Goal: Task Accomplishment & Management: Manage account settings

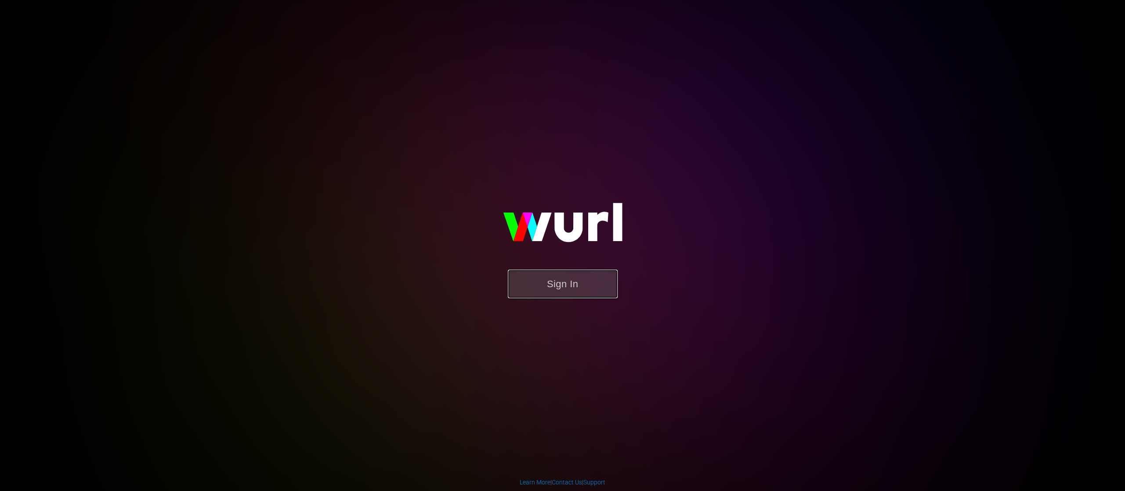
click at [556, 274] on button "Sign In" at bounding box center [563, 284] width 110 height 29
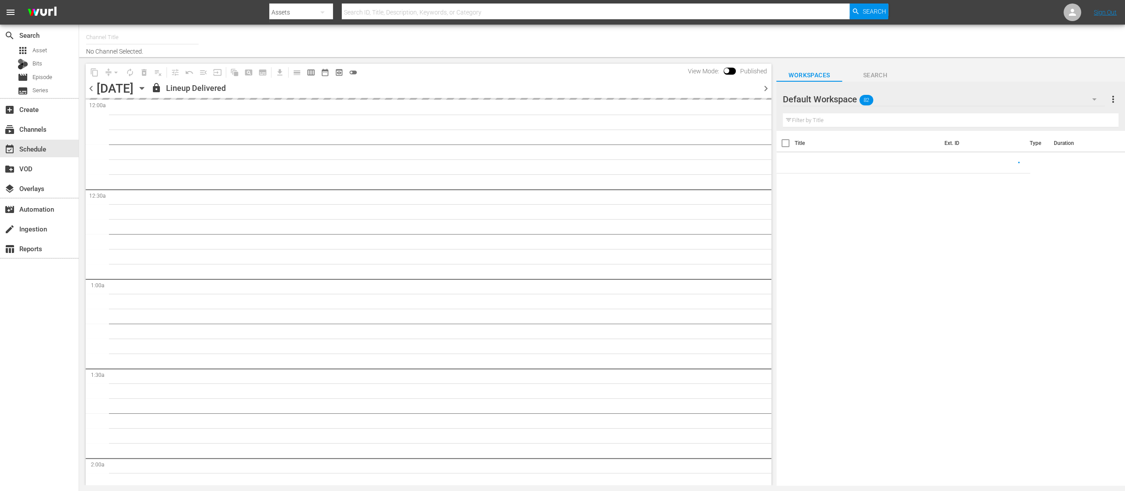
type input "United Fight Alliance (1569)"
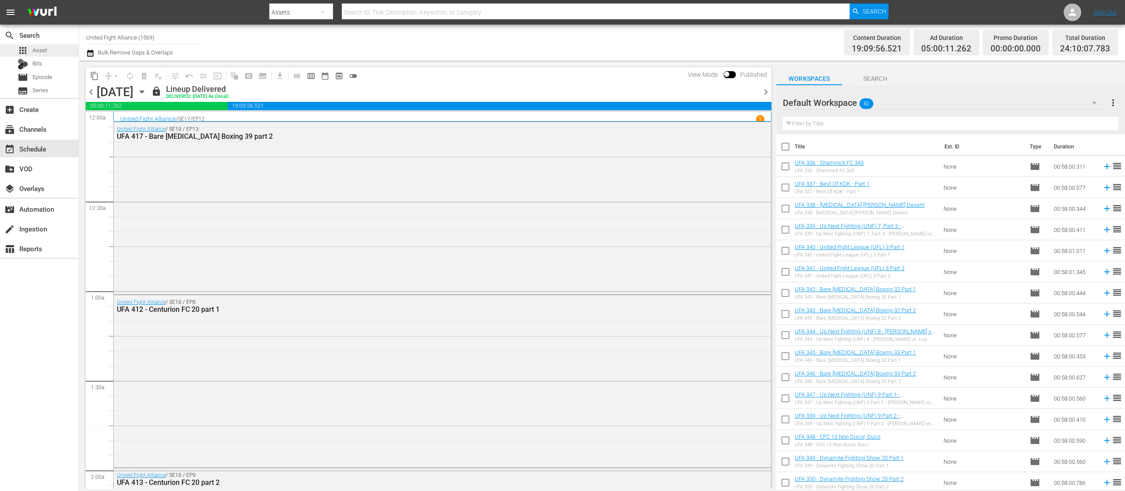
click at [35, 54] on span "Asset" at bounding box center [39, 50] width 14 height 9
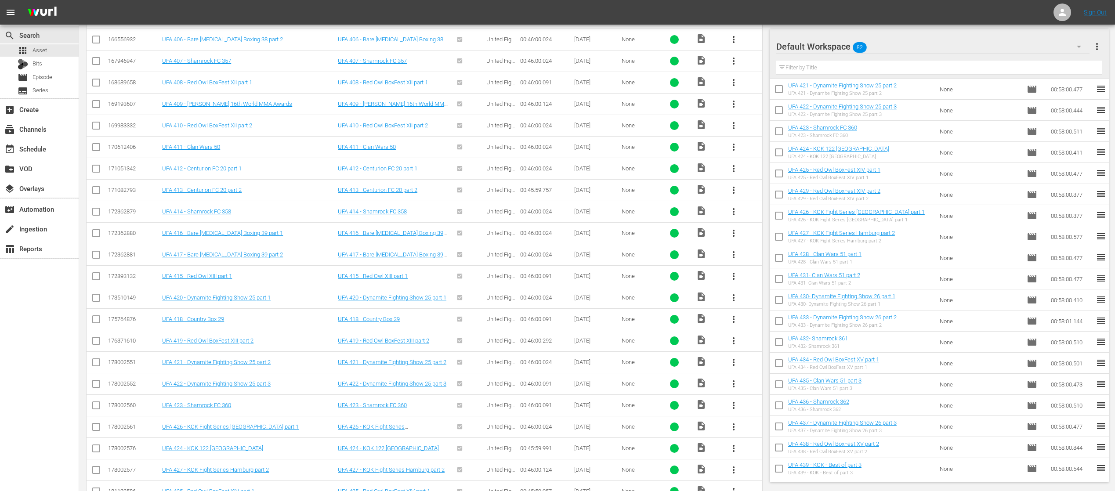
scroll to position [3941, 0]
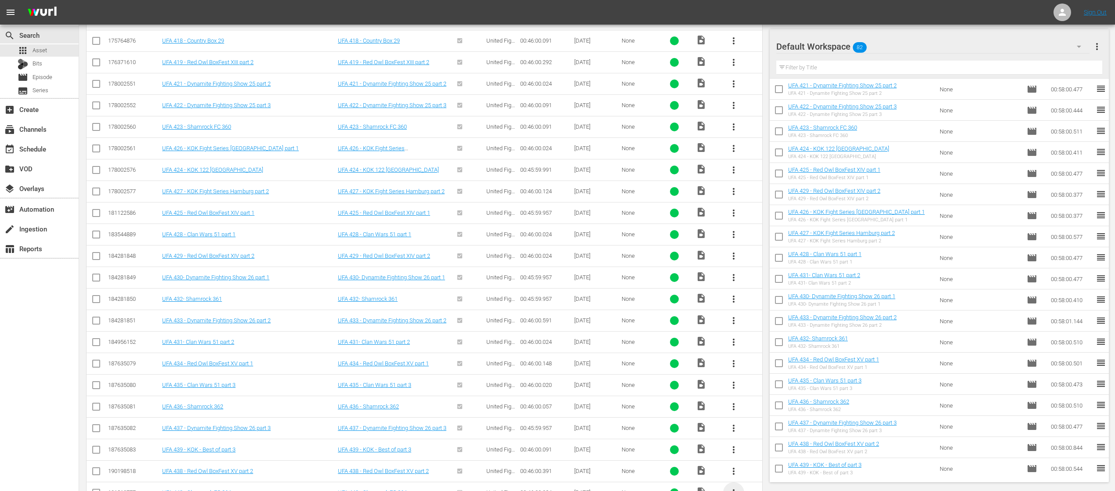
click at [735, 487] on span "more_vert" at bounding box center [733, 492] width 11 height 11
click at [767, 457] on div "Episode" at bounding box center [781, 460] width 60 height 21
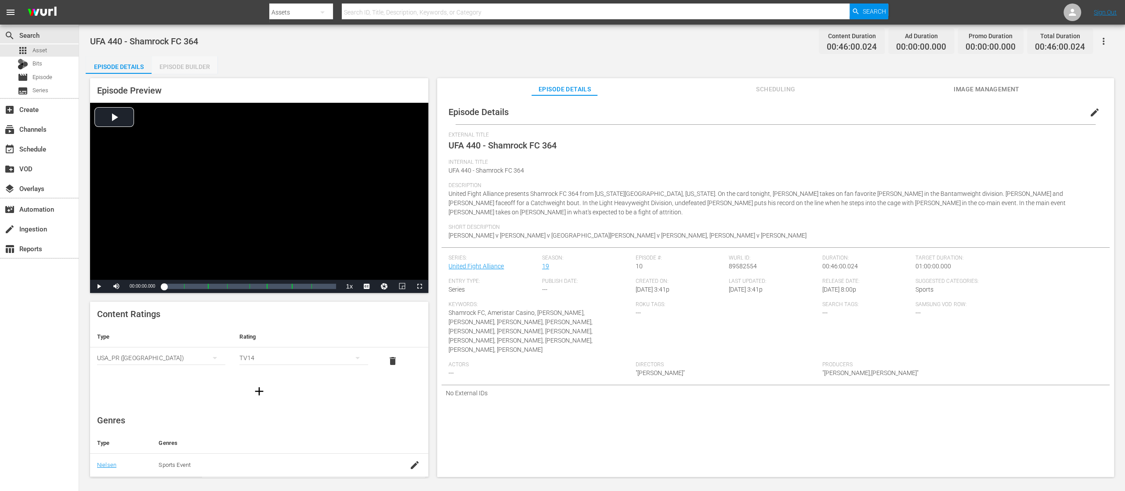
click at [197, 63] on div "Episode Builder" at bounding box center [185, 66] width 66 height 21
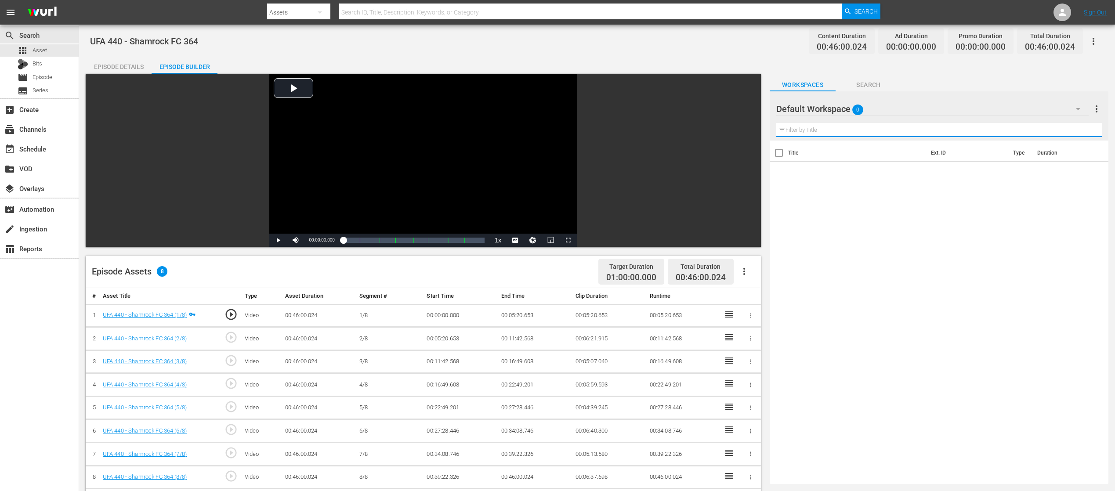
click at [851, 130] on input "text" at bounding box center [938, 130] width 325 height 14
click at [1066, 108] on div "Default Workspace 0" at bounding box center [932, 109] width 312 height 25
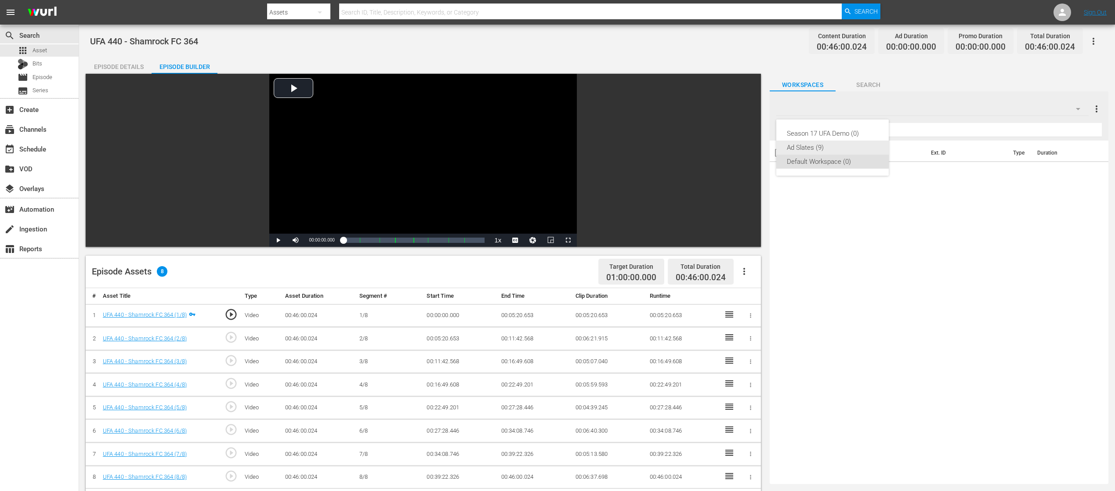
click at [836, 142] on div "Ad Slates (9)" at bounding box center [832, 148] width 91 height 14
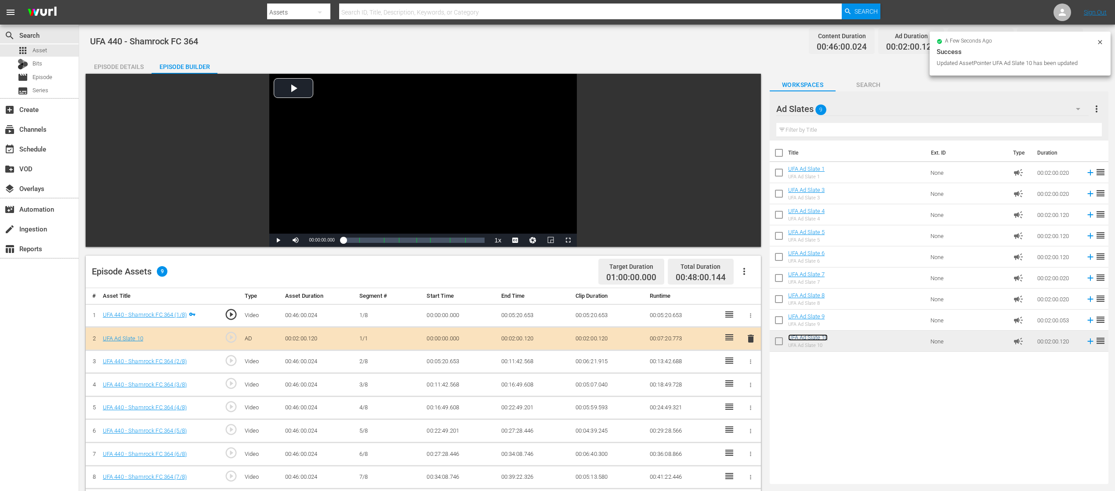
scroll to position [176, 0]
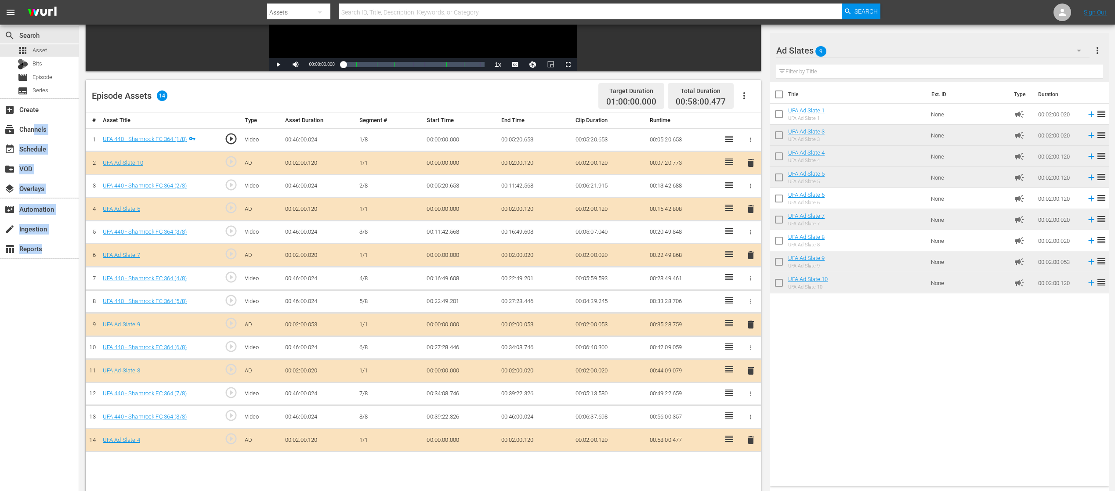
drag, startPoint x: 35, startPoint y: 130, endPoint x: 36, endPoint y: 338, distance: 207.7
click at [36, 338] on div "search Search apps Asset Bits movie Episode subtitles Series add_box Create sub…" at bounding box center [39, 270] width 79 height 491
click at [42, 148] on div "event_available Schedule" at bounding box center [24, 148] width 49 height 8
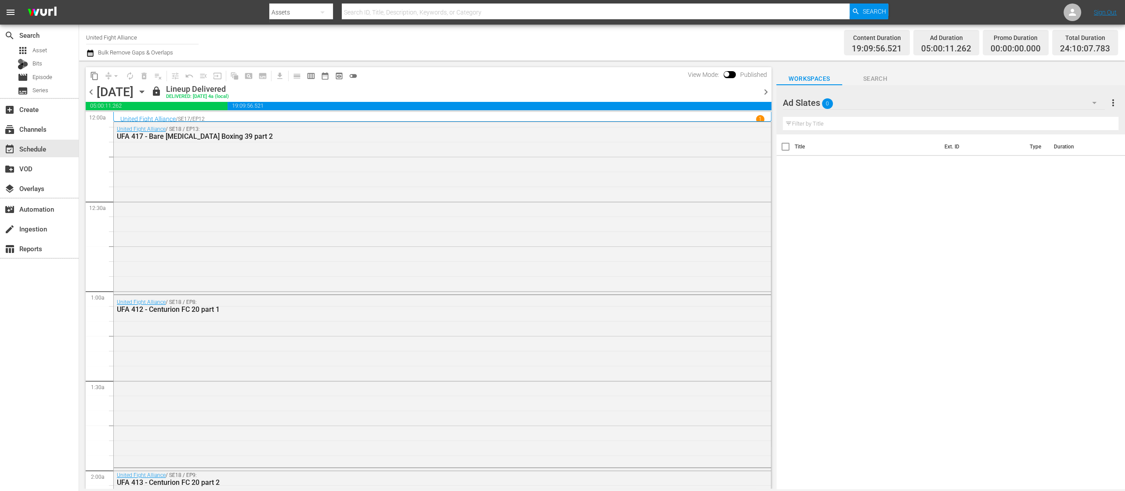
click at [765, 91] on span "chevron_right" at bounding box center [765, 92] width 11 height 11
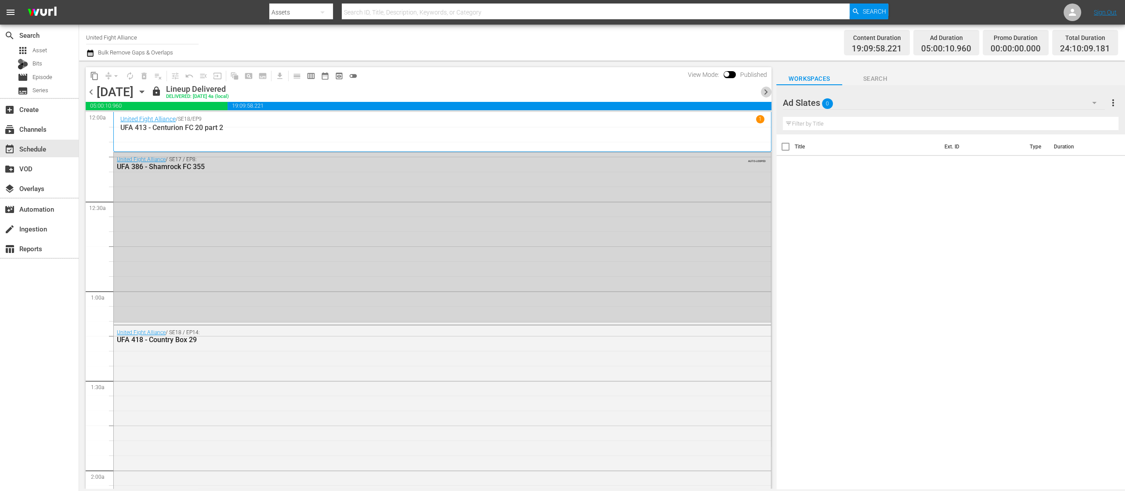
click at [765, 91] on span "chevron_right" at bounding box center [765, 92] width 11 height 11
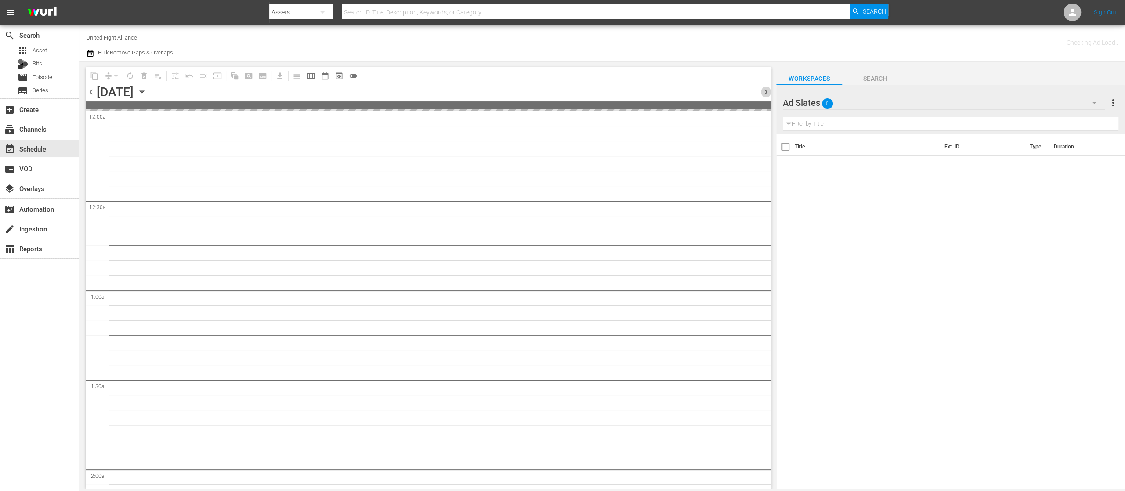
click at [765, 91] on span "chevron_right" at bounding box center [765, 92] width 11 height 11
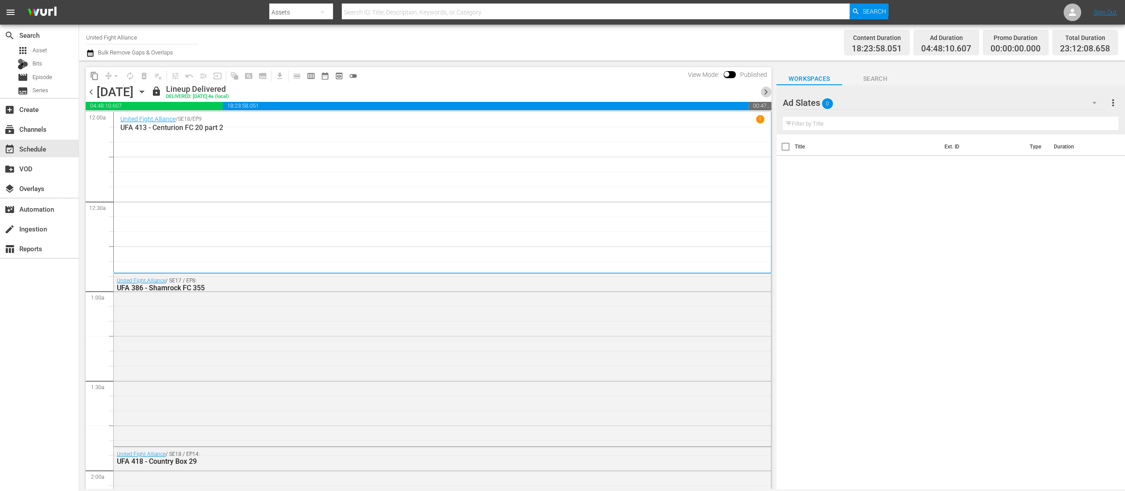
click at [767, 90] on span "chevron_right" at bounding box center [765, 92] width 11 height 11
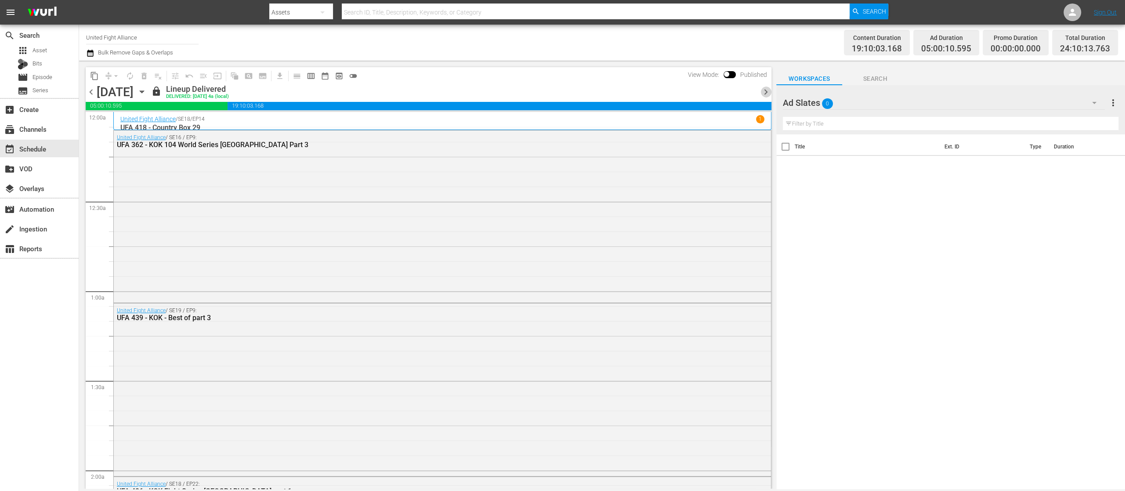
click at [767, 90] on span "chevron_right" at bounding box center [765, 92] width 11 height 11
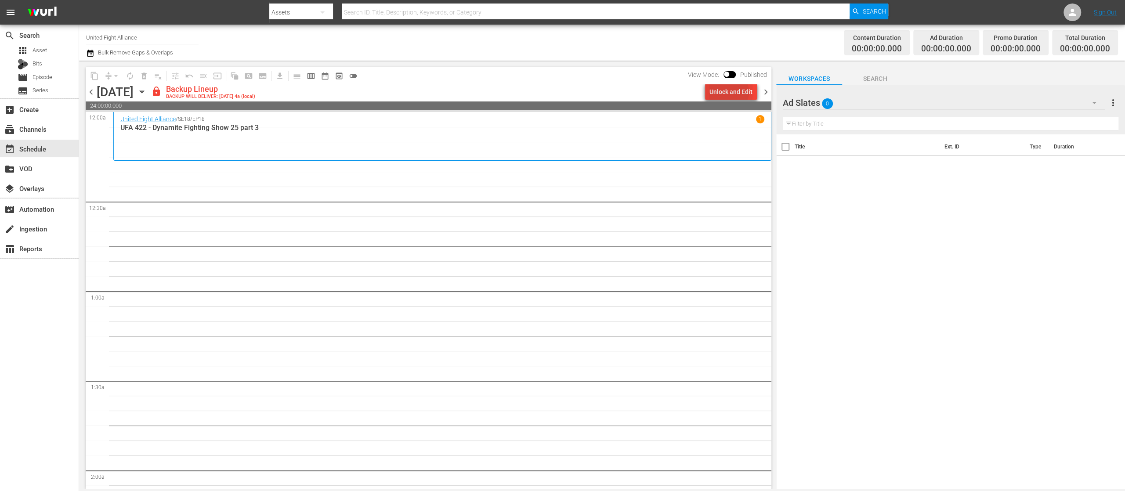
click at [729, 92] on div "Unlock and Edit" at bounding box center [730, 92] width 43 height 16
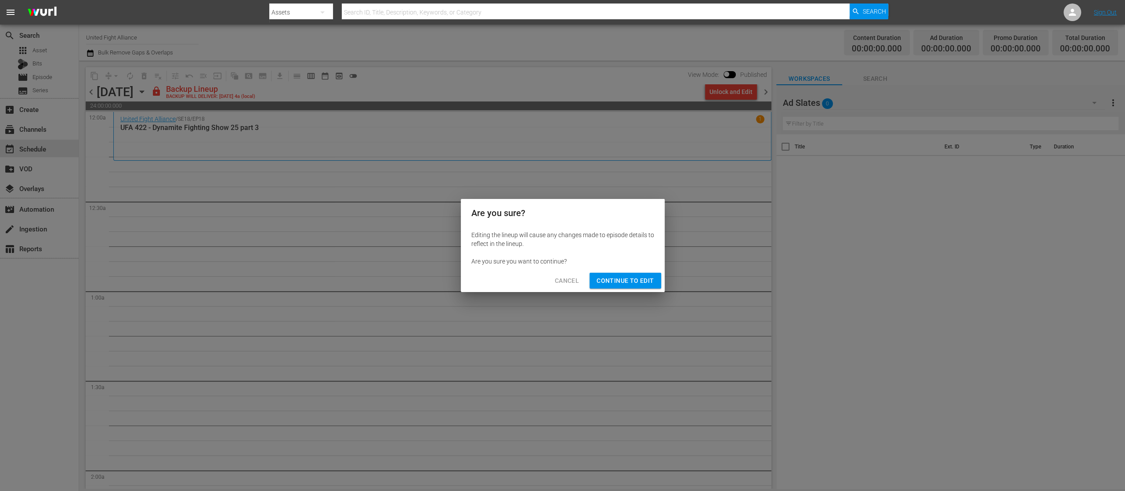
click at [640, 279] on span "Continue to Edit" at bounding box center [624, 280] width 57 height 11
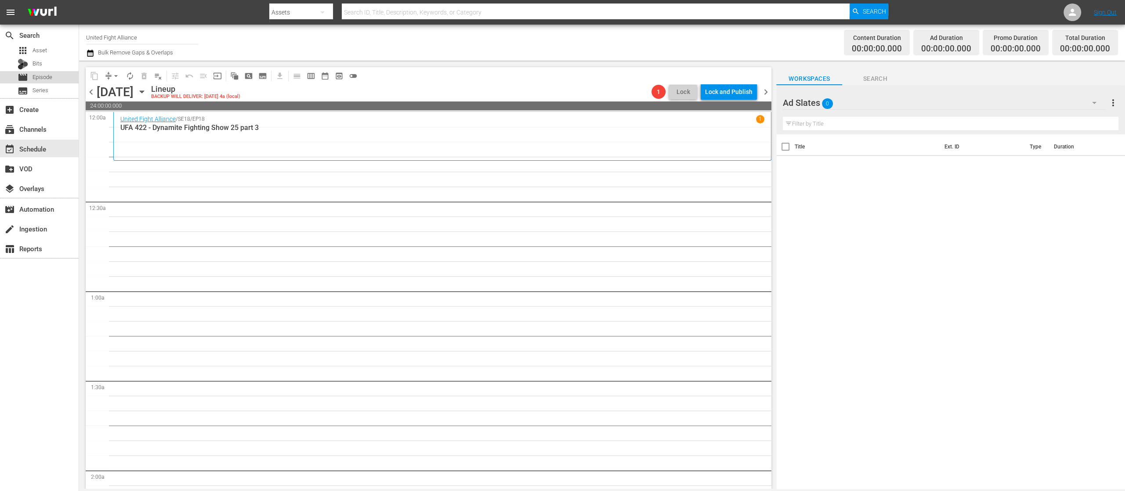
click at [49, 76] on span "Episode" at bounding box center [42, 77] width 20 height 9
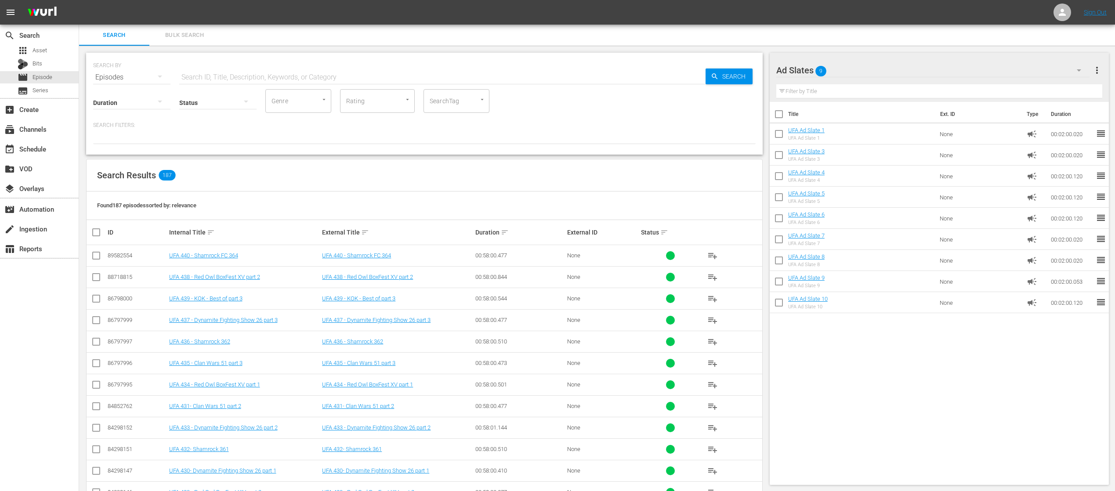
click at [853, 71] on div "Ad Slates 9" at bounding box center [932, 70] width 313 height 25
click at [852, 122] on div "Default Workspace (82)" at bounding box center [832, 123] width 91 height 14
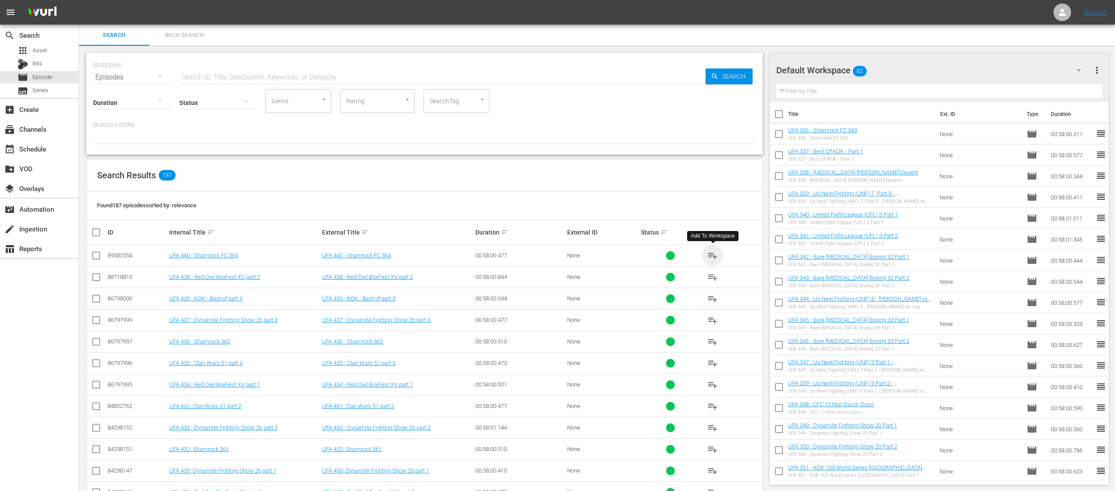
click at [711, 252] on span "playlist_add" at bounding box center [712, 255] width 11 height 11
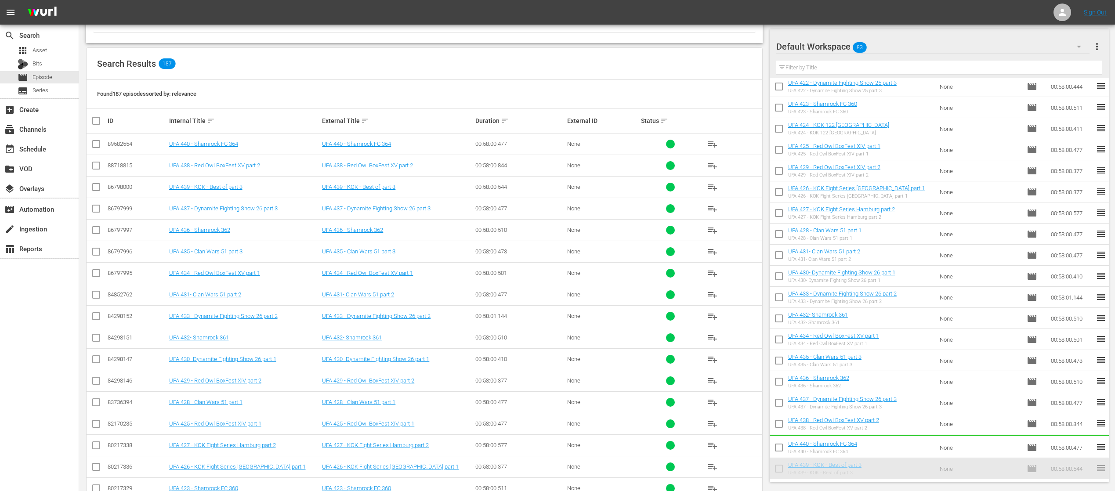
scroll to position [1370, 0]
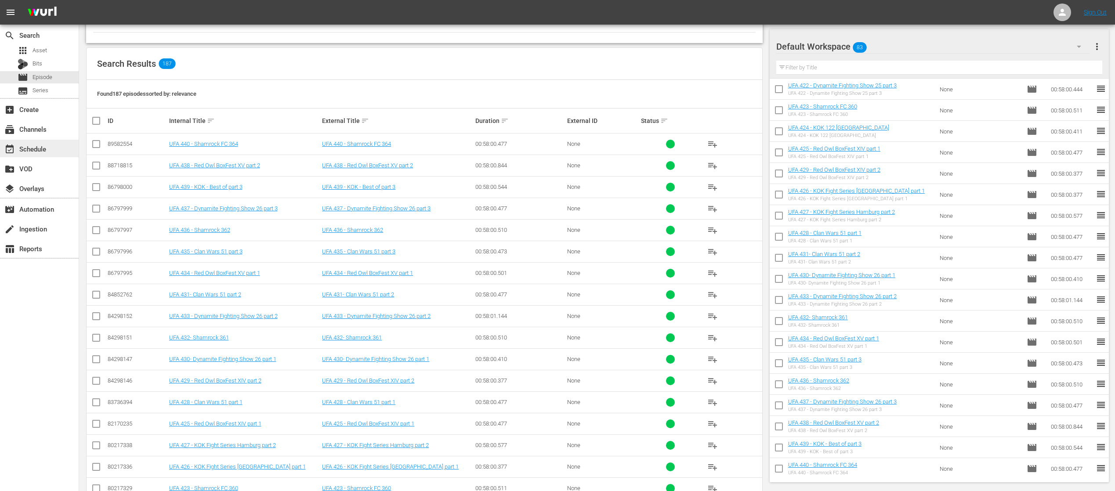
click at [37, 145] on div "event_available Schedule" at bounding box center [24, 148] width 49 height 8
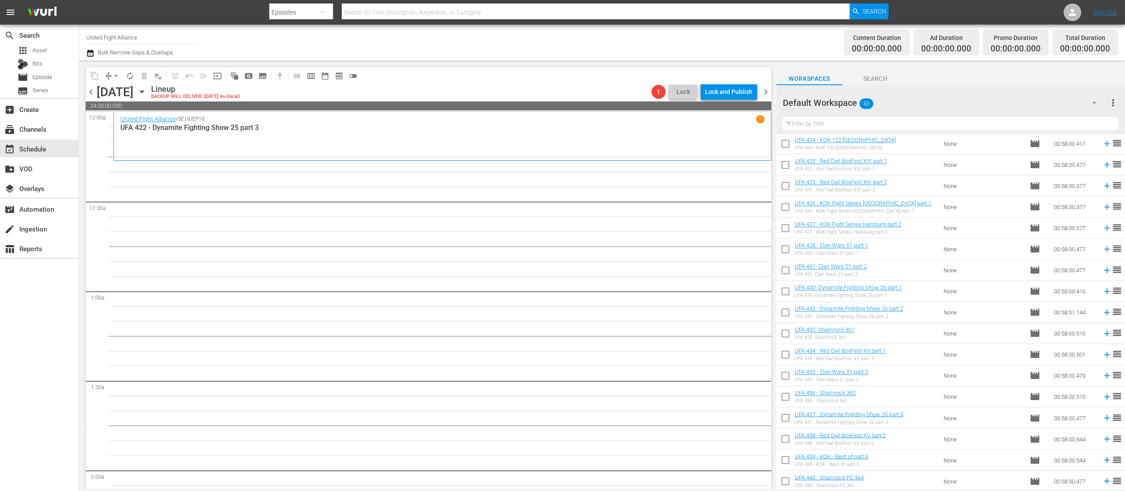
scroll to position [1415, 0]
click at [1111, 396] on span "reorder" at bounding box center [1116, 395] width 11 height 11
click at [1102, 395] on icon at bounding box center [1107, 396] width 10 height 10
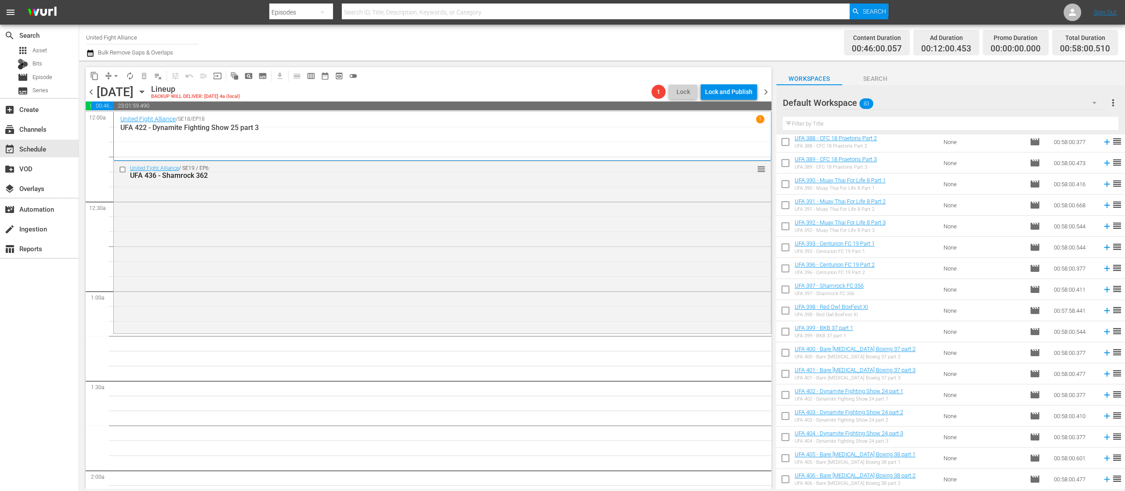
scroll to position [703, 0]
click at [1102, 414] on icon at bounding box center [1107, 413] width 10 height 10
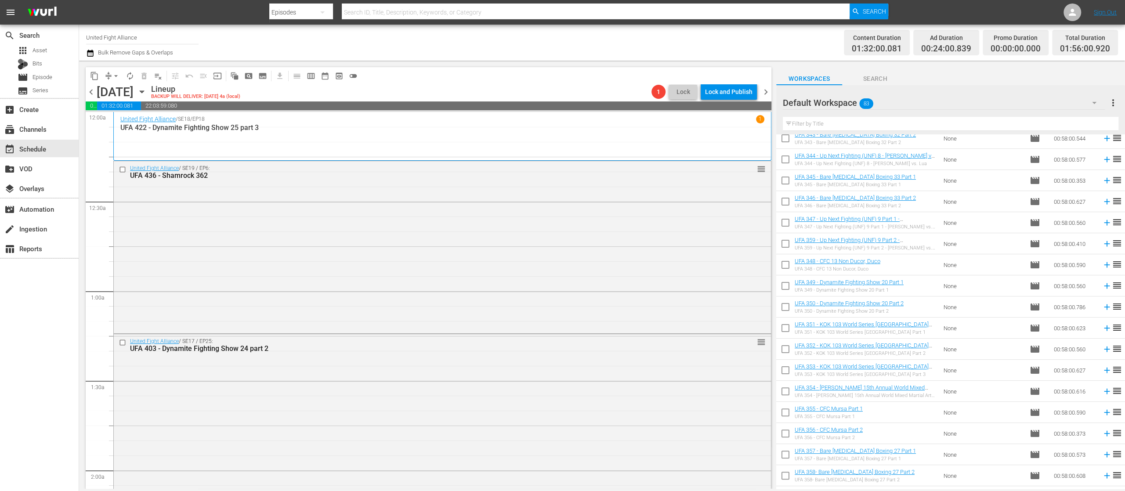
scroll to position [0, 0]
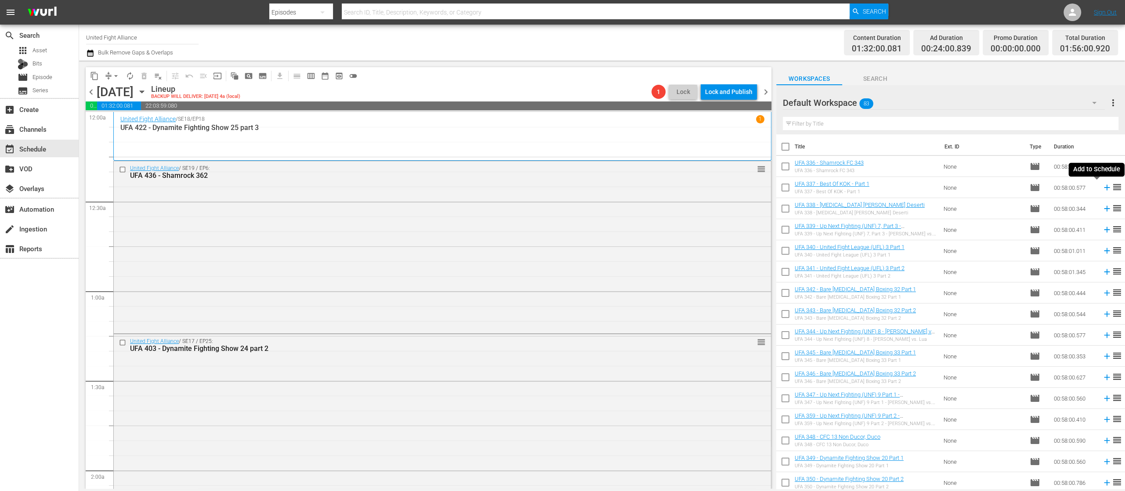
click at [1104, 187] on icon at bounding box center [1107, 188] width 6 height 6
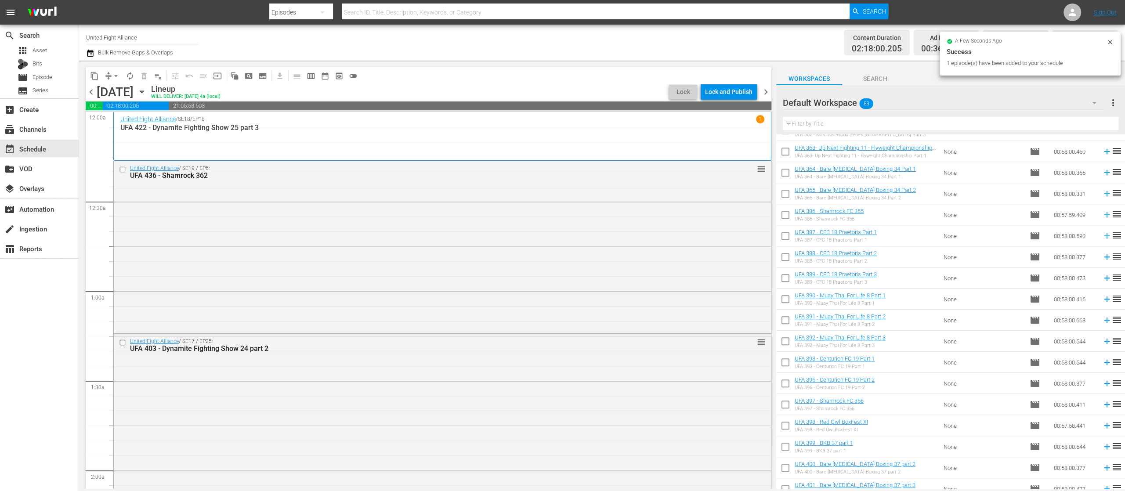
scroll to position [703, 0]
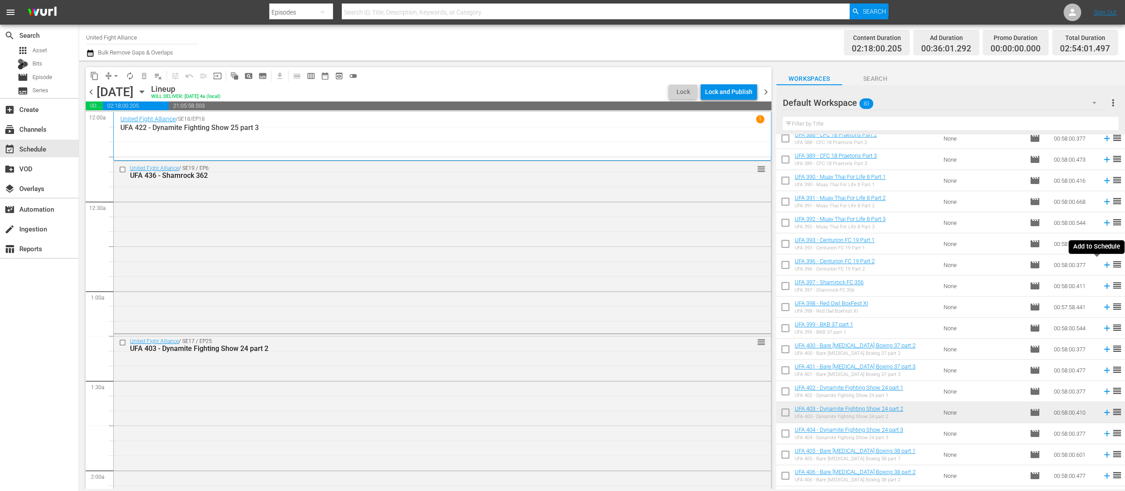
click at [1102, 268] on icon at bounding box center [1107, 265] width 10 height 10
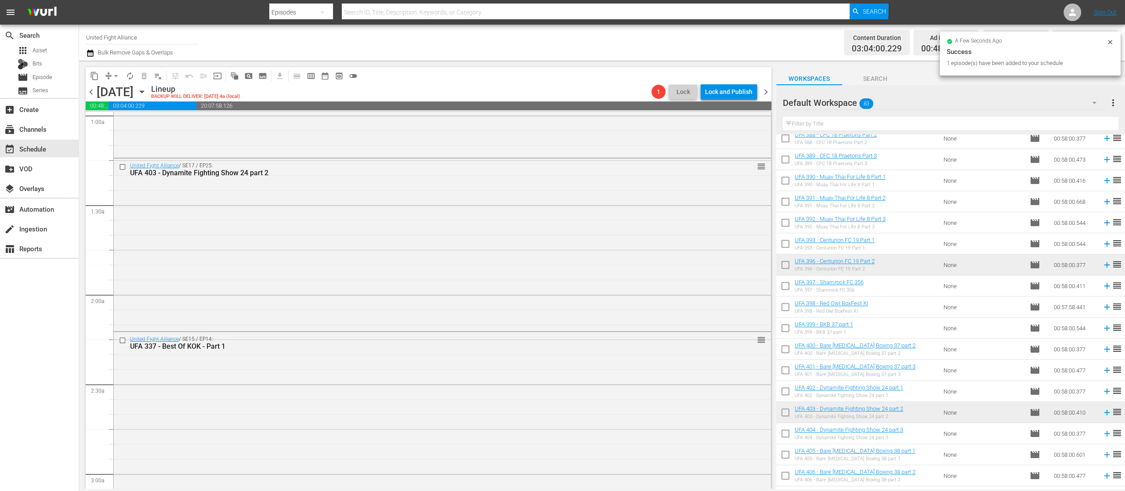
scroll to position [527, 0]
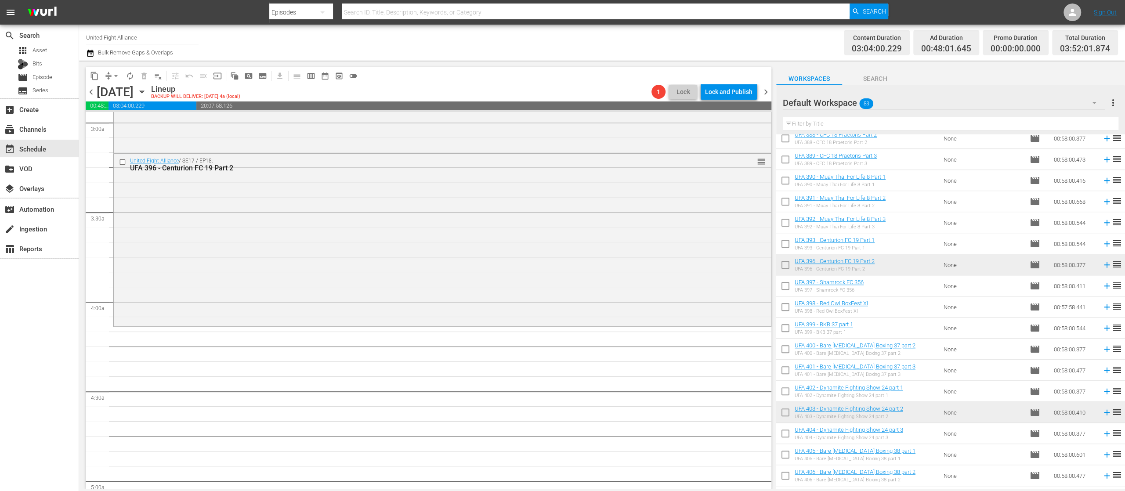
click at [1104, 285] on icon at bounding box center [1107, 286] width 6 height 6
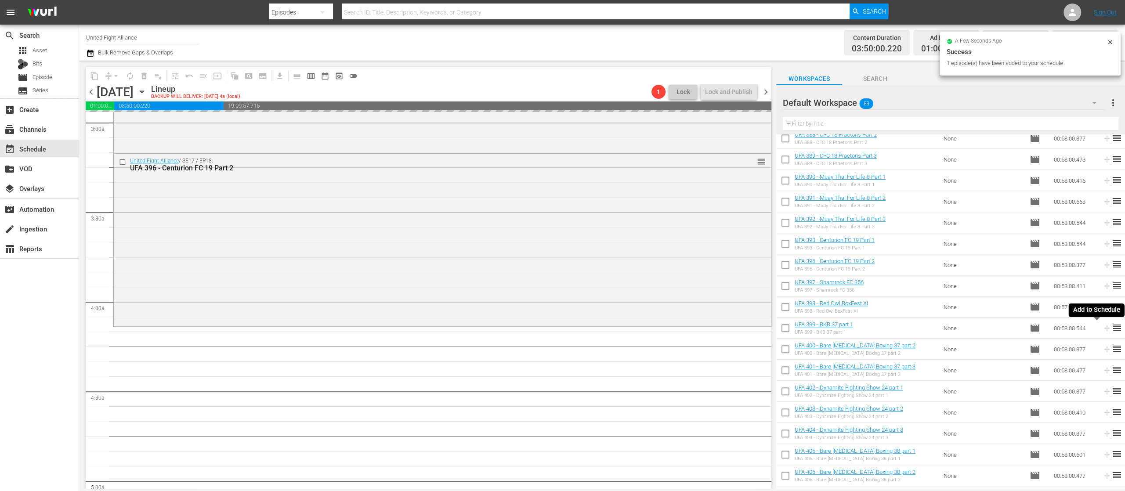
click at [1102, 329] on icon at bounding box center [1107, 328] width 10 height 10
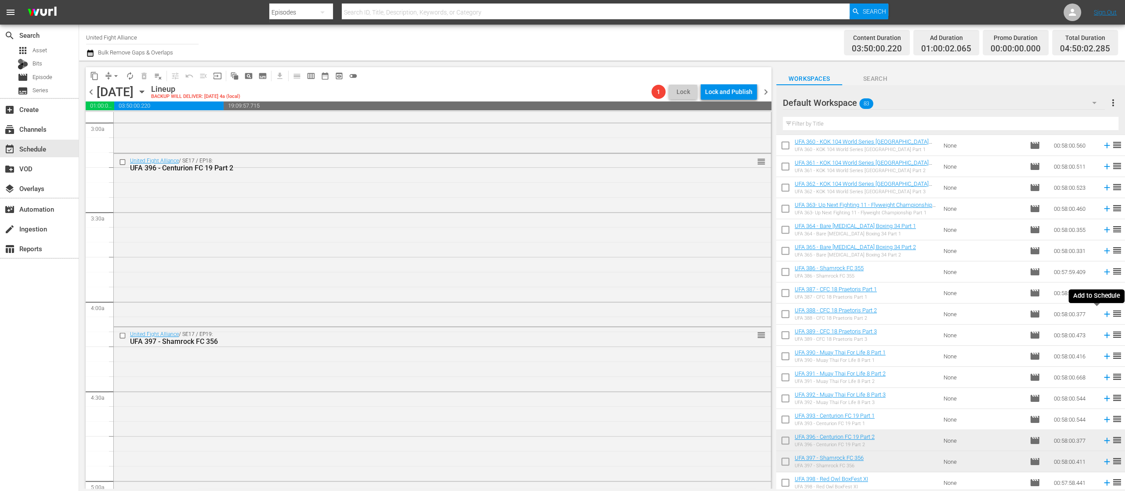
click at [1102, 316] on icon at bounding box center [1107, 314] width 10 height 10
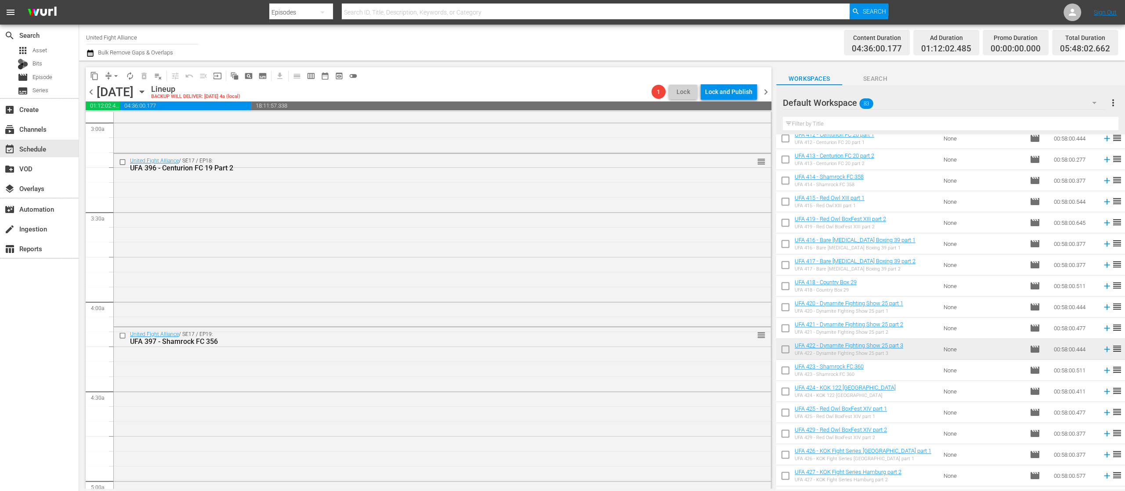
scroll to position [1230, 0]
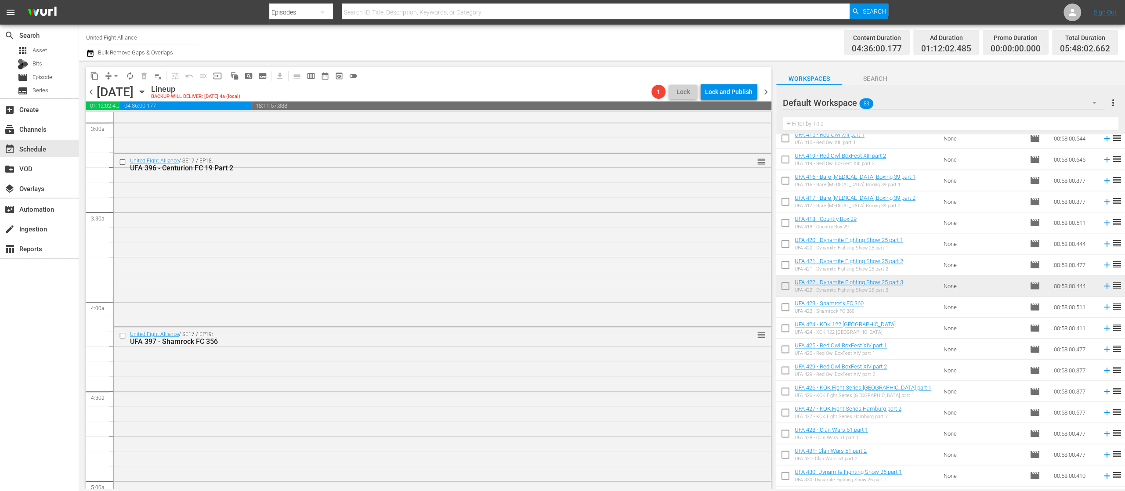
click at [899, 120] on input "text" at bounding box center [951, 124] width 336 height 14
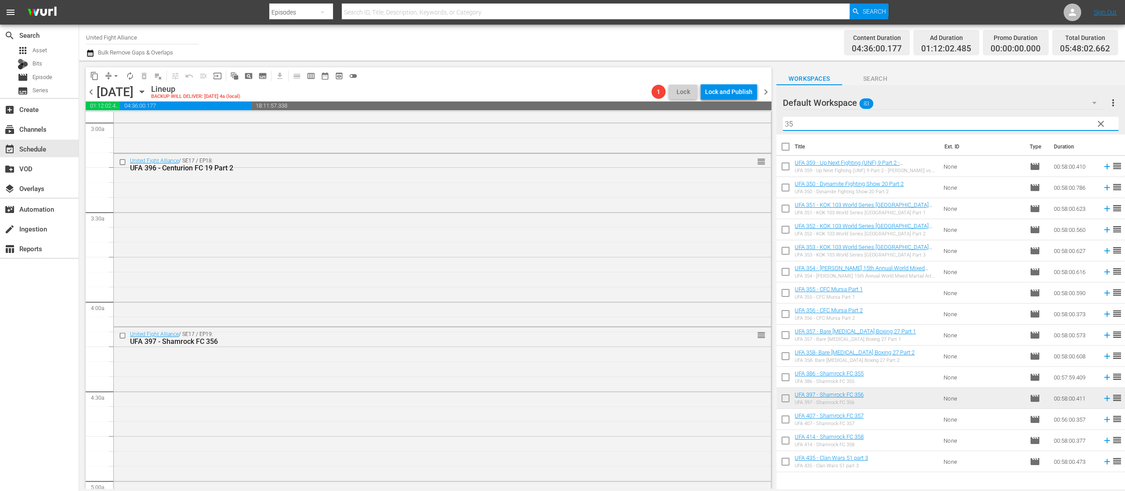
scroll to position [0, 0]
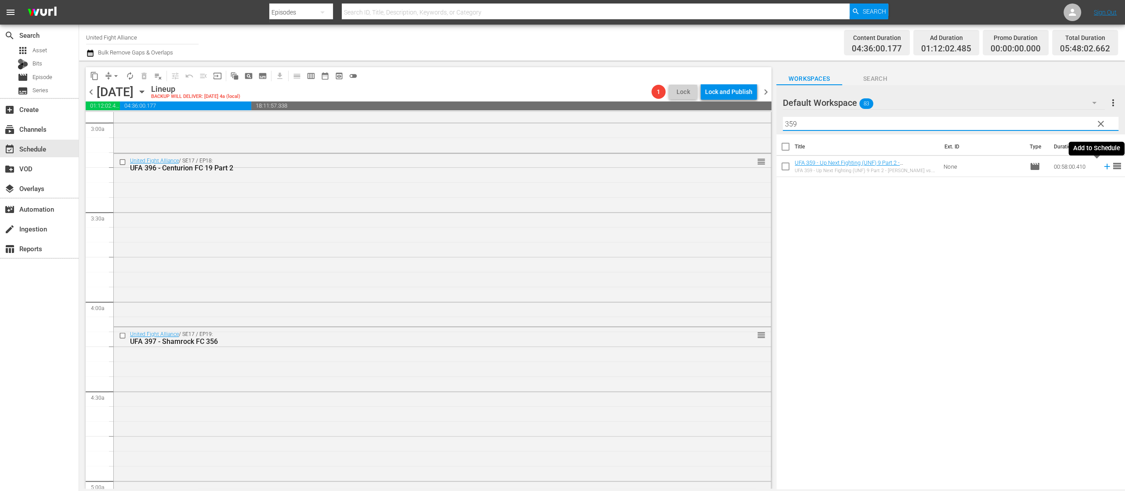
type input "359"
click at [1102, 166] on icon at bounding box center [1107, 167] width 10 height 10
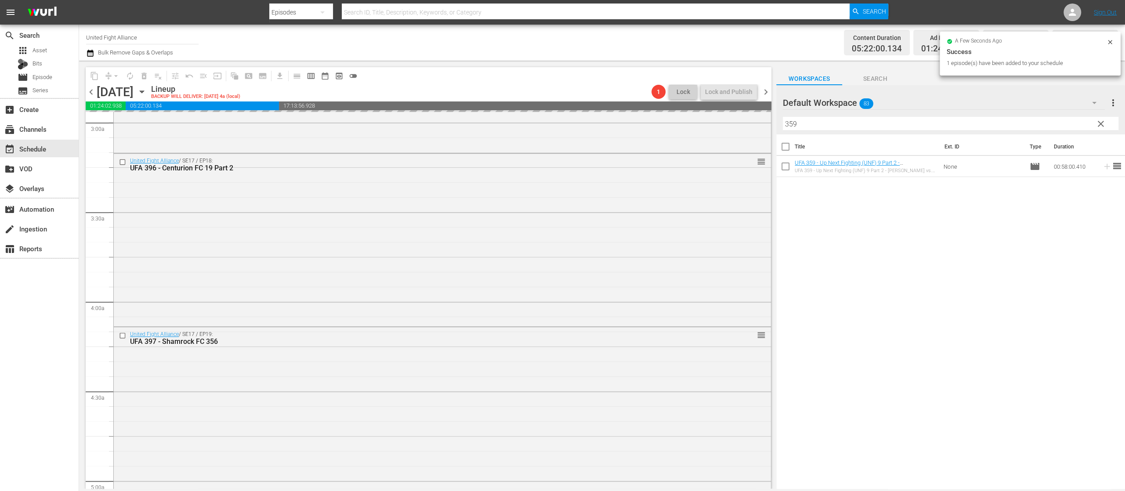
click at [1098, 125] on span "clear" at bounding box center [1100, 124] width 11 height 11
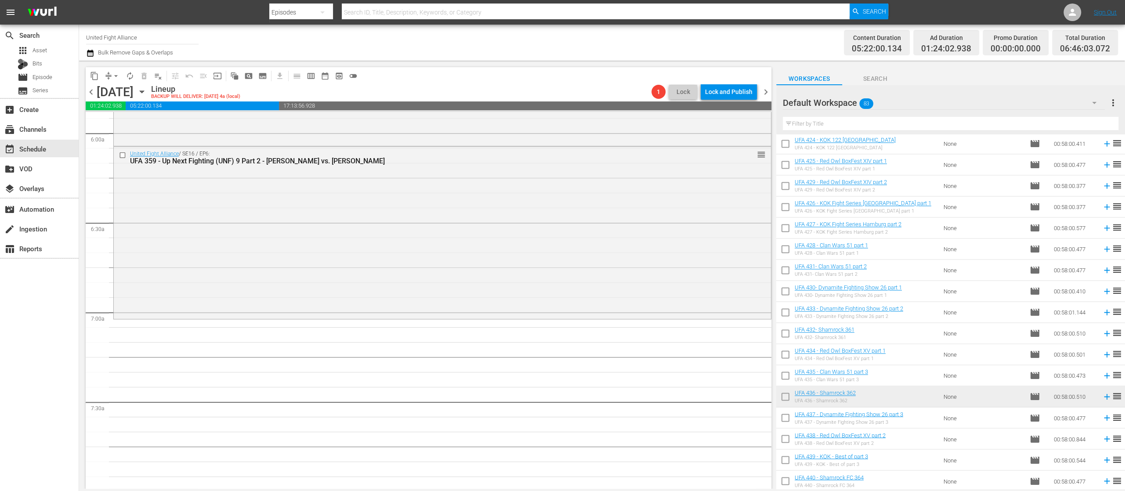
scroll to position [1415, 0]
click at [130, 76] on span "autorenew_outlined" at bounding box center [130, 76] width 9 height 9
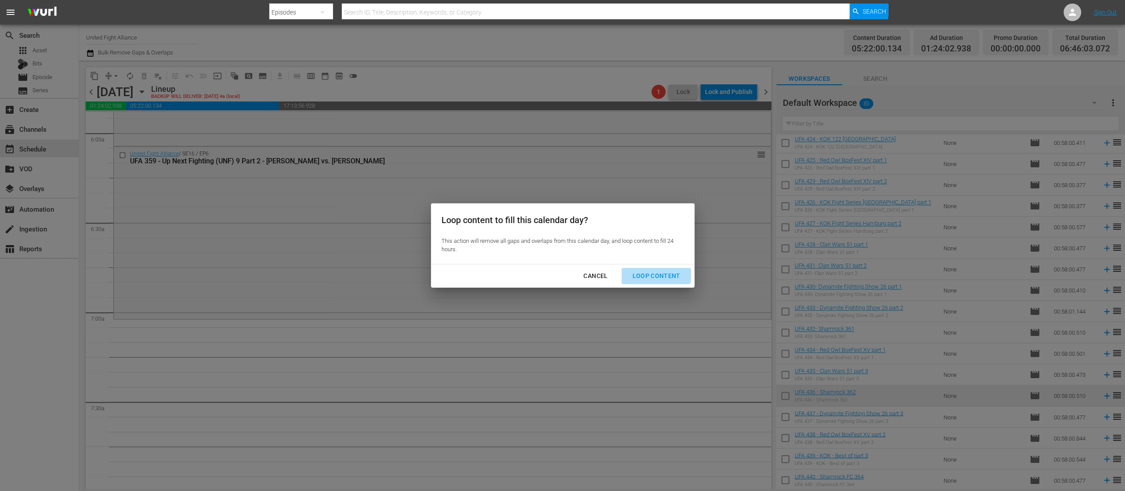
click at [657, 270] on button "Loop Content" at bounding box center [655, 276] width 69 height 16
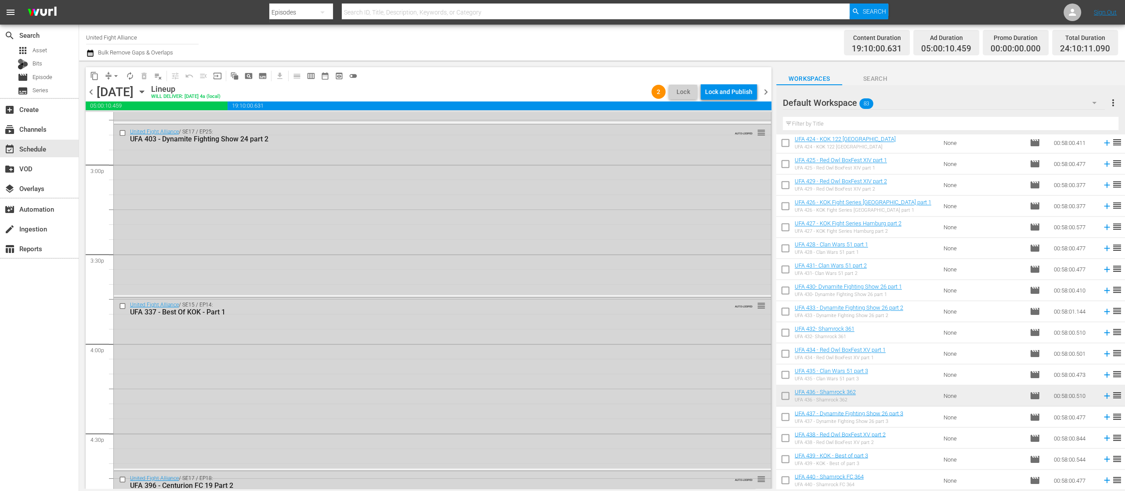
scroll to position [2811, 0]
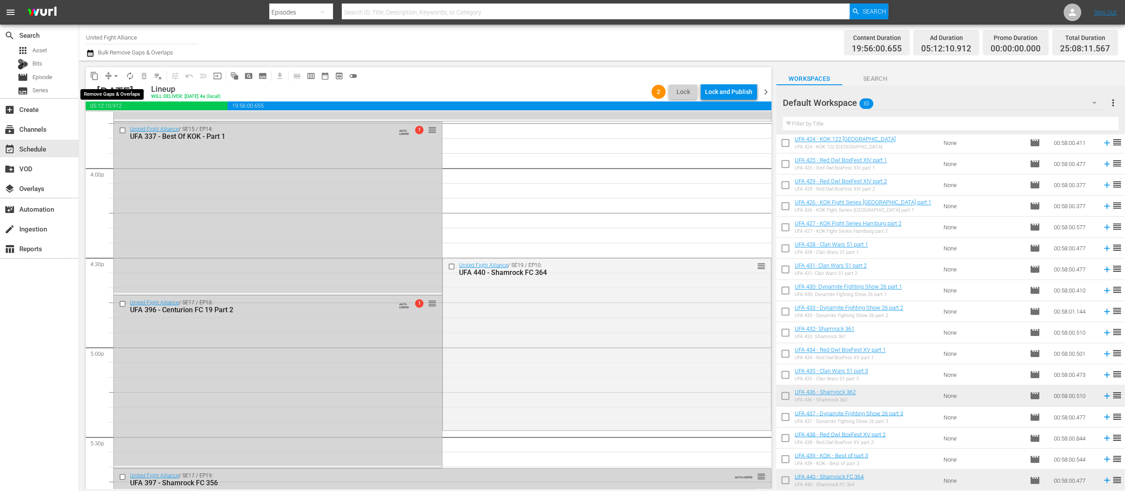
click at [115, 75] on span "arrow_drop_down" at bounding box center [116, 76] width 9 height 9
click at [129, 121] on li "Align to End of Previous Day" at bounding box center [116, 122] width 92 height 14
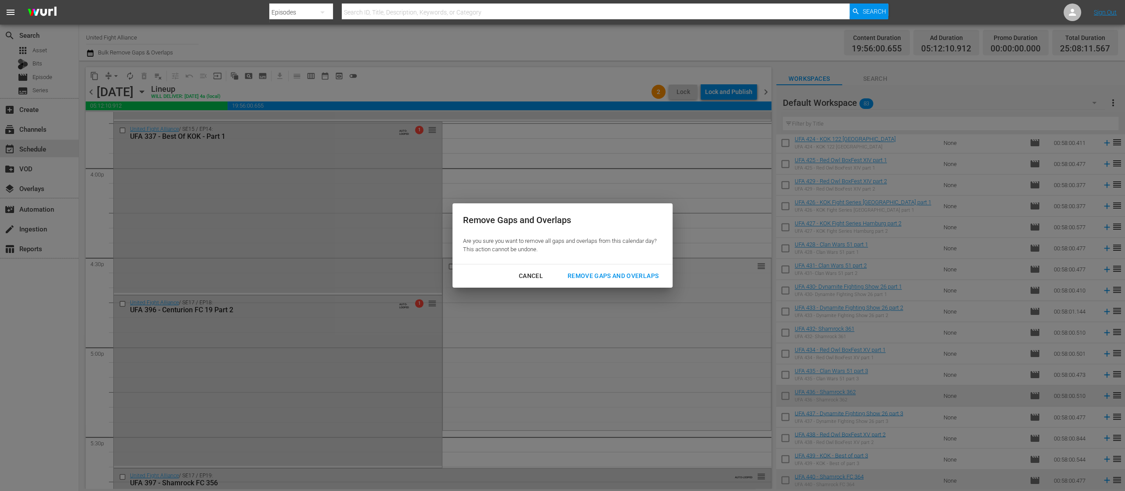
click at [655, 275] on div "Remove Gaps and Overlaps" at bounding box center [612, 276] width 105 height 11
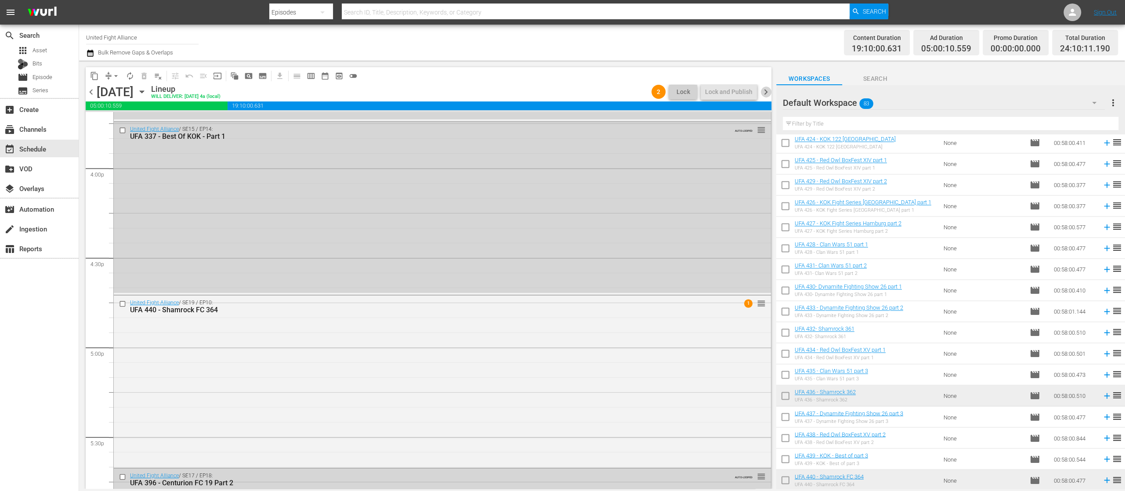
click at [763, 91] on span "chevron_right" at bounding box center [765, 92] width 11 height 11
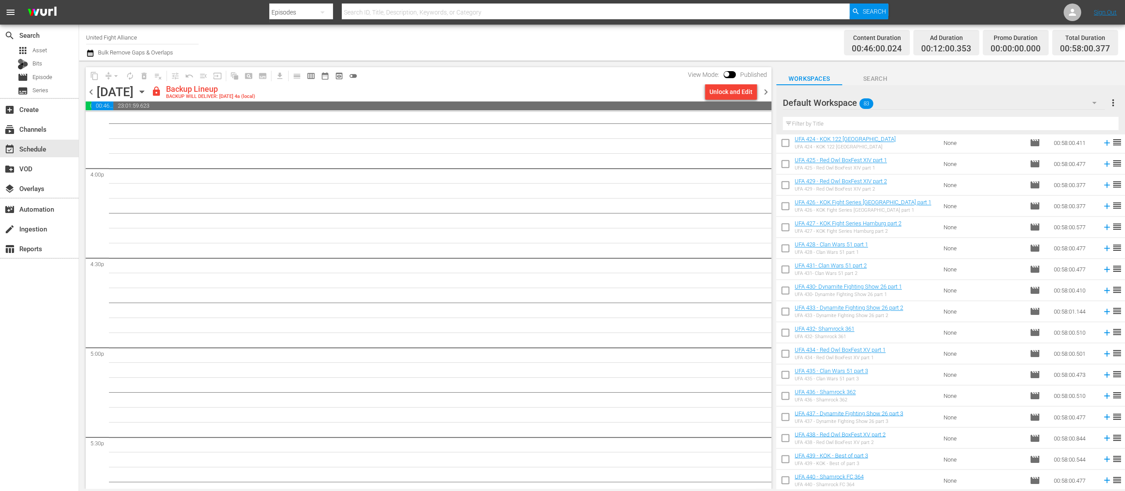
scroll to position [2796, 0]
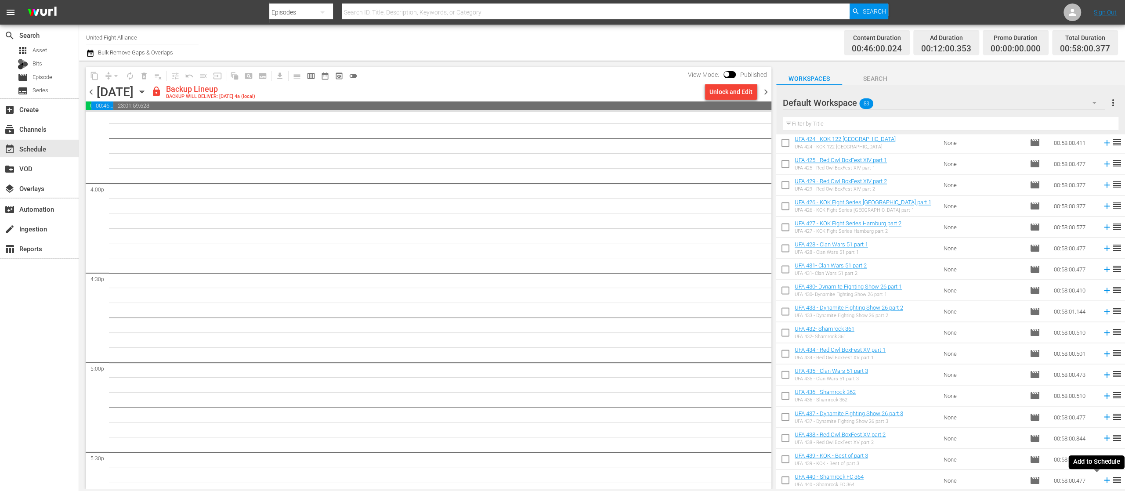
click at [1104, 480] on icon at bounding box center [1107, 480] width 6 height 6
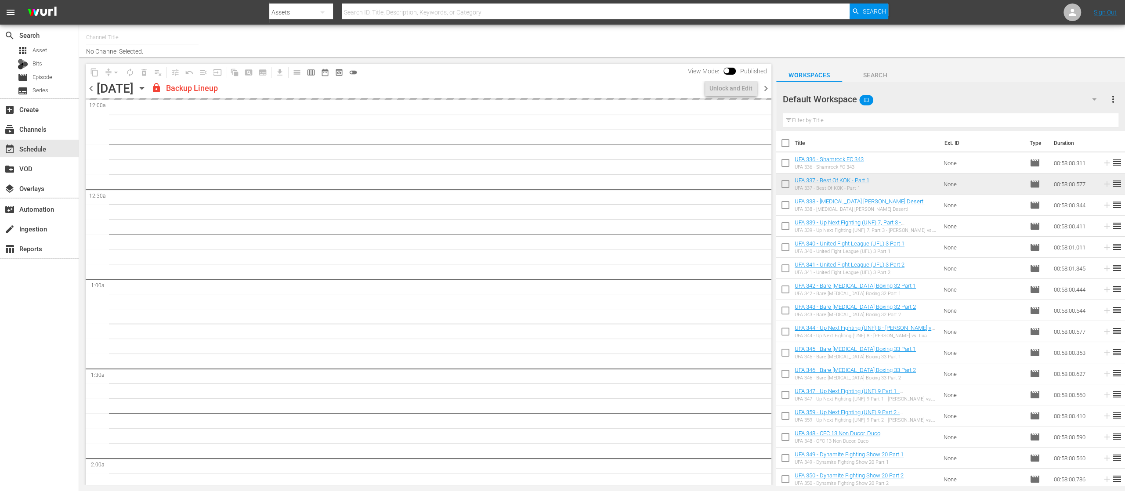
type input "United Fight Alliance (1569)"
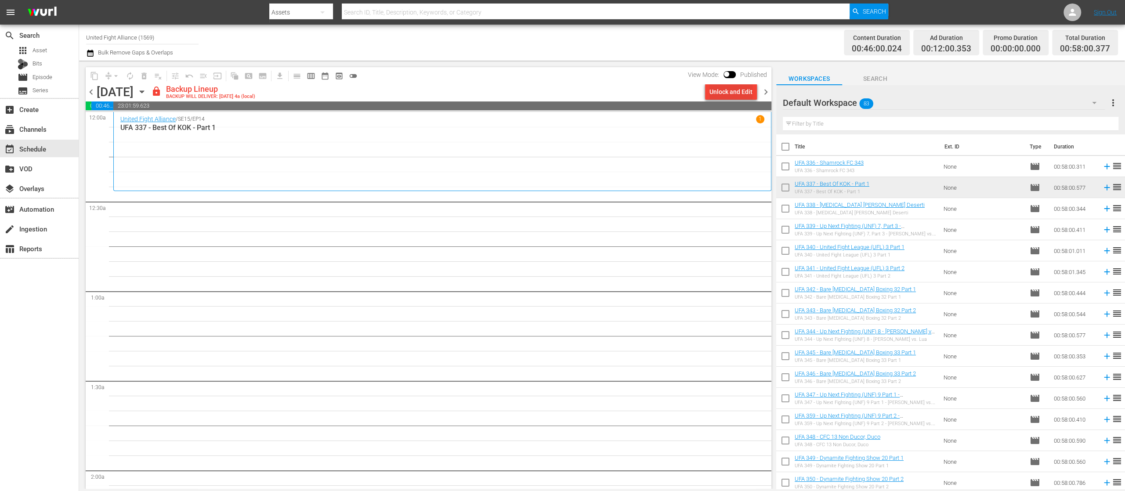
click at [730, 93] on div "Unlock and Edit" at bounding box center [730, 92] width 43 height 16
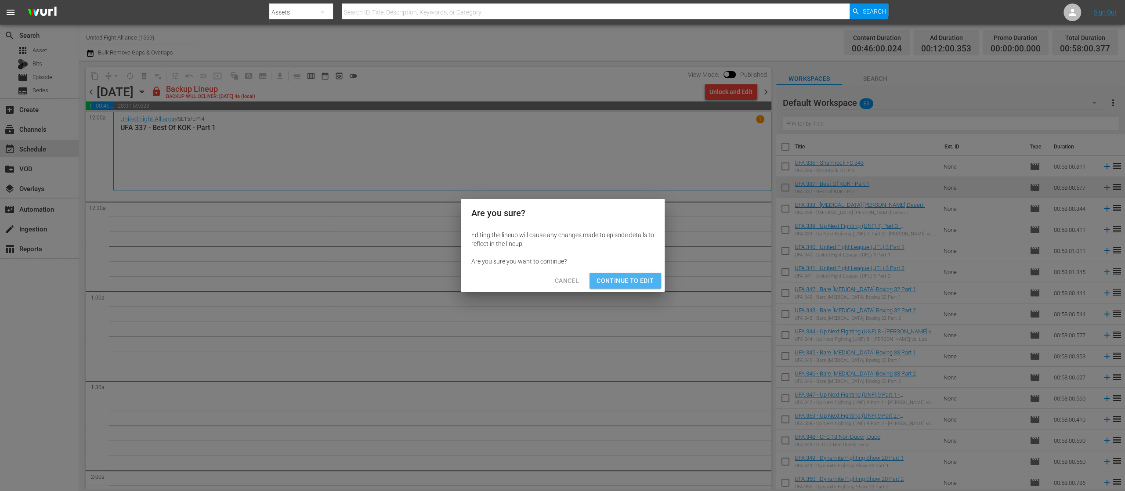
click at [647, 279] on span "Continue to Edit" at bounding box center [624, 280] width 57 height 11
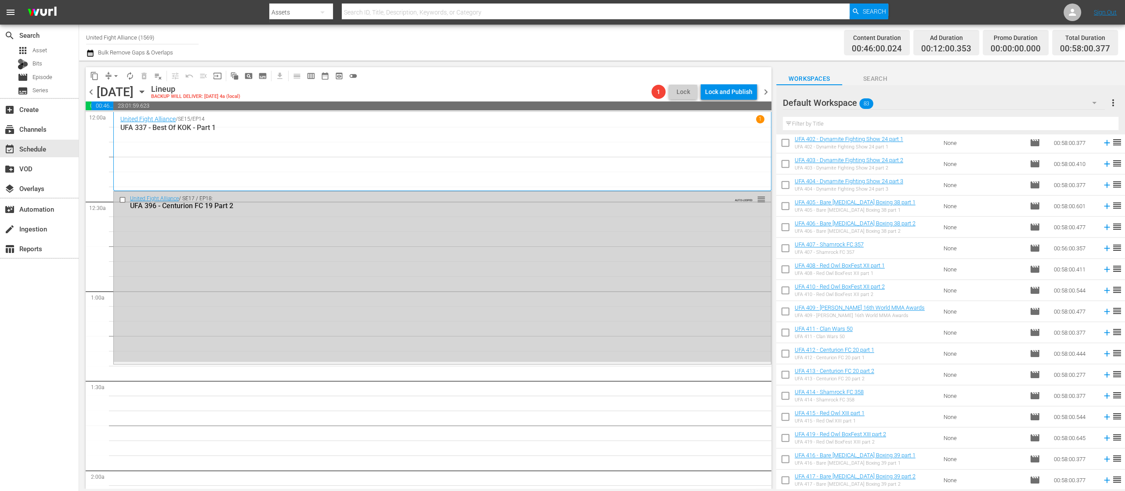
scroll to position [1415, 0]
click at [1102, 483] on icon at bounding box center [1107, 480] width 10 height 10
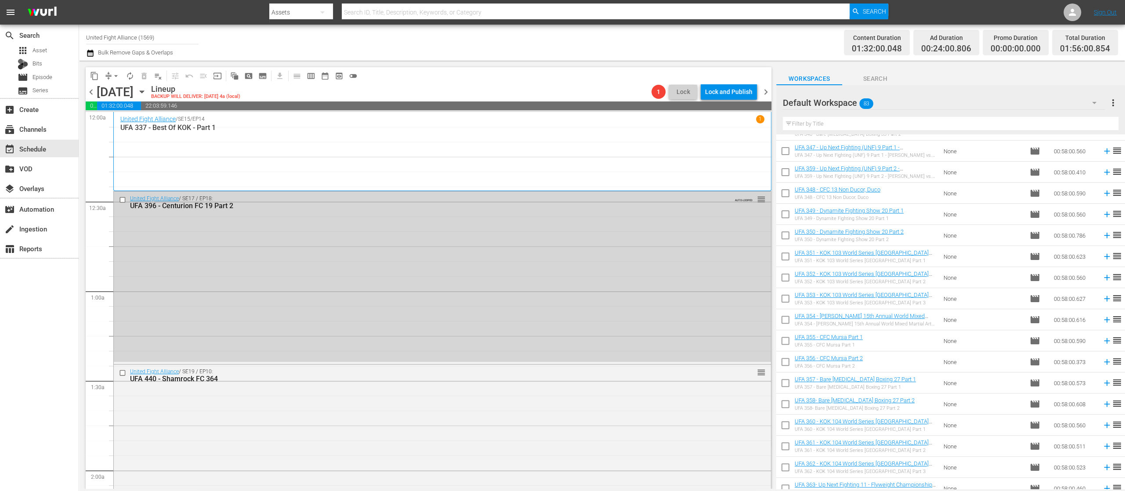
scroll to position [185, 0]
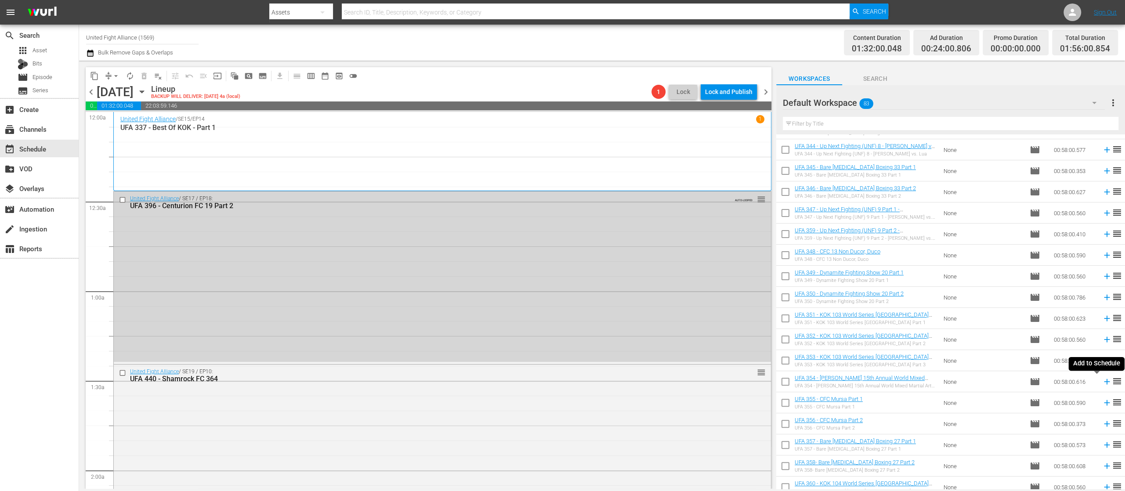
click at [1102, 384] on icon at bounding box center [1107, 382] width 10 height 10
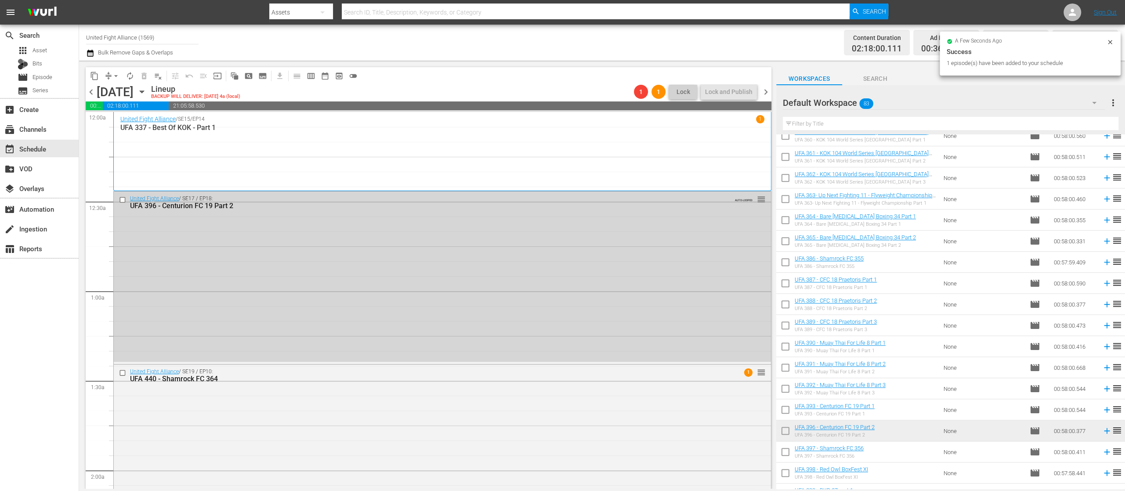
scroll to position [712, 0]
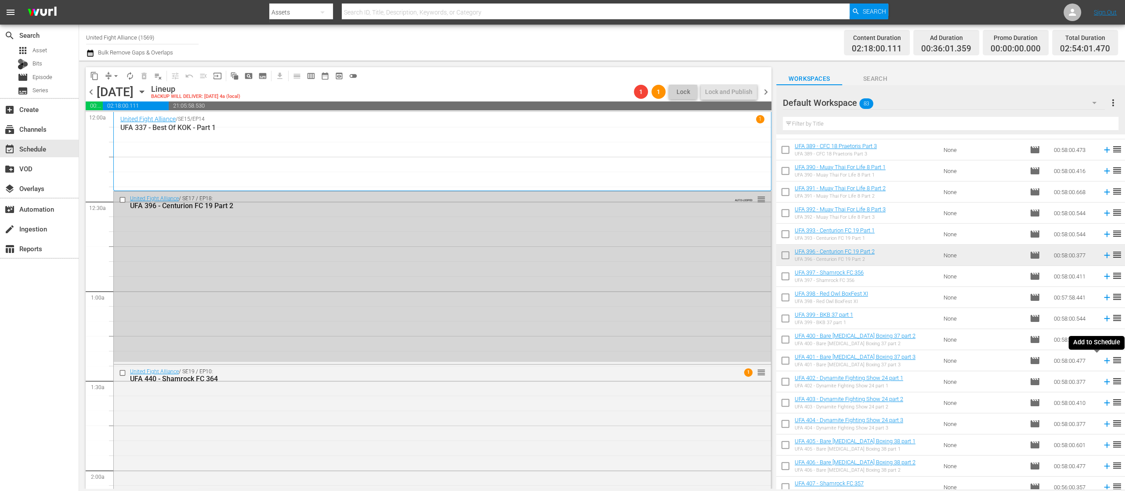
click at [1102, 364] on icon at bounding box center [1107, 361] width 10 height 10
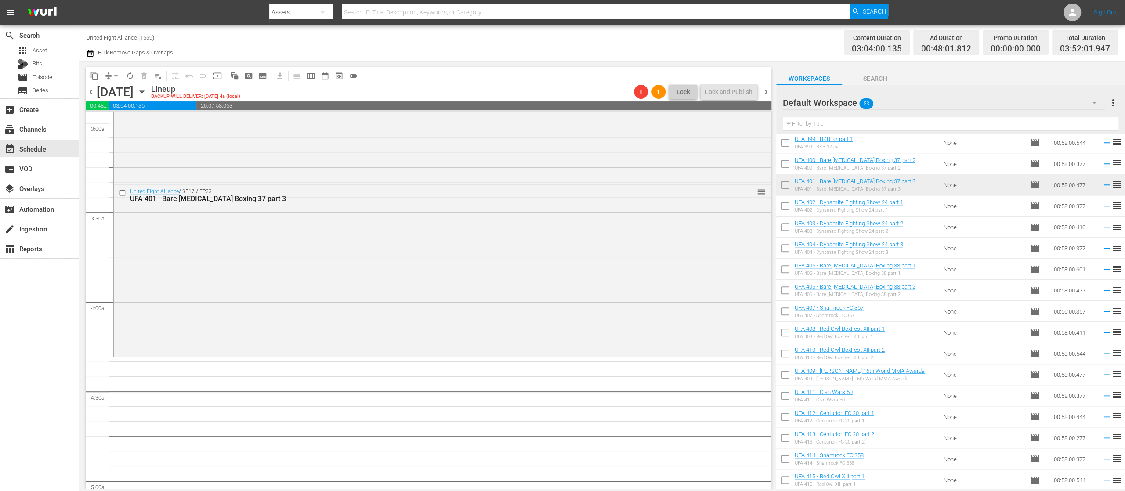
scroll to position [1239, 0]
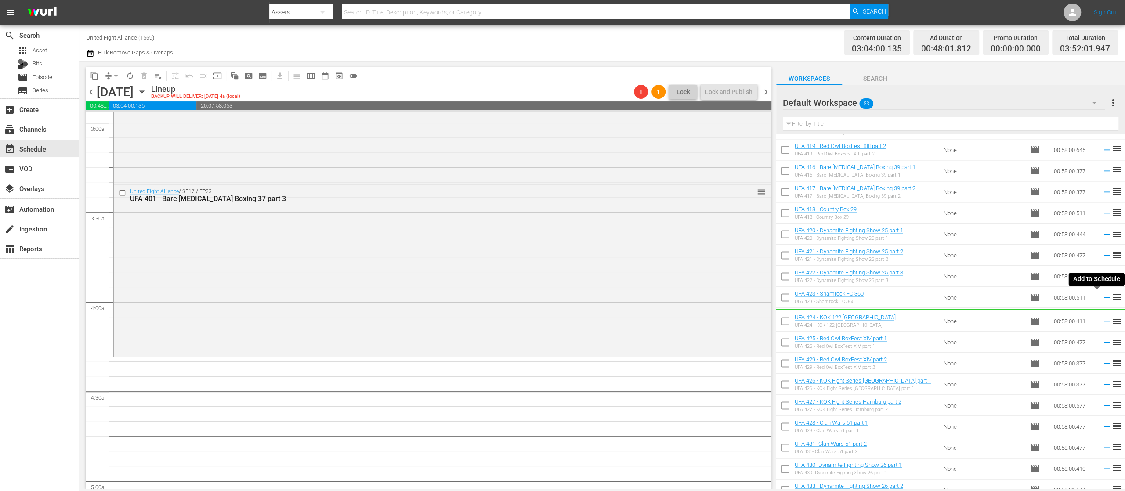
click at [1102, 296] on icon at bounding box center [1107, 297] width 10 height 10
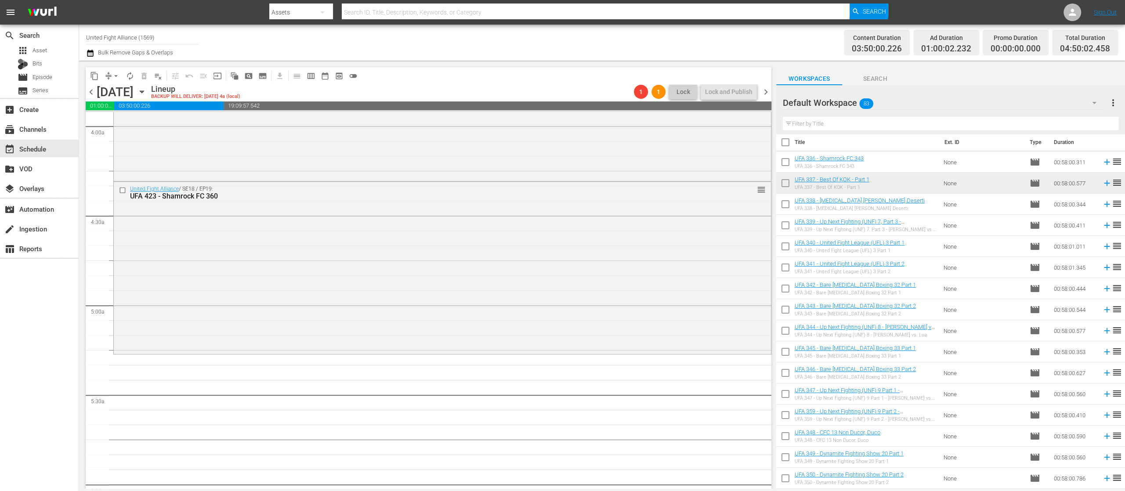
scroll to position [0, 0]
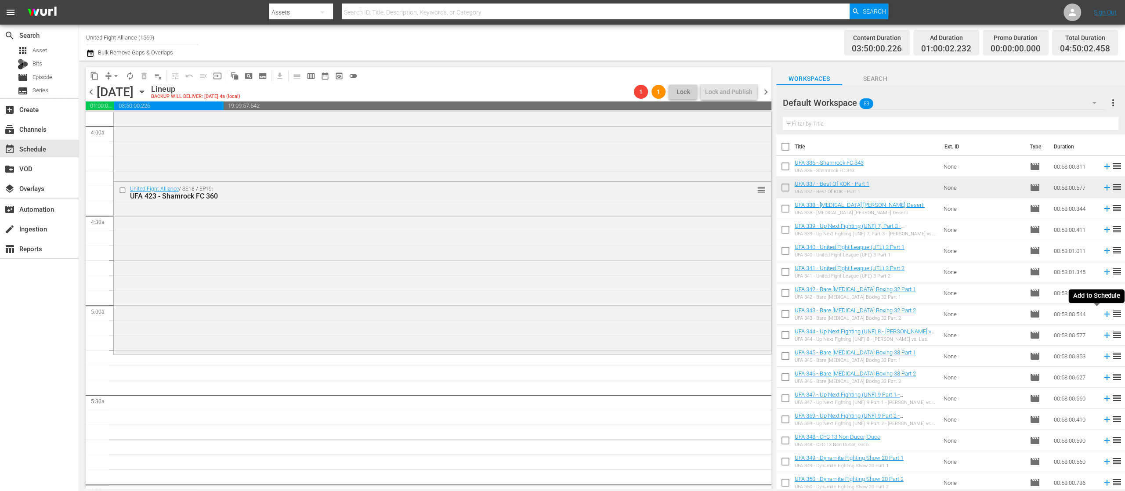
click at [1102, 316] on icon at bounding box center [1107, 314] width 10 height 10
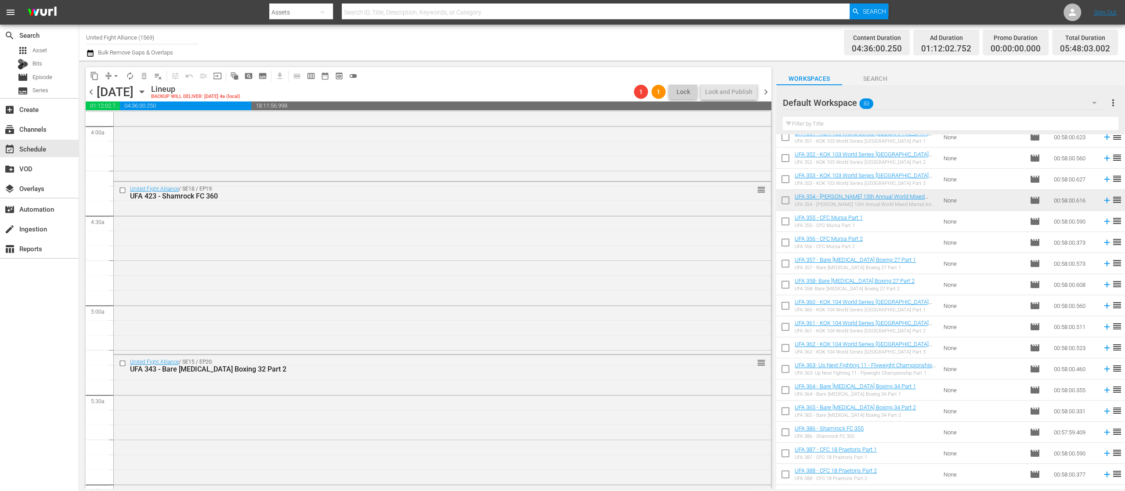
scroll to position [527, 0]
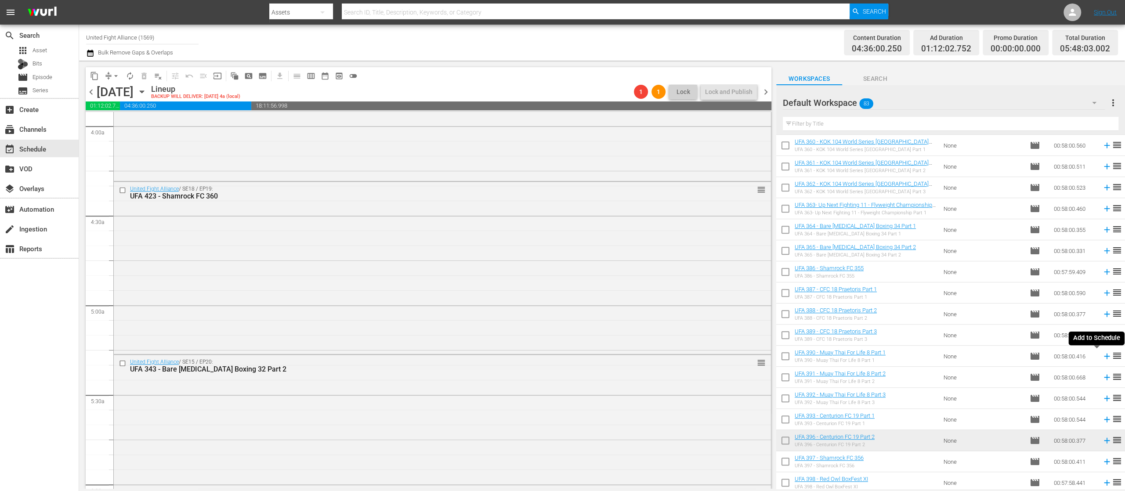
click at [1102, 355] on icon at bounding box center [1107, 356] width 10 height 10
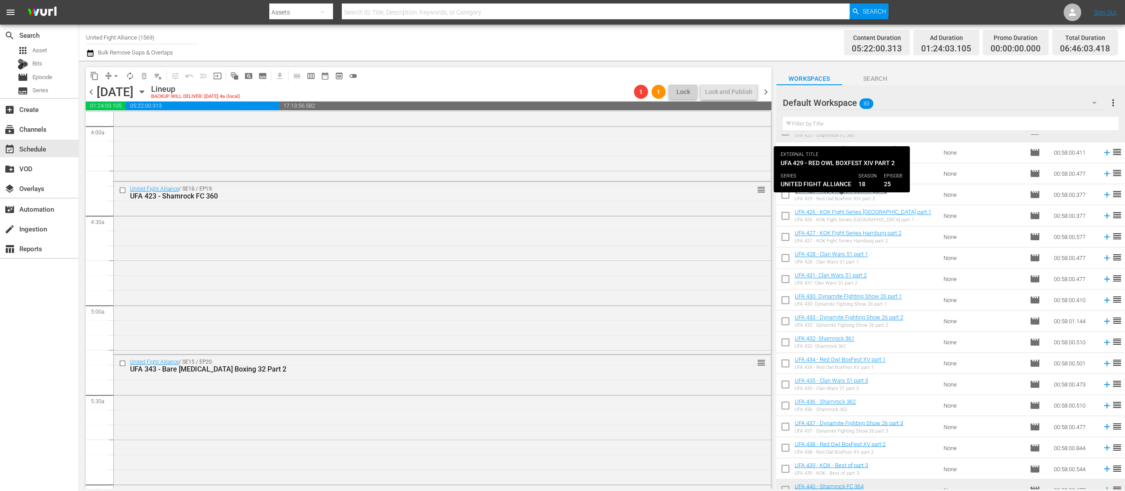
scroll to position [1230, 0]
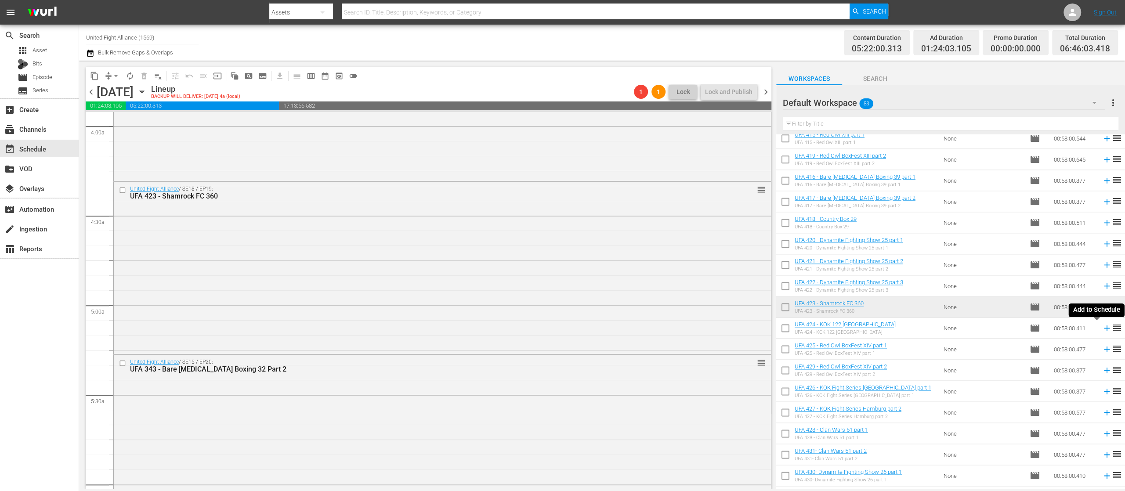
click at [1102, 328] on icon at bounding box center [1107, 328] width 10 height 10
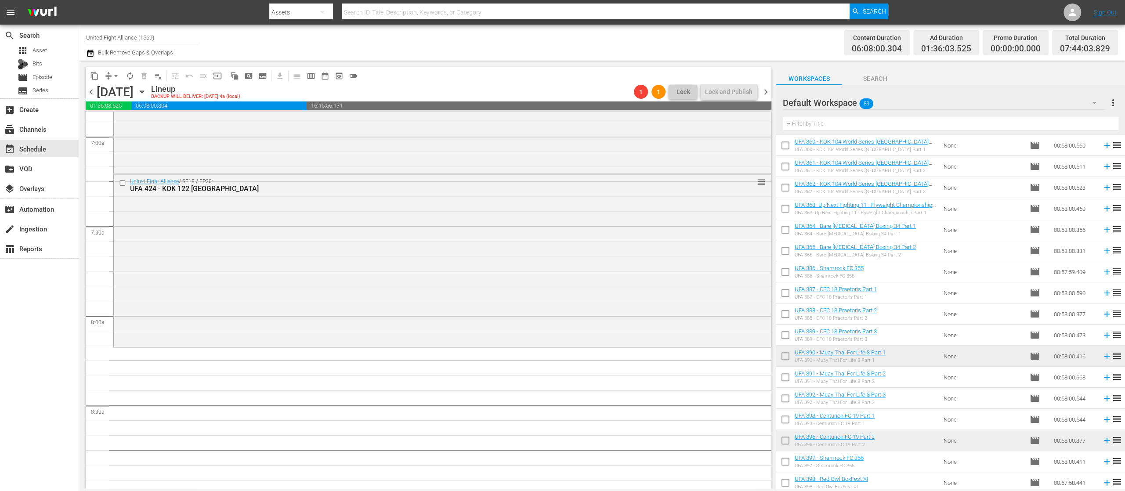
scroll to position [0, 0]
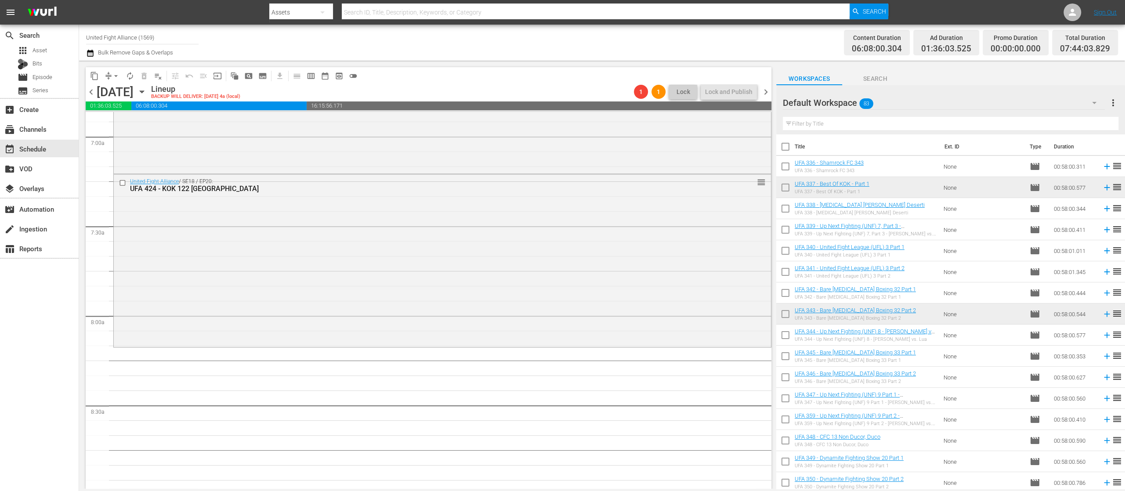
click at [1098, 209] on td at bounding box center [1104, 208] width 13 height 21
click at [1102, 209] on icon at bounding box center [1107, 209] width 10 height 10
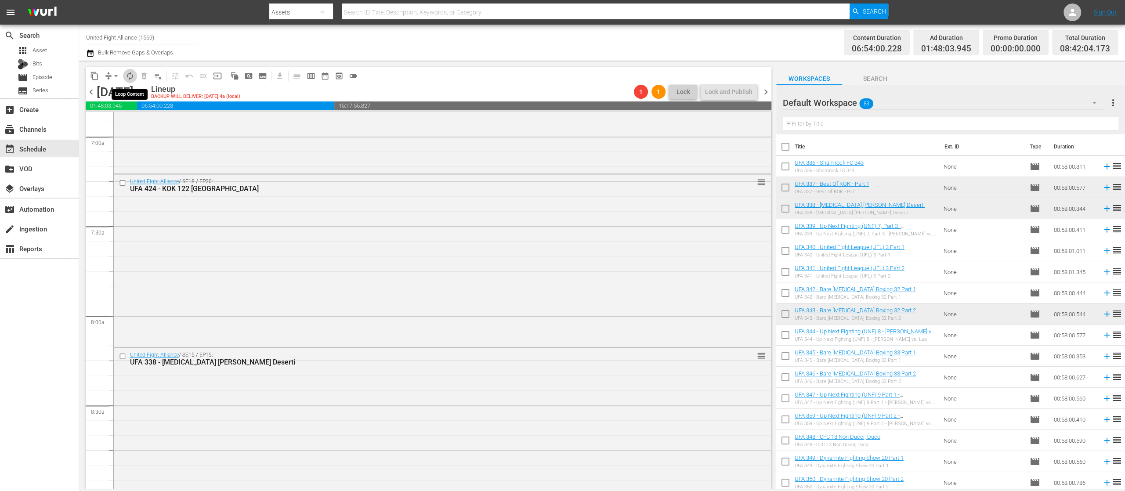
click at [130, 77] on span "autorenew_outlined" at bounding box center [130, 76] width 9 height 9
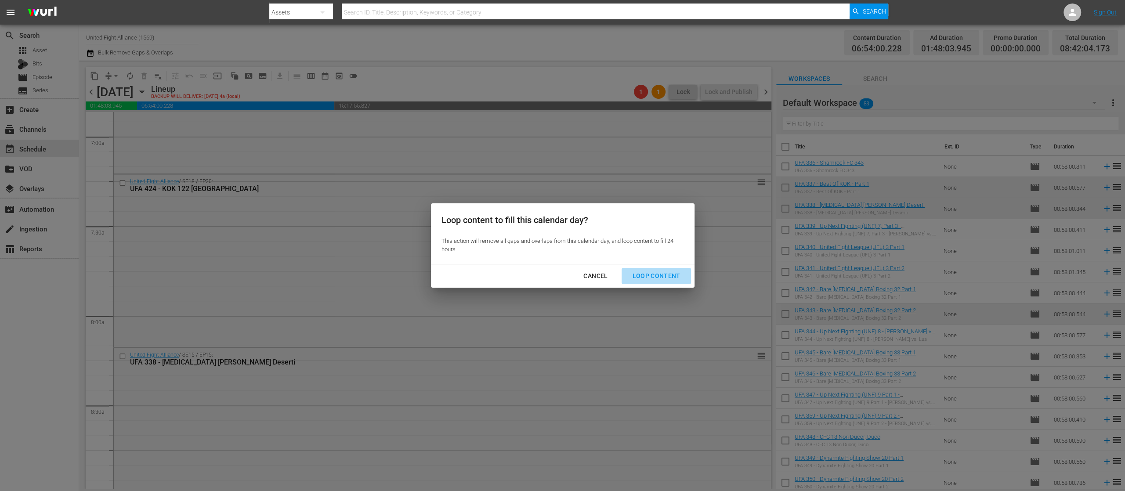
click at [660, 276] on div "Loop Content" at bounding box center [656, 276] width 62 height 11
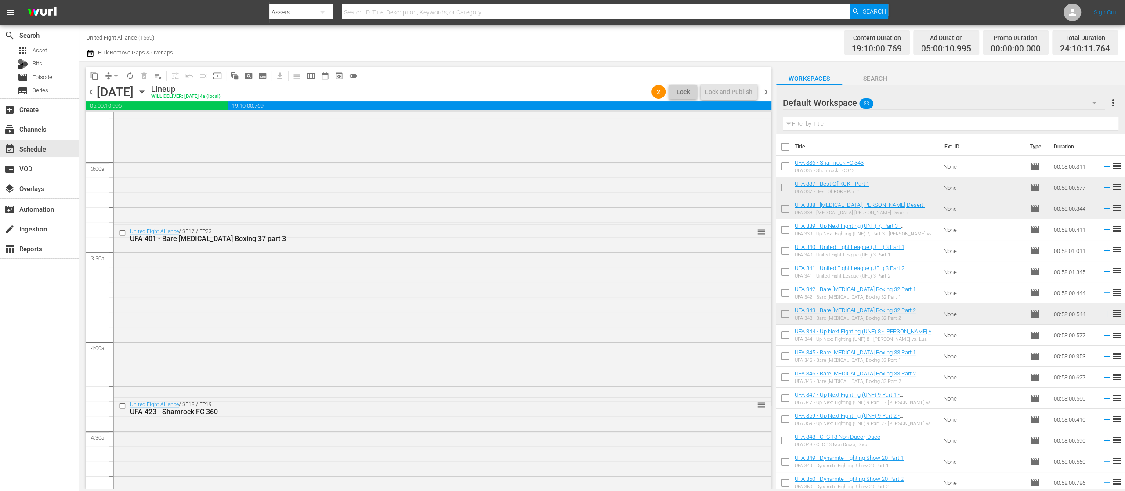
scroll to position [351, 0]
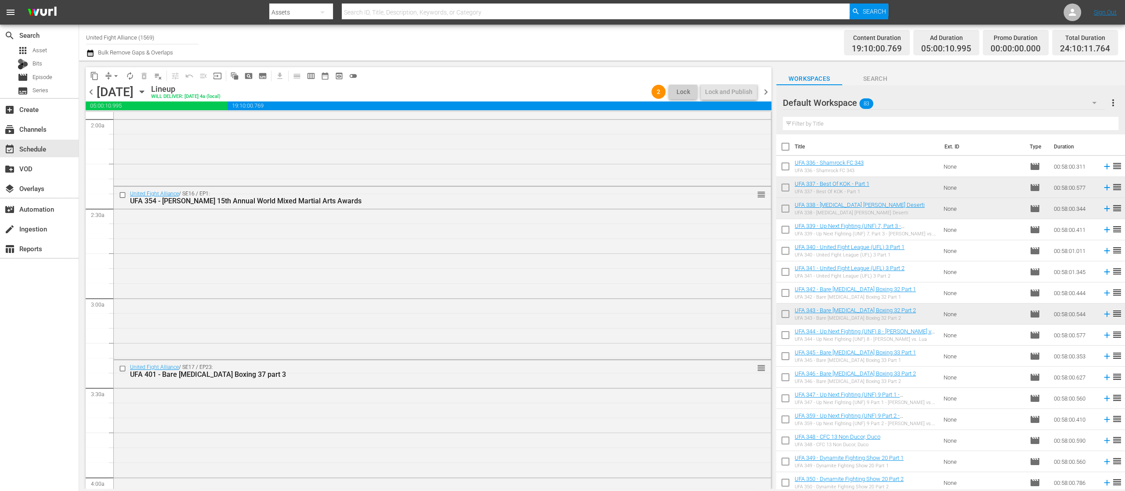
click at [94, 94] on span "chevron_left" at bounding box center [91, 92] width 11 height 11
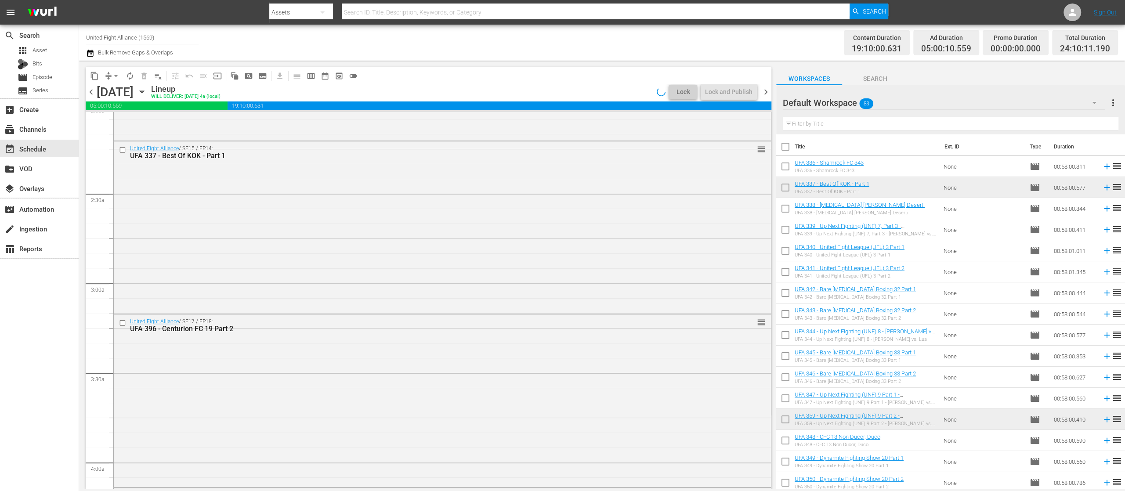
scroll to position [351, 0]
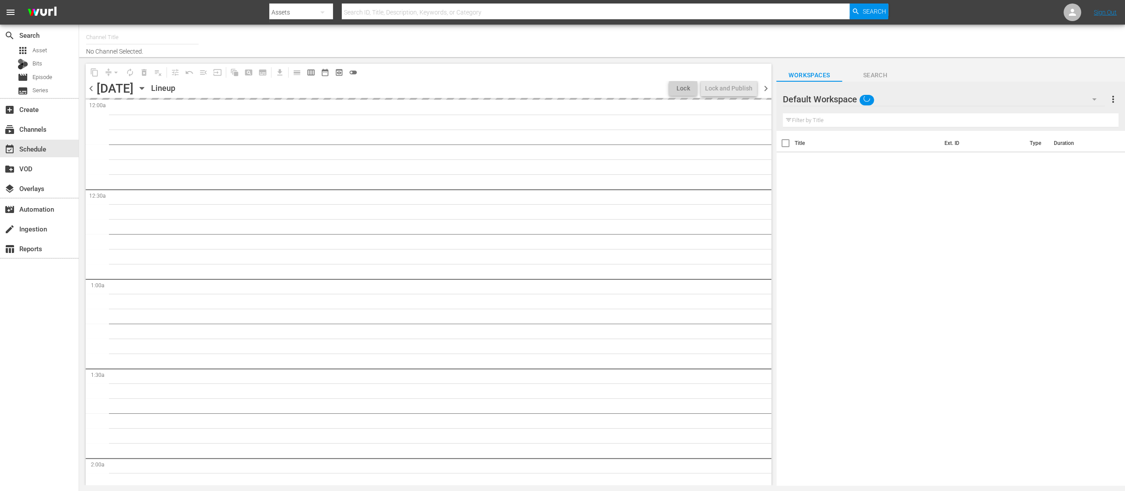
type input "United Fight Alliance (1569)"
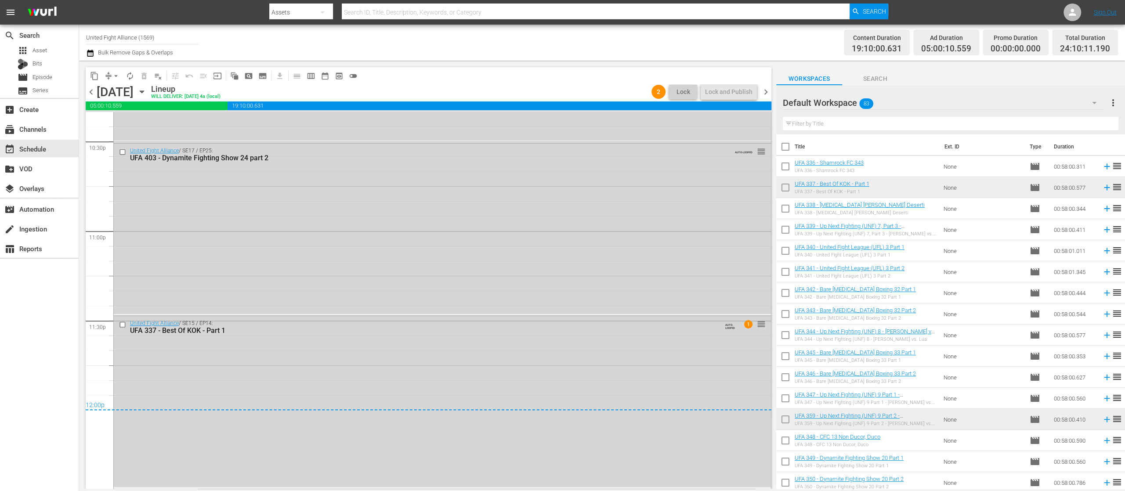
scroll to position [3198, 0]
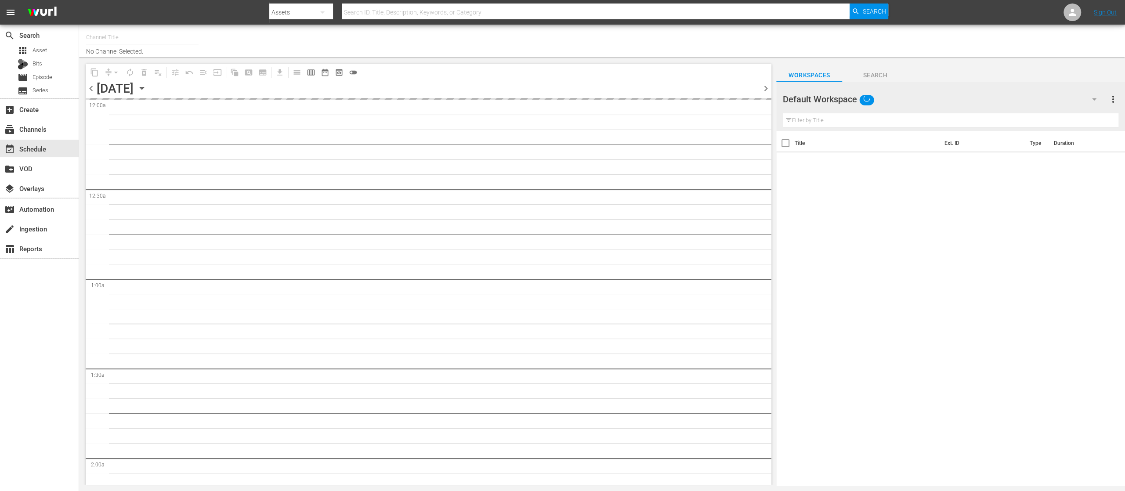
type input "United Fight Alliance (1569)"
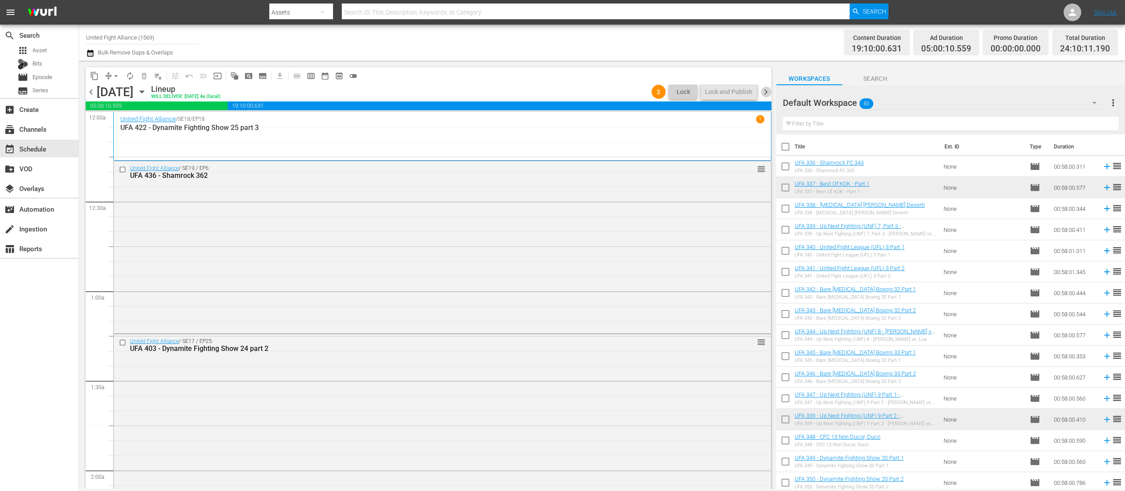
click at [763, 90] on span "chevron_right" at bounding box center [765, 92] width 11 height 11
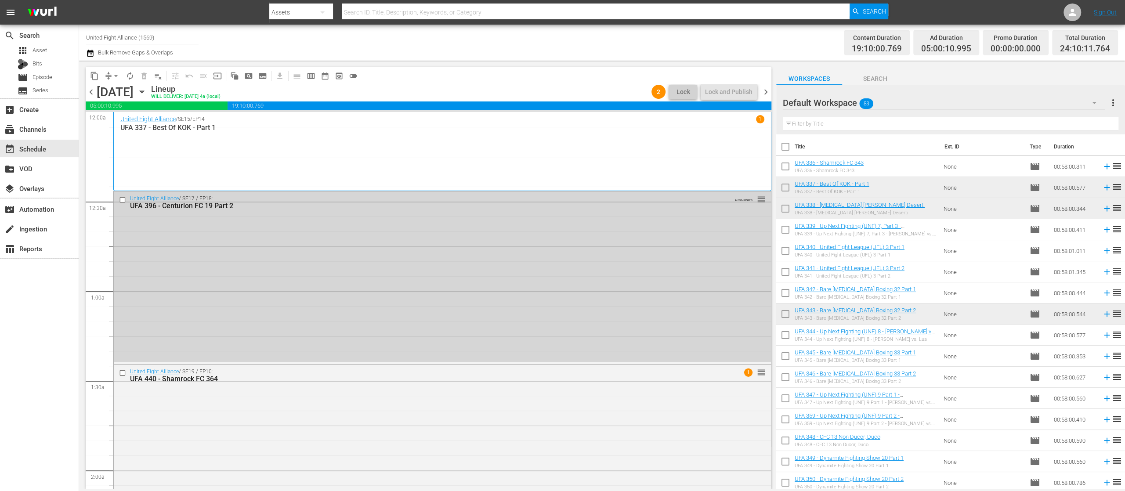
click at [762, 90] on span "chevron_right" at bounding box center [765, 92] width 11 height 11
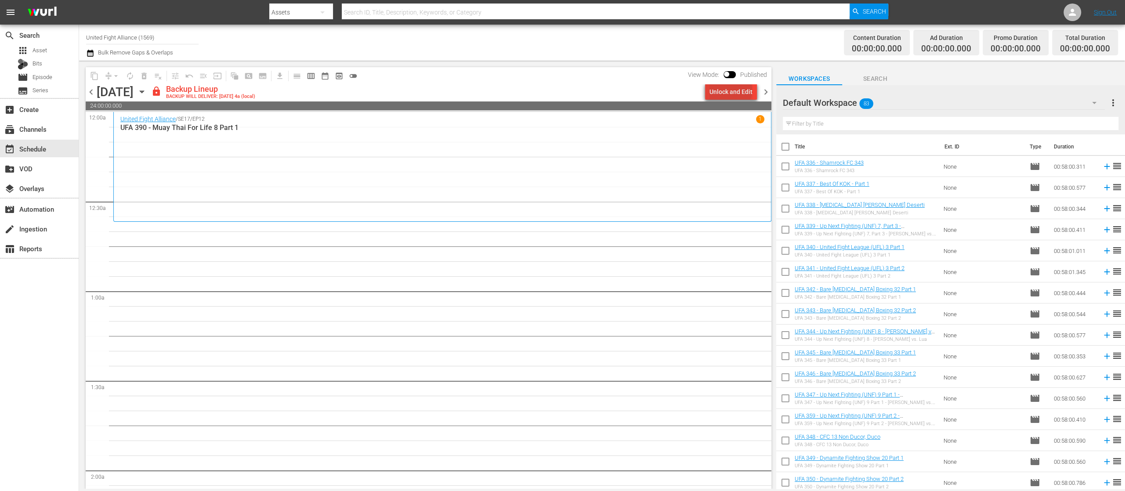
click at [732, 90] on div "Unlock and Edit" at bounding box center [730, 92] width 43 height 16
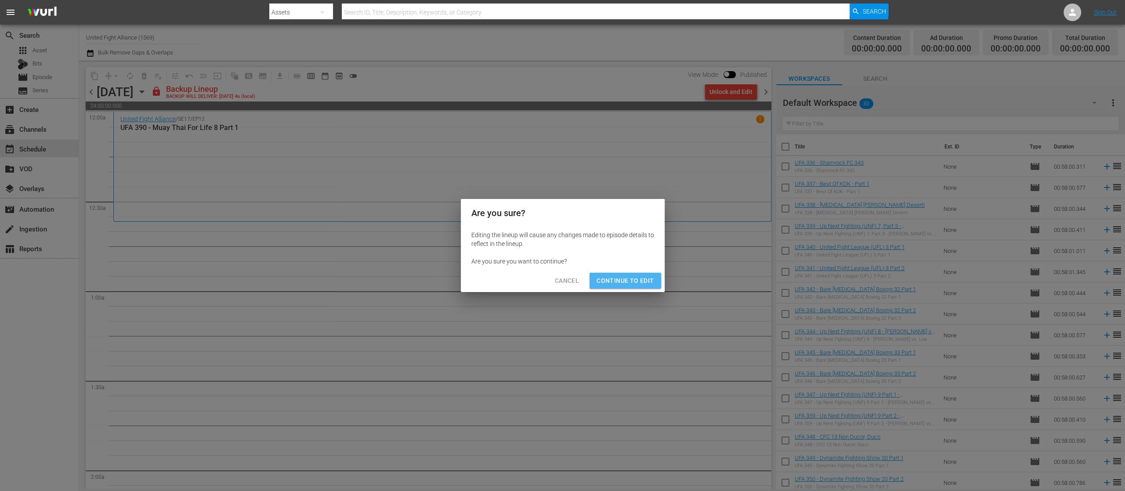
click at [629, 280] on span "Continue to Edit" at bounding box center [624, 280] width 57 height 11
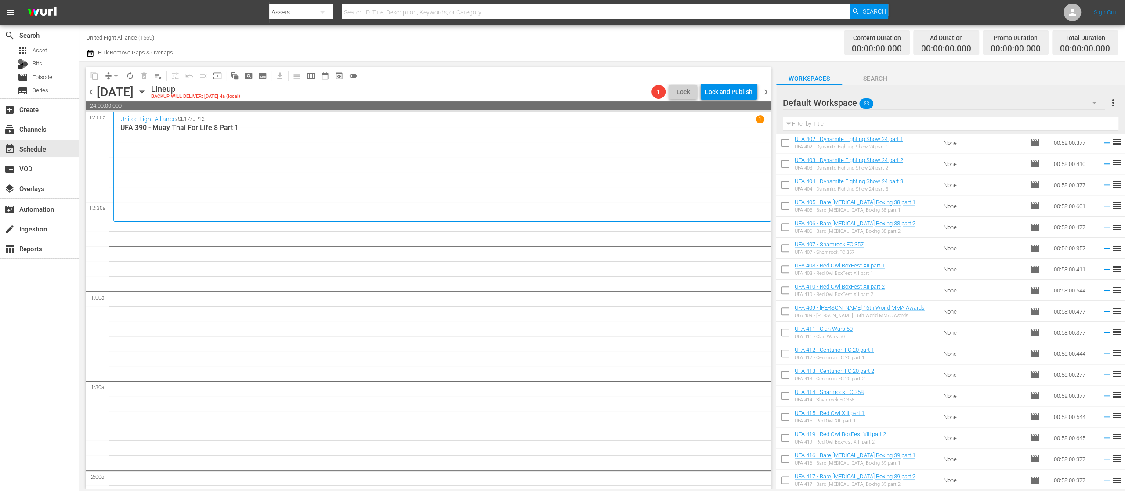
scroll to position [776, 0]
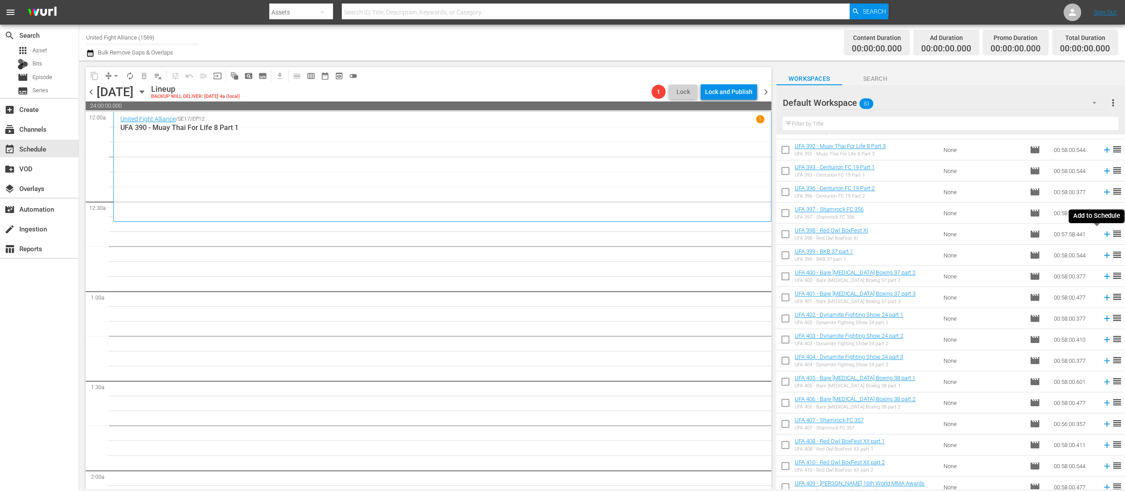
click at [1102, 235] on icon at bounding box center [1107, 234] width 10 height 10
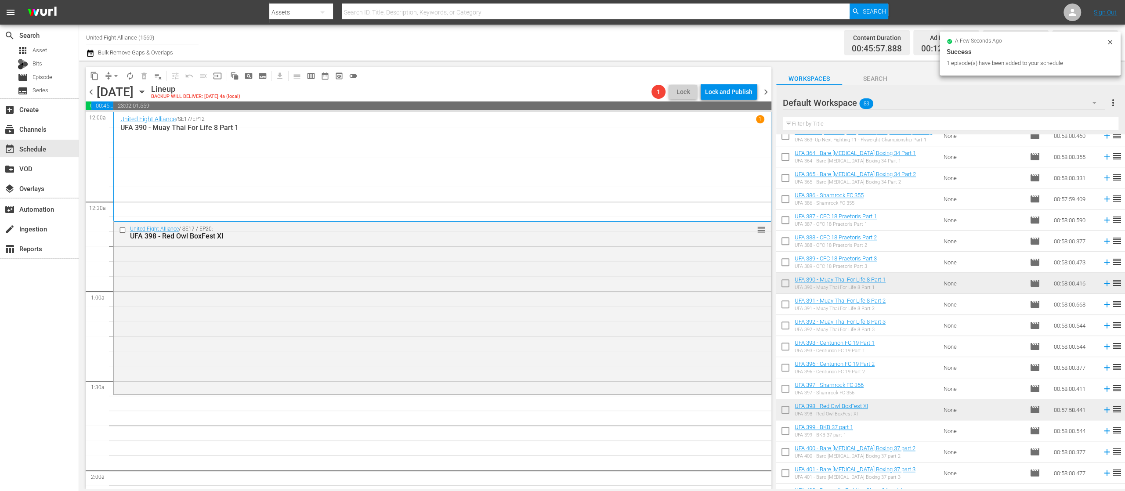
scroll to position [424, 0]
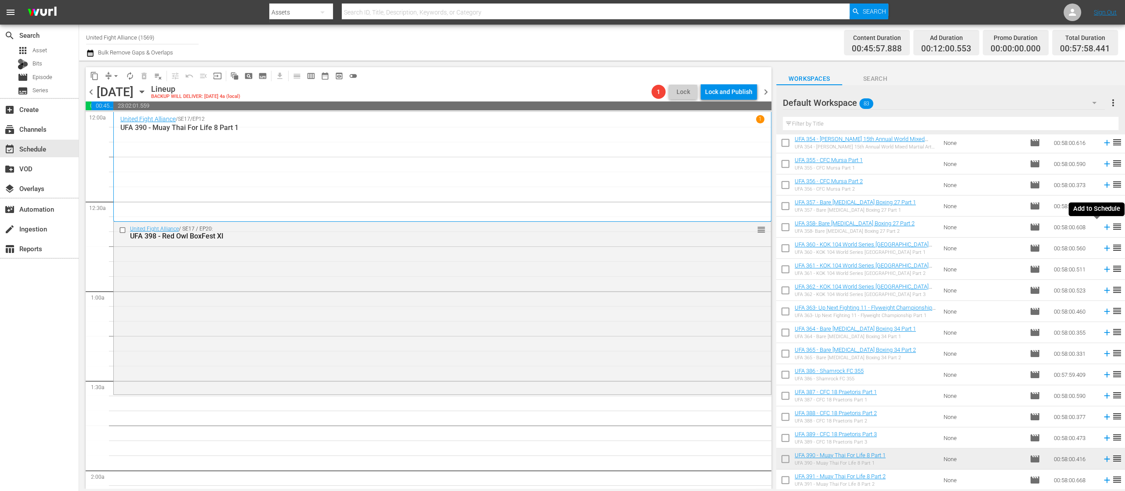
click at [1102, 226] on icon at bounding box center [1107, 227] width 10 height 10
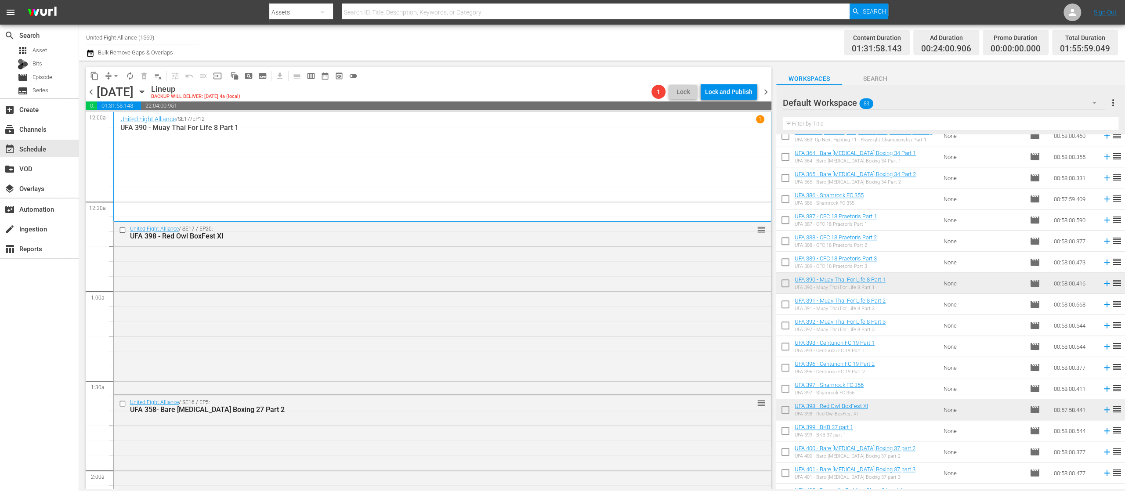
scroll to position [776, 0]
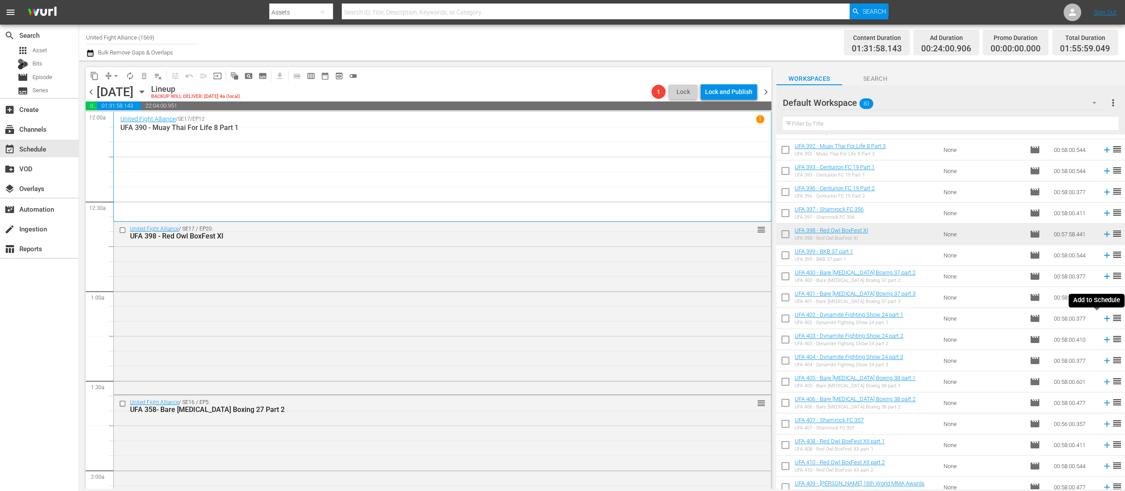
click at [1102, 318] on icon at bounding box center [1107, 319] width 10 height 10
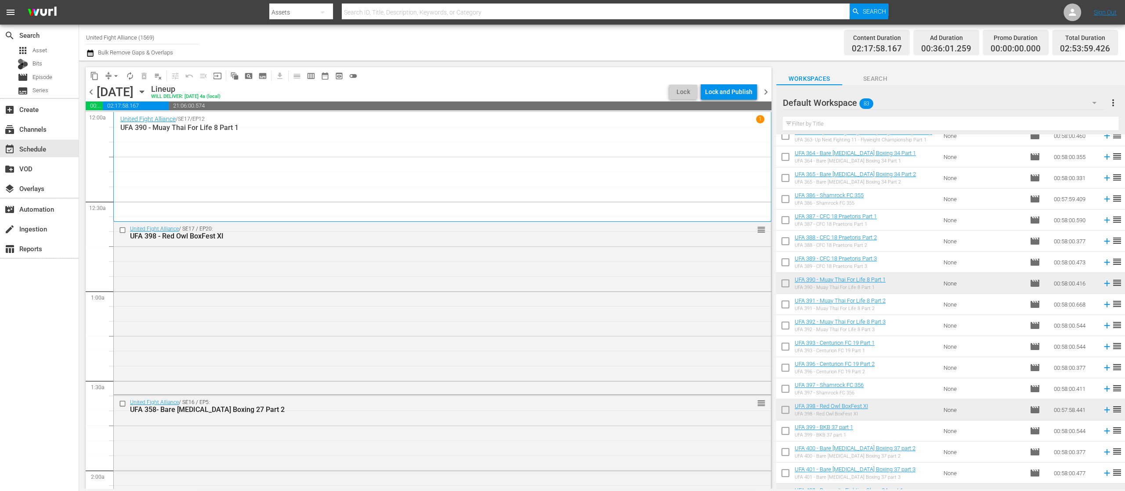
scroll to position [424, 0]
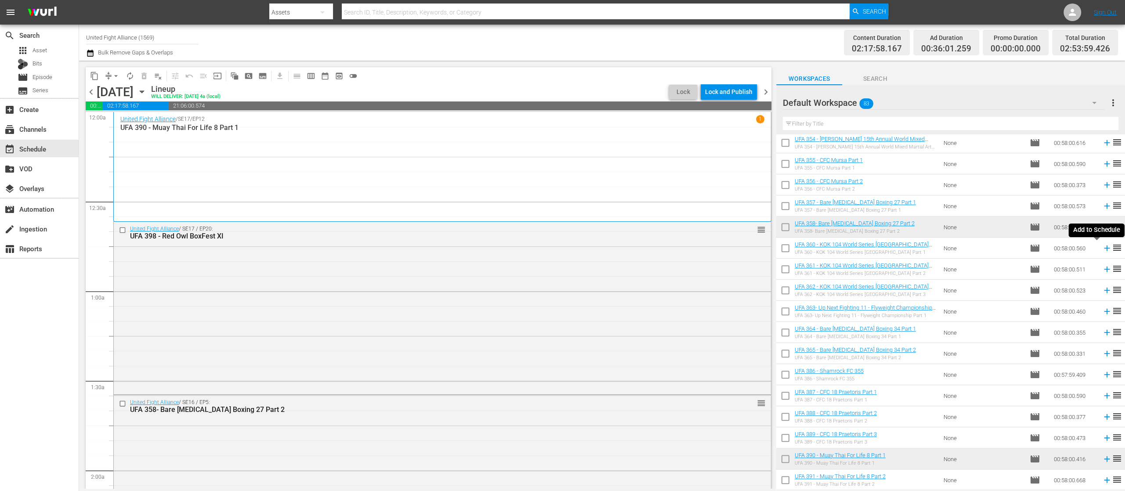
click at [1102, 250] on icon at bounding box center [1107, 248] width 10 height 10
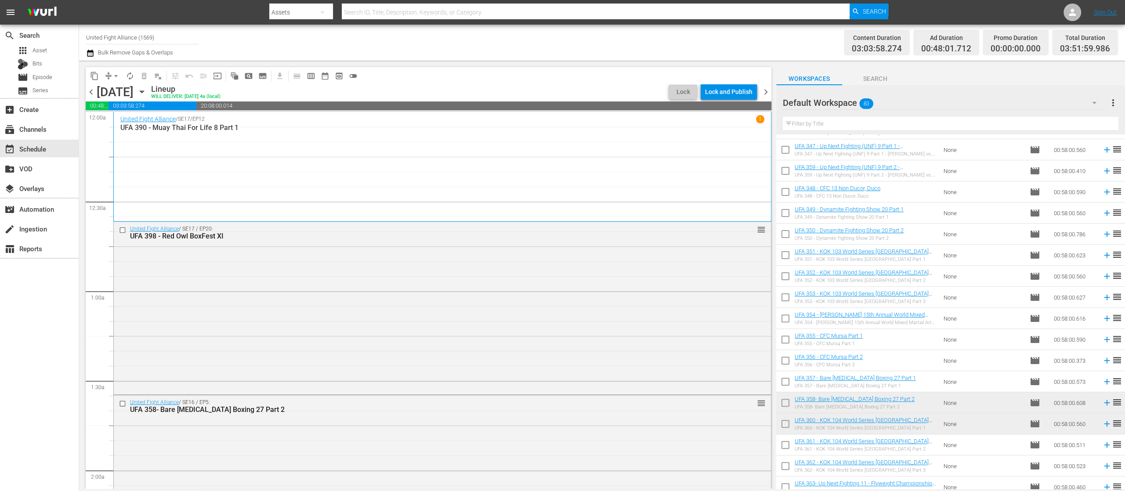
scroll to position [73, 0]
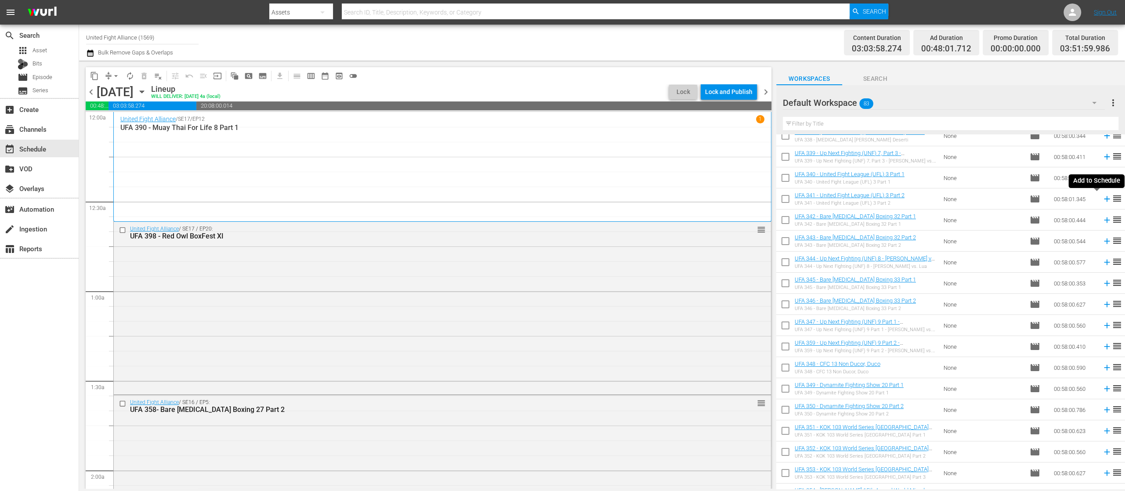
click at [1102, 200] on icon at bounding box center [1107, 199] width 10 height 10
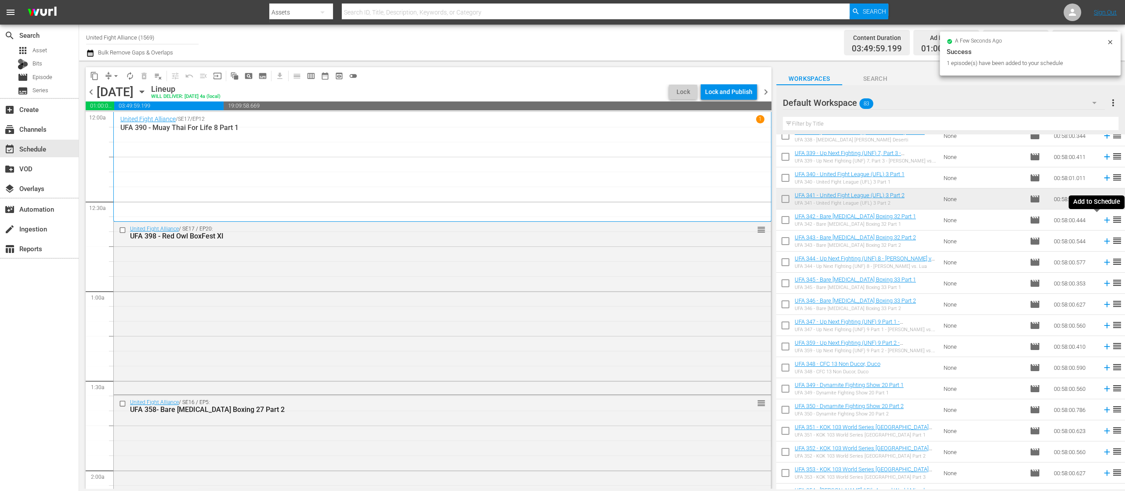
click at [1102, 221] on icon at bounding box center [1107, 220] width 10 height 10
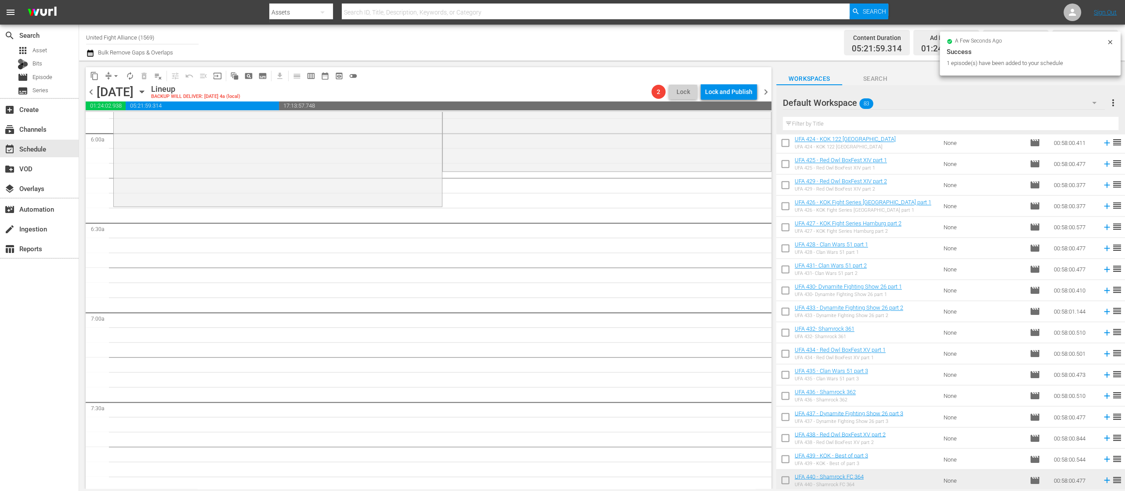
scroll to position [878, 0]
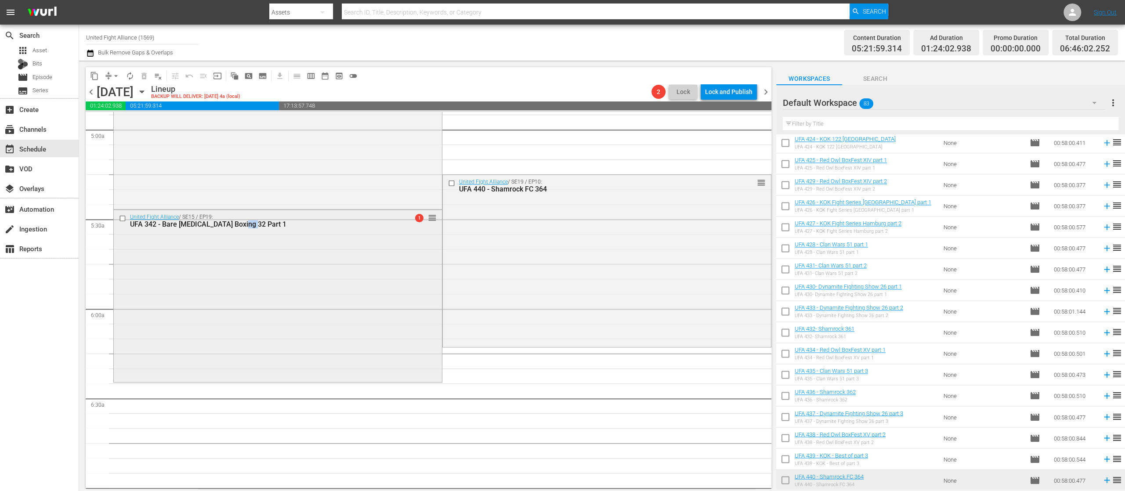
drag, startPoint x: 242, startPoint y: 252, endPoint x: 251, endPoint y: 340, distance: 88.3
click at [251, 340] on div "United Fight Alliance / SE15 / EP19: UFA 342 - Bare Knuckle Boxing 32 Part 1 1 …" at bounding box center [278, 295] width 328 height 170
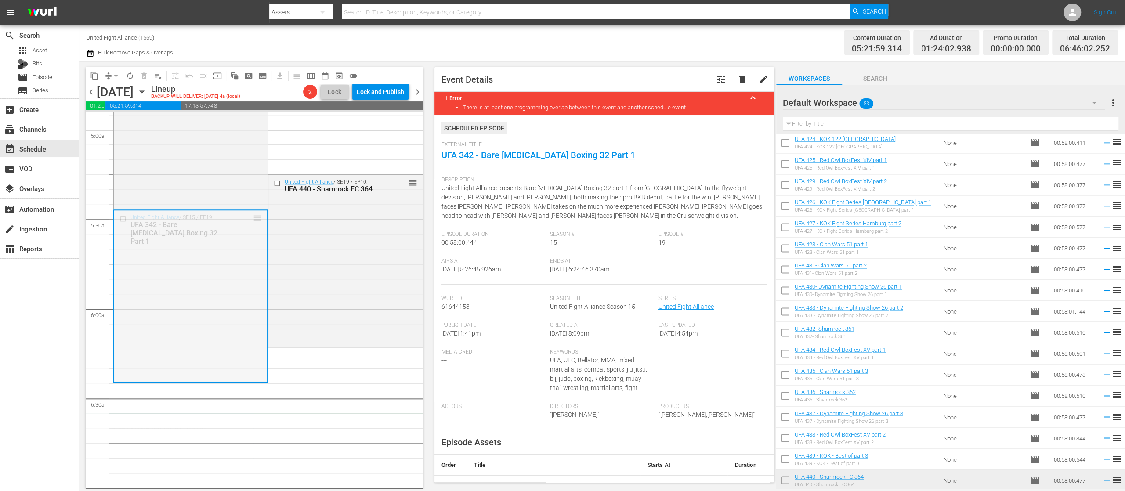
drag, startPoint x: 254, startPoint y: 216, endPoint x: 274, endPoint y: 423, distance: 207.8
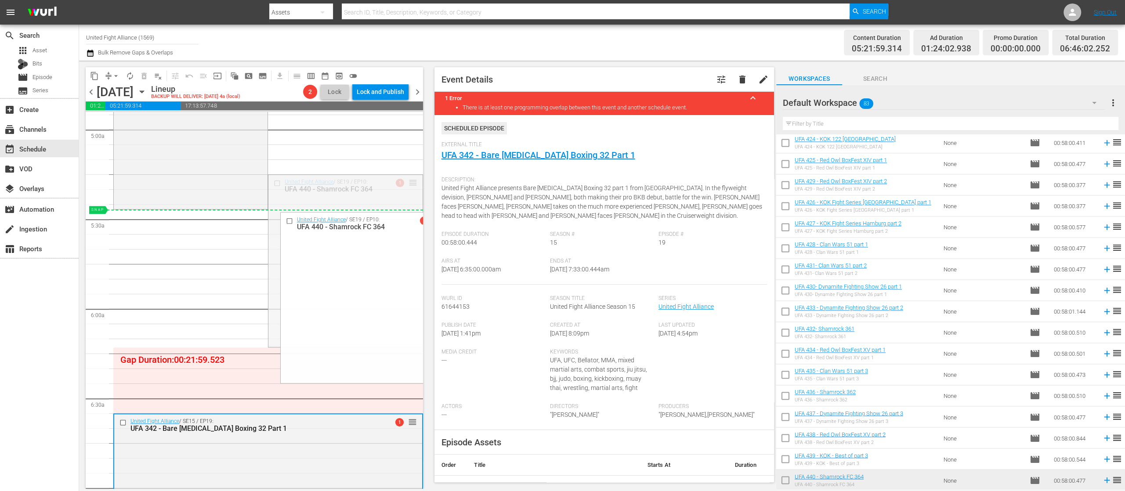
drag, startPoint x: 401, startPoint y: 179, endPoint x: 393, endPoint y: 213, distance: 34.2
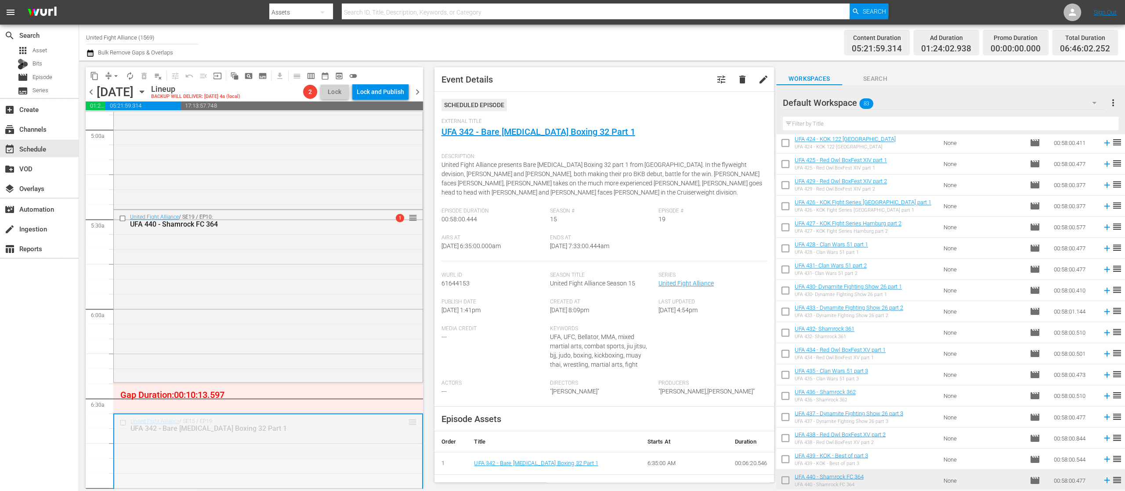
drag, startPoint x: 400, startPoint y: 418, endPoint x: 396, endPoint y: 394, distance: 24.0
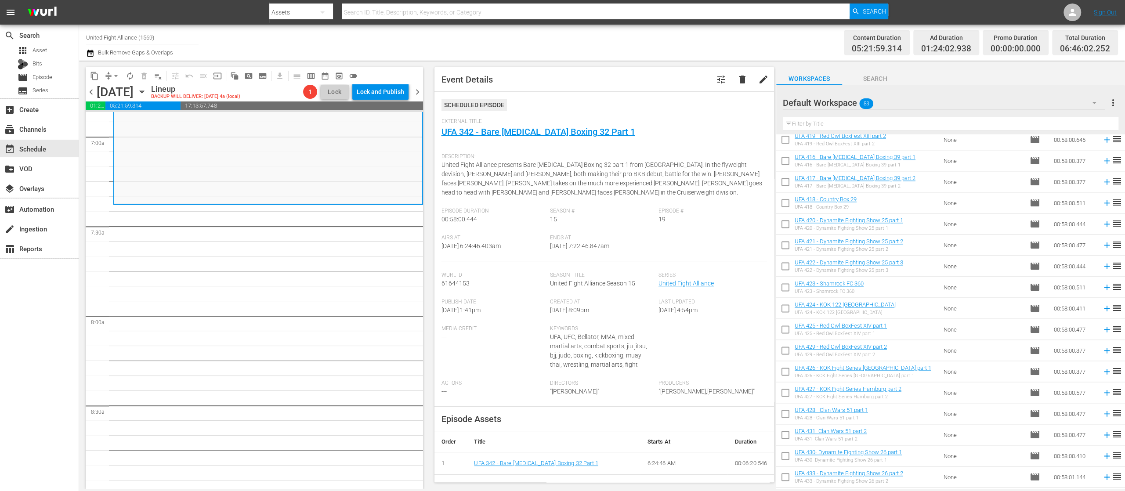
scroll to position [1064, 0]
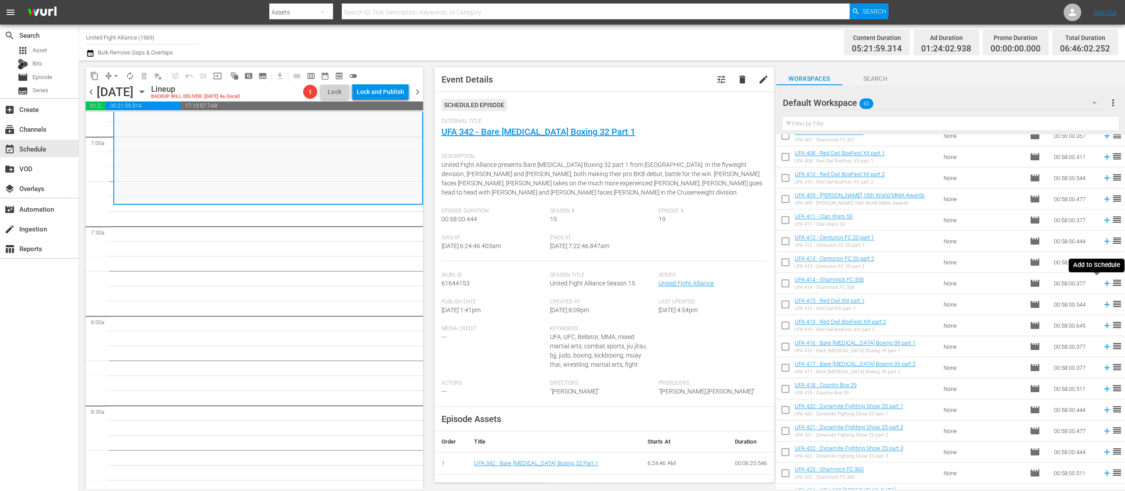
click at [1102, 284] on icon at bounding box center [1107, 283] width 10 height 10
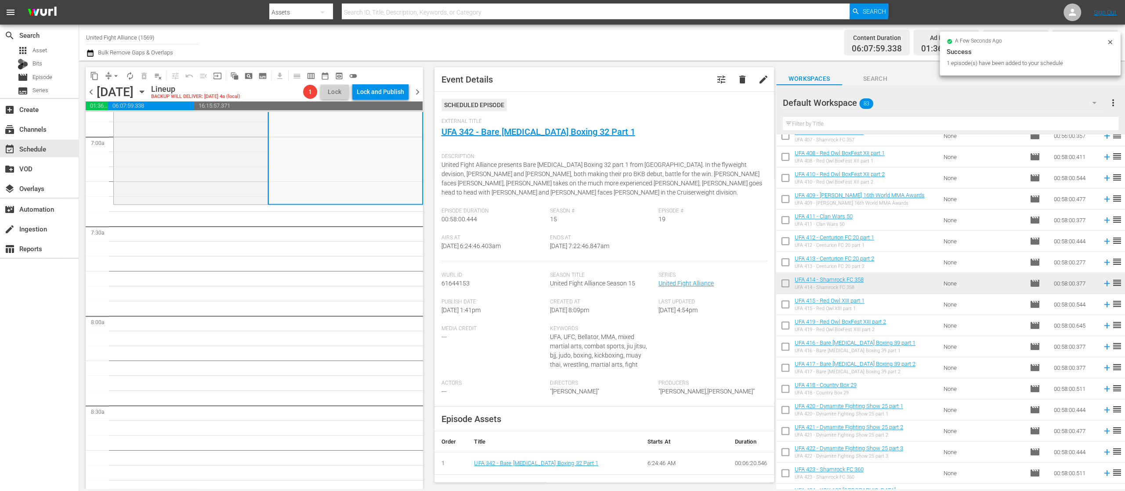
scroll to position [1054, 0]
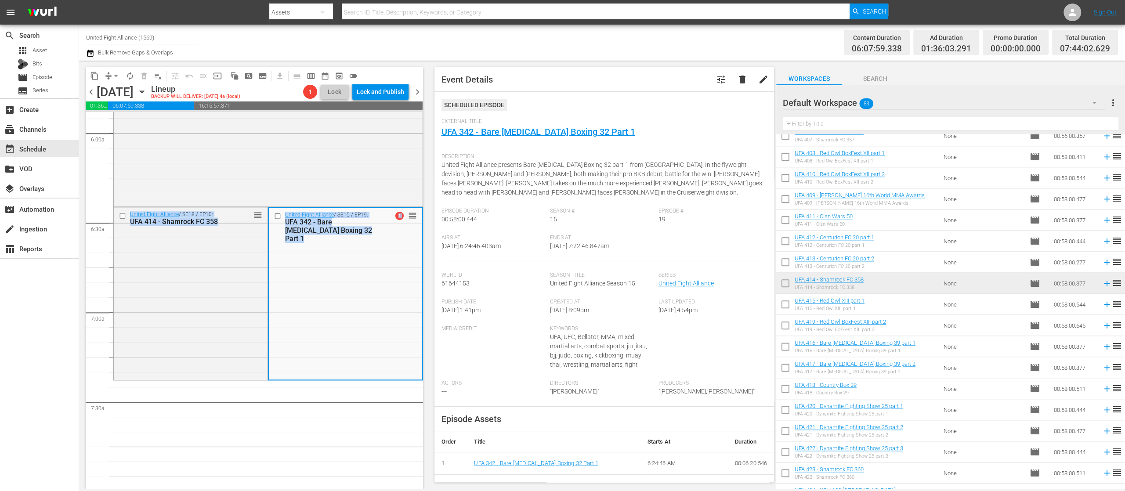
drag, startPoint x: 251, startPoint y: 209, endPoint x: 262, endPoint y: 386, distance: 176.9
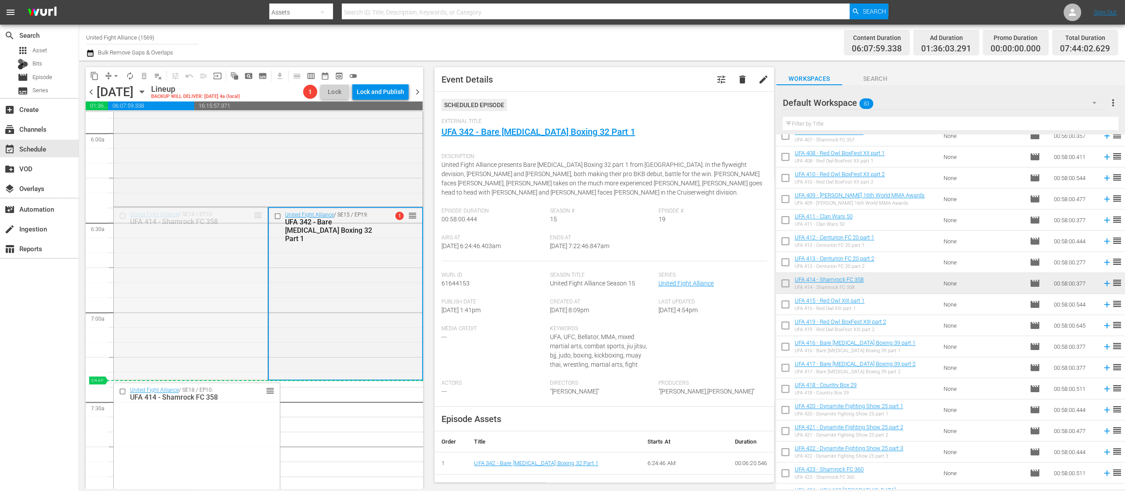
drag, startPoint x: 253, startPoint y: 215, endPoint x: 267, endPoint y: 385, distance: 170.1
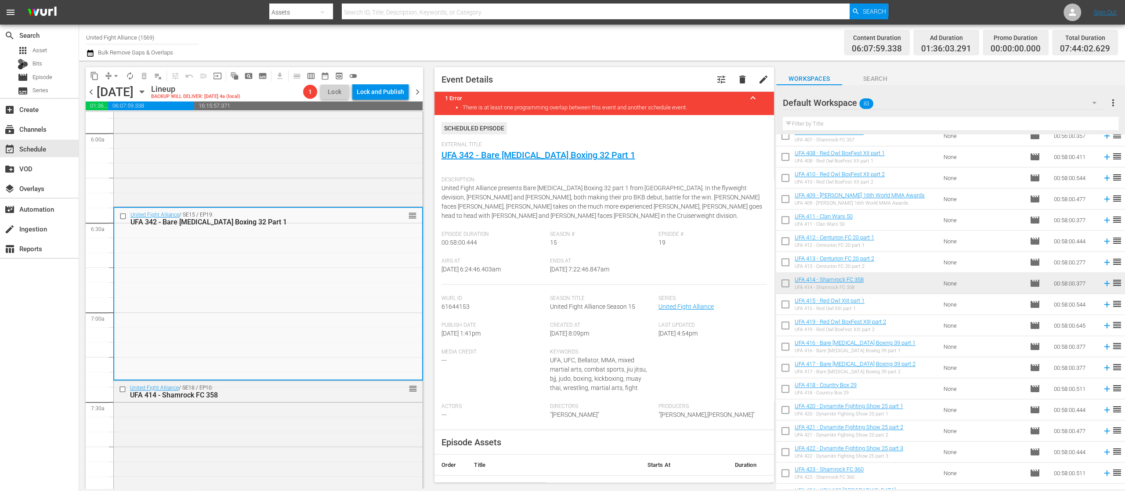
drag, startPoint x: 90, startPoint y: 94, endPoint x: 384, endPoint y: 100, distance: 294.3
click at [90, 94] on span "chevron_left" at bounding box center [91, 92] width 11 height 11
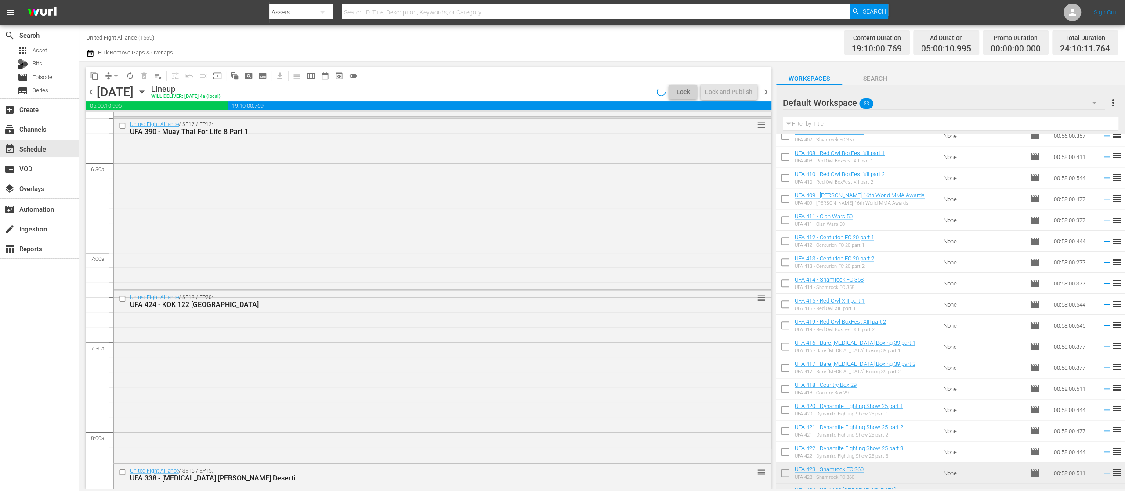
scroll to position [1054, 0]
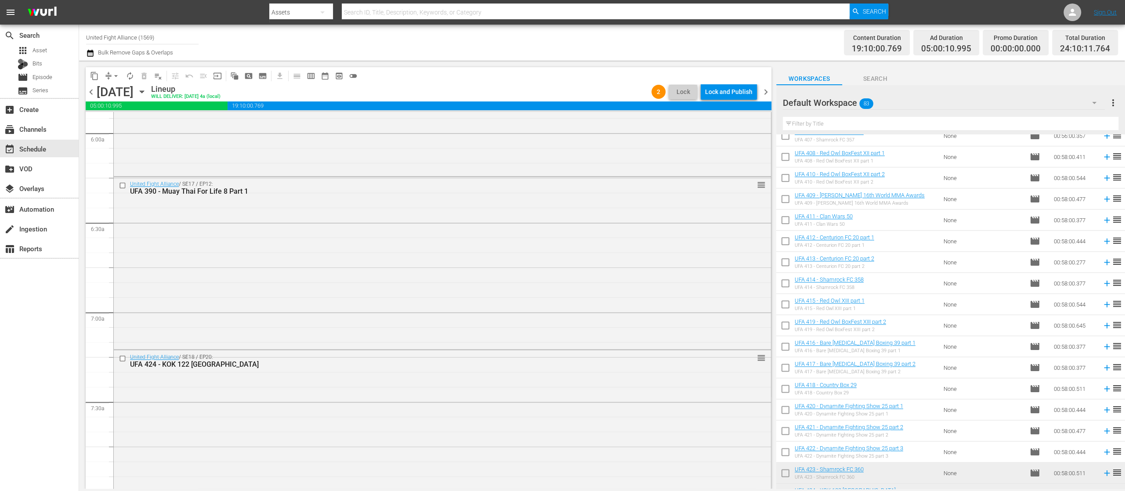
click at [766, 90] on span "chevron_right" at bounding box center [765, 92] width 11 height 11
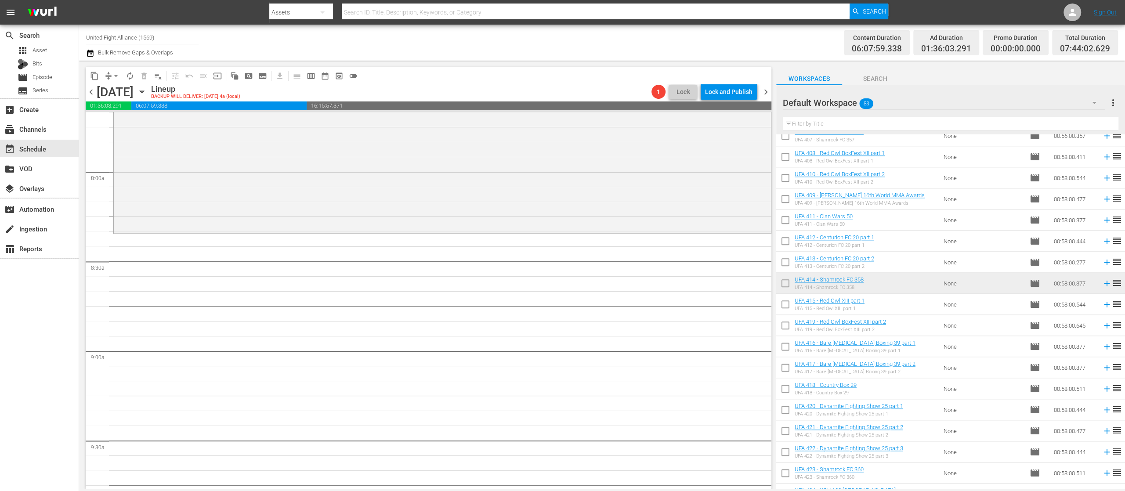
scroll to position [1405, 0]
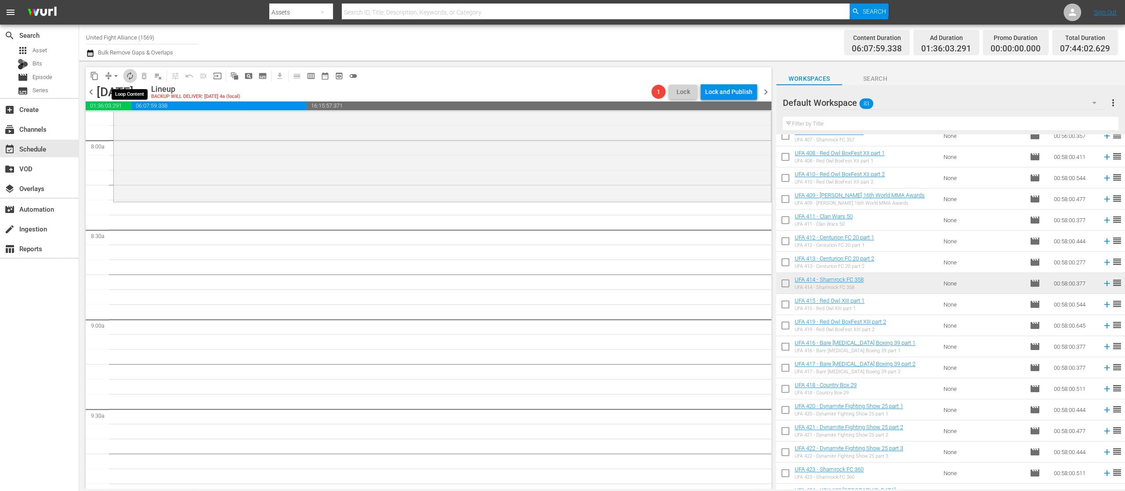
click at [131, 75] on span "autorenew_outlined" at bounding box center [130, 76] width 9 height 9
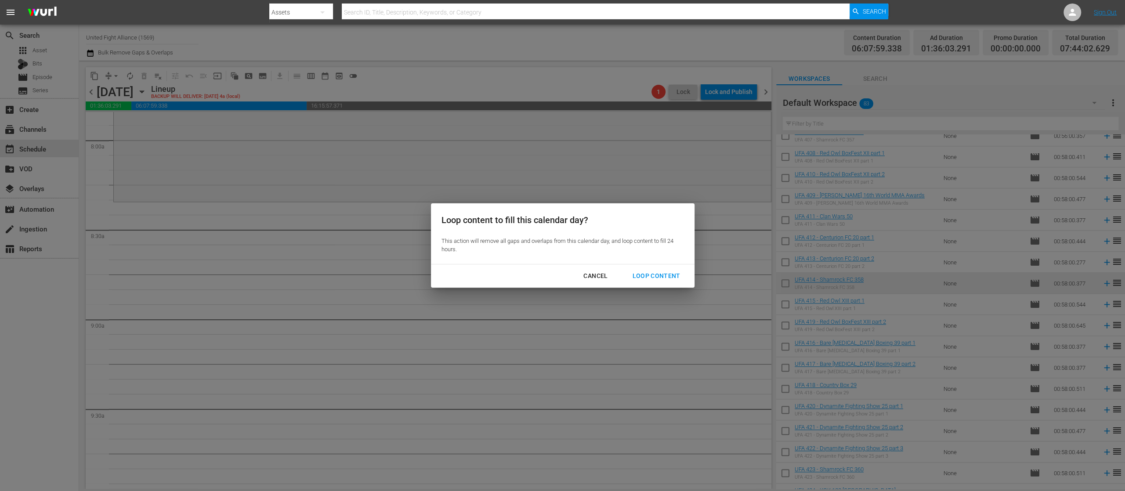
click at [653, 271] on div "Loop Content" at bounding box center [656, 276] width 62 height 11
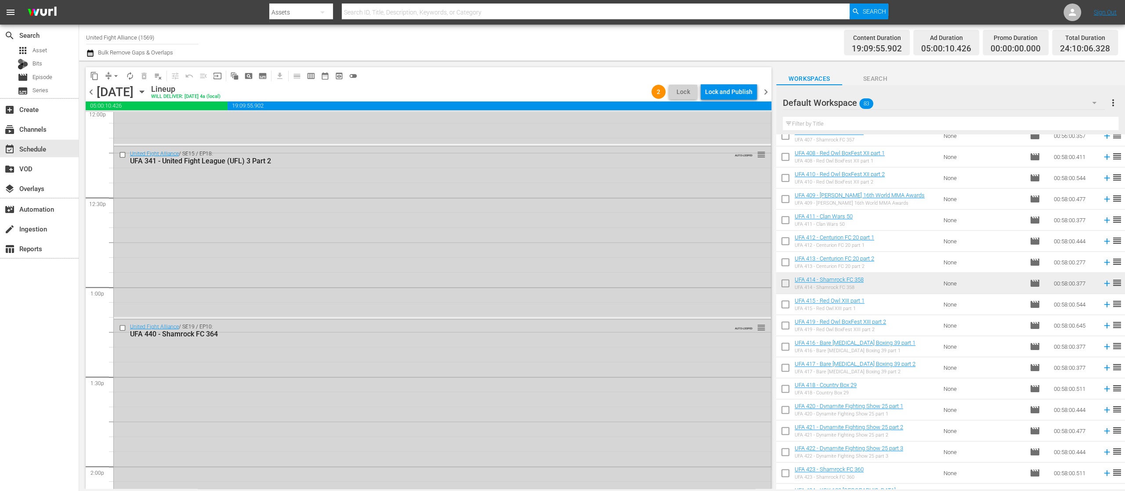
scroll to position [2130, 0]
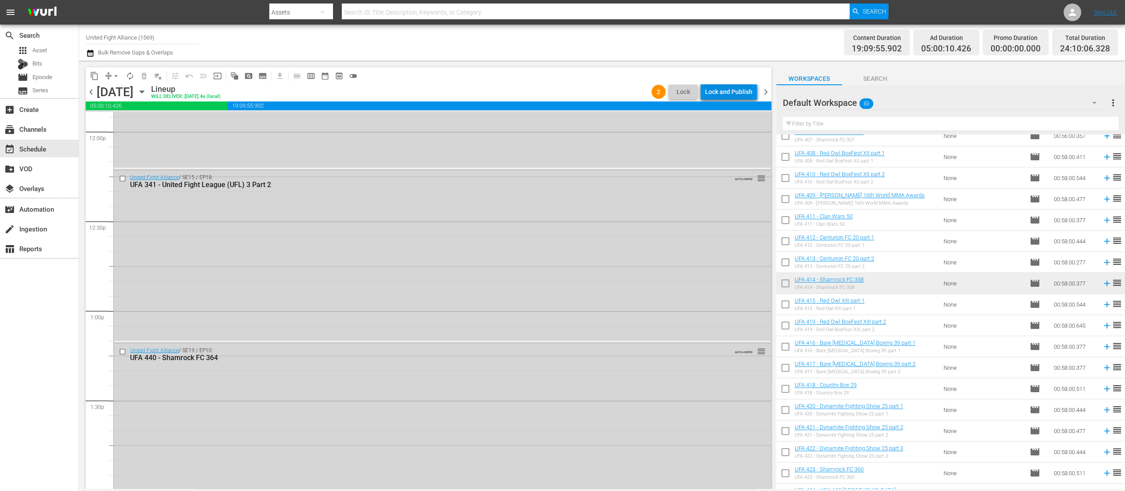
click at [733, 92] on div "Lock and Publish" at bounding box center [728, 92] width 47 height 16
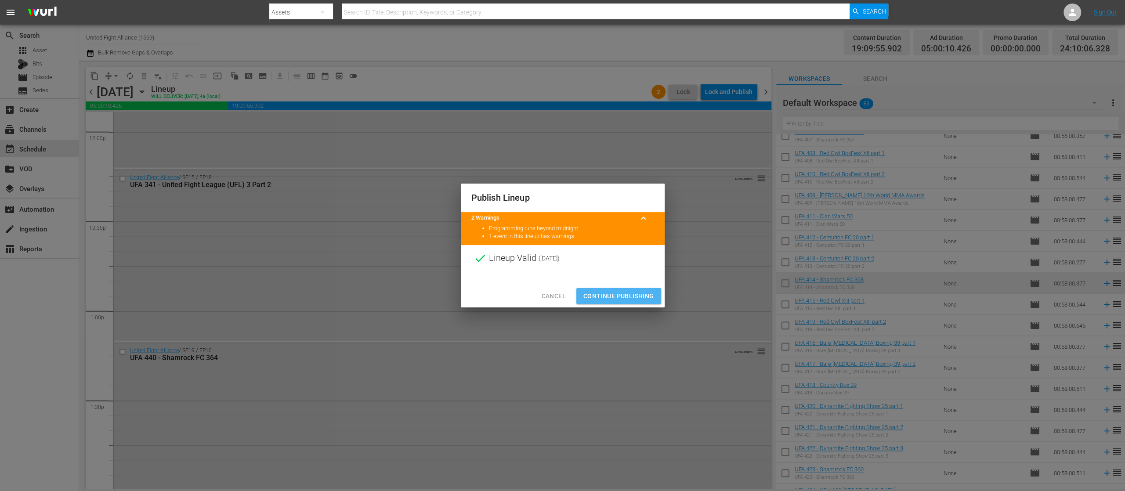
click at [630, 296] on span "Continue Publishing" at bounding box center [618, 296] width 71 height 11
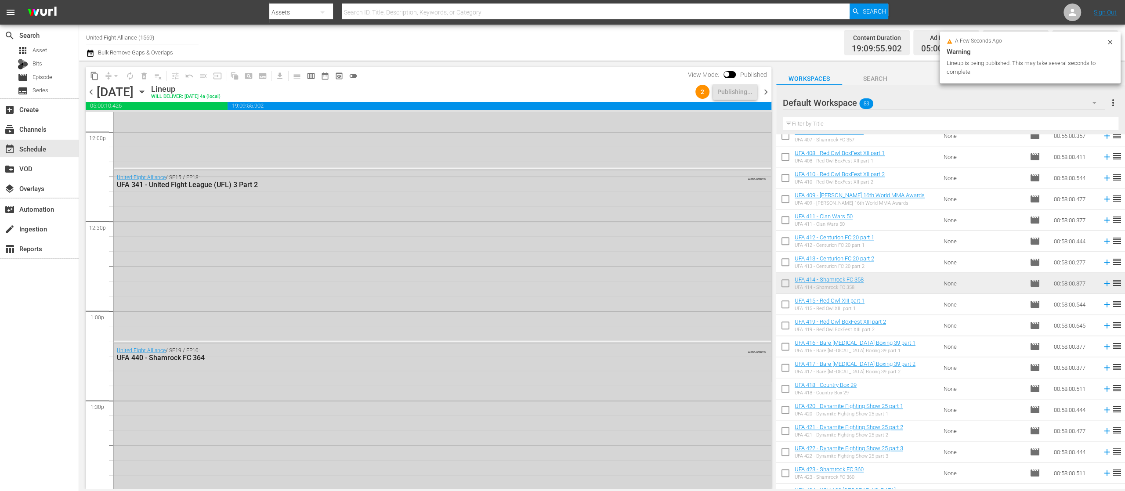
click at [767, 90] on span "chevron_right" at bounding box center [765, 92] width 11 height 11
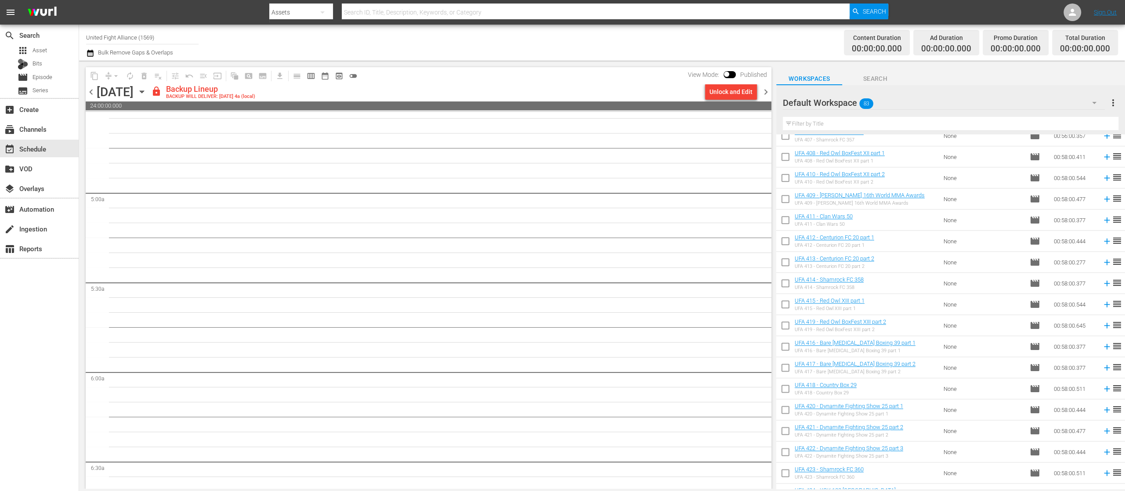
scroll to position [815, 0]
click at [935, 120] on input "text" at bounding box center [951, 124] width 336 height 14
type input "d"
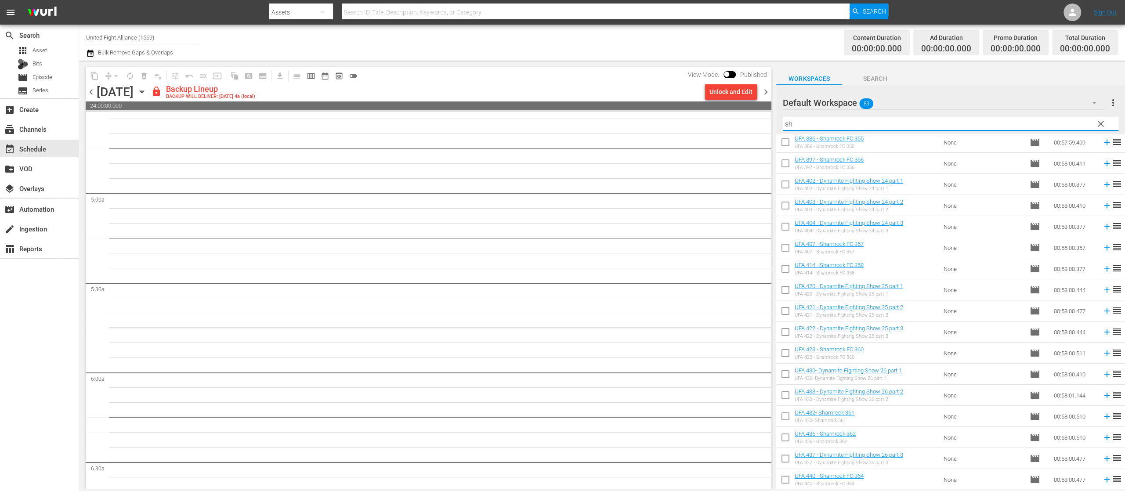
scroll to position [0, 0]
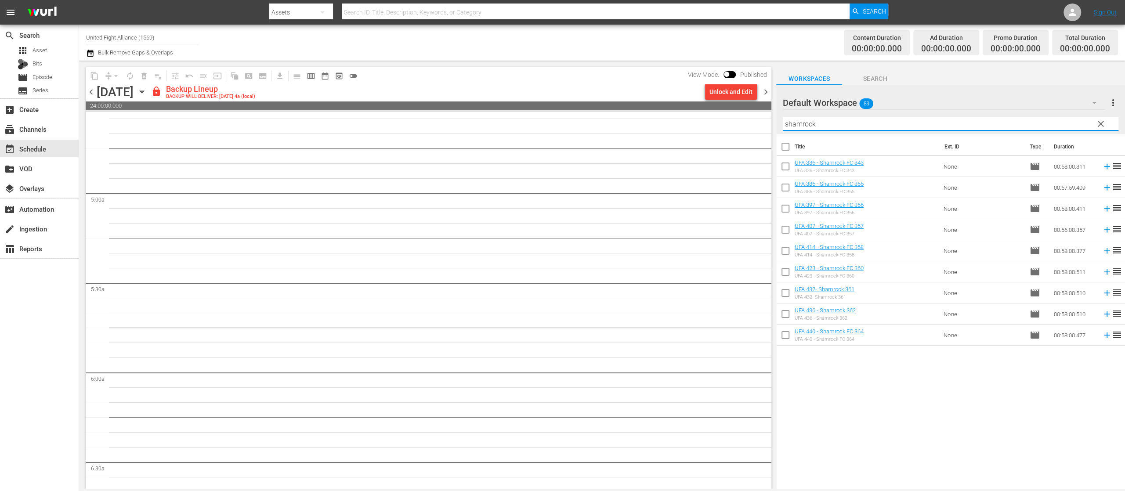
type input "shamrock"
click at [785, 163] on input "checkbox" at bounding box center [785, 168] width 18 height 18
checkbox input "true"
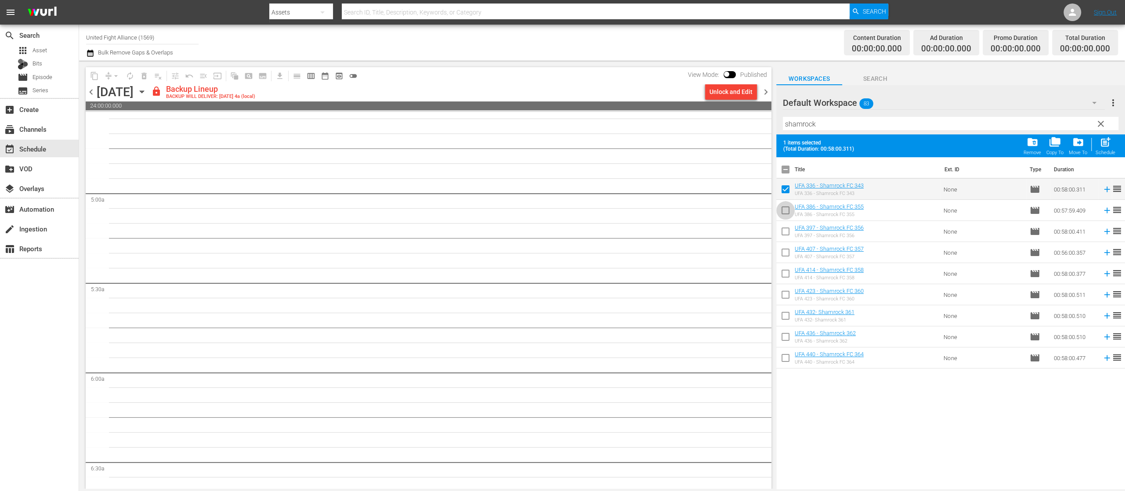
click at [784, 215] on input "checkbox" at bounding box center [785, 212] width 18 height 18
checkbox input "true"
click at [784, 234] on input "checkbox" at bounding box center [785, 233] width 18 height 18
checkbox input "true"
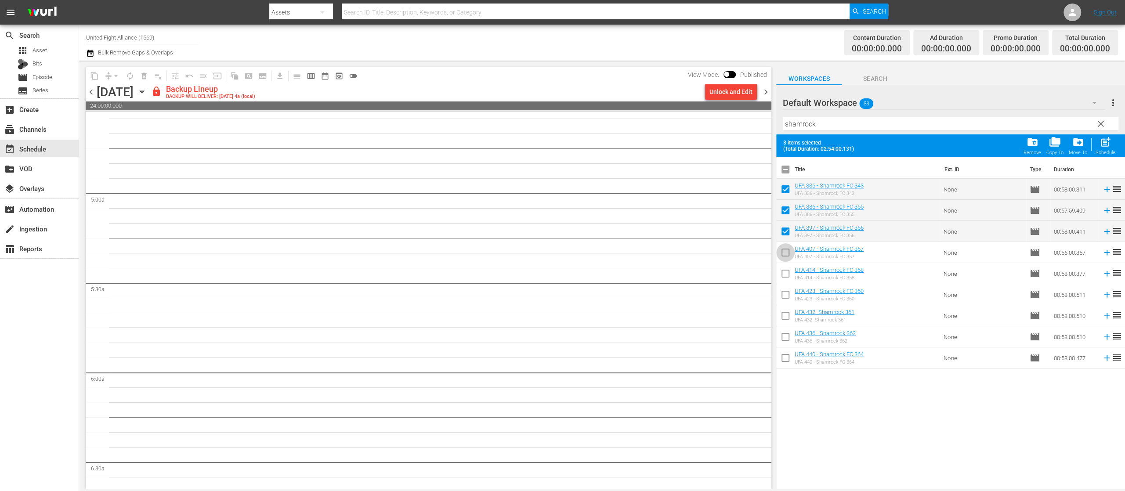
click at [785, 254] on input "checkbox" at bounding box center [785, 254] width 18 height 18
checkbox input "true"
click at [786, 275] on input "checkbox" at bounding box center [785, 275] width 18 height 18
checkbox input "true"
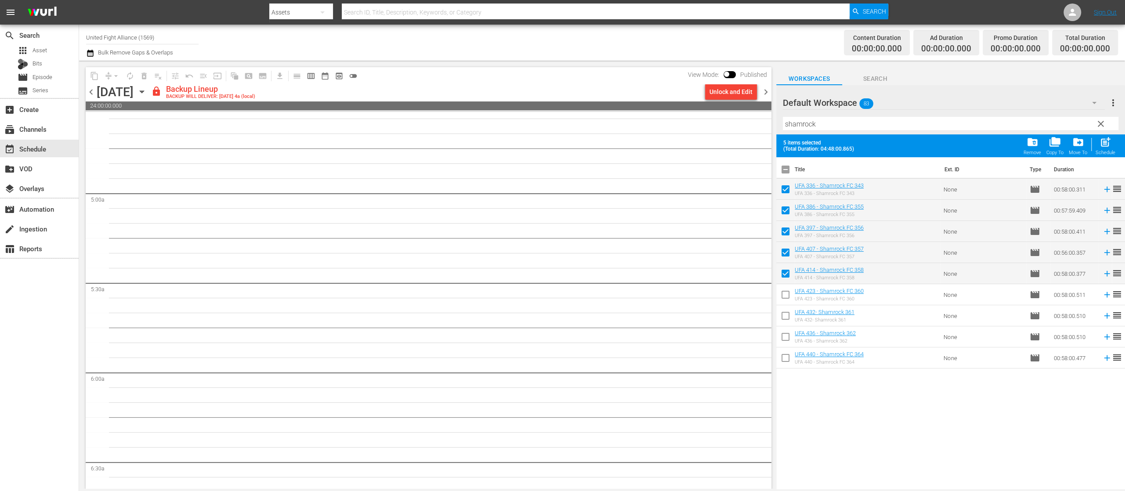
click at [789, 292] on input "checkbox" at bounding box center [785, 296] width 18 height 18
checkbox input "true"
click at [783, 318] on input "checkbox" at bounding box center [785, 317] width 18 height 18
checkbox input "true"
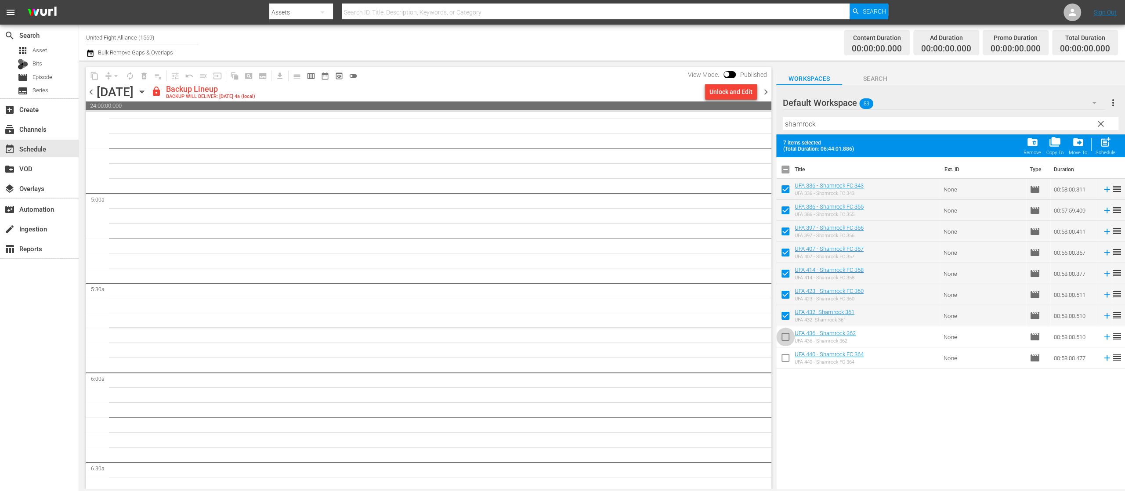
click at [783, 339] on input "checkbox" at bounding box center [785, 338] width 18 height 18
checkbox input "true"
click at [786, 357] on input "checkbox" at bounding box center [785, 359] width 18 height 18
checkbox input "true"
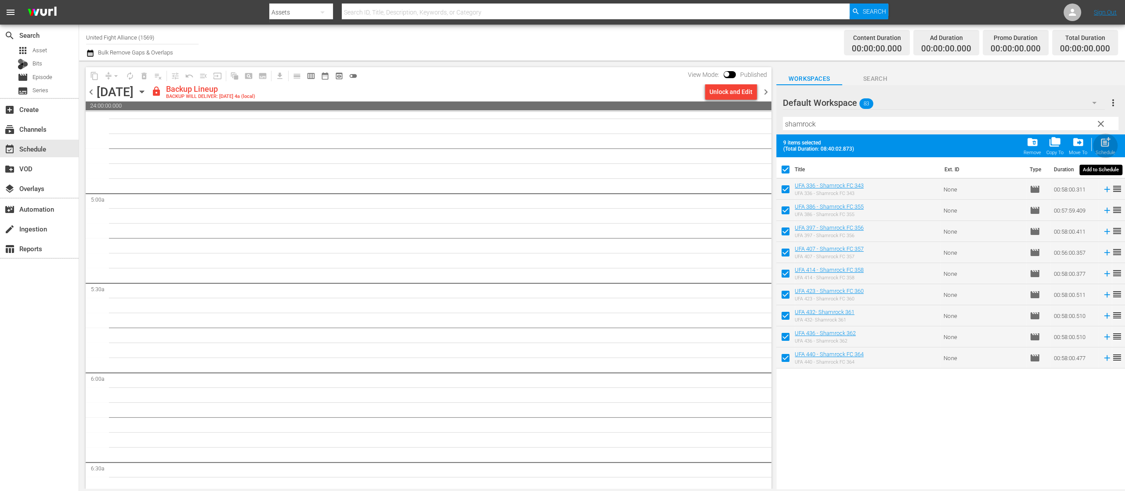
click at [1104, 144] on span "post_add" at bounding box center [1105, 142] width 12 height 12
checkbox input "false"
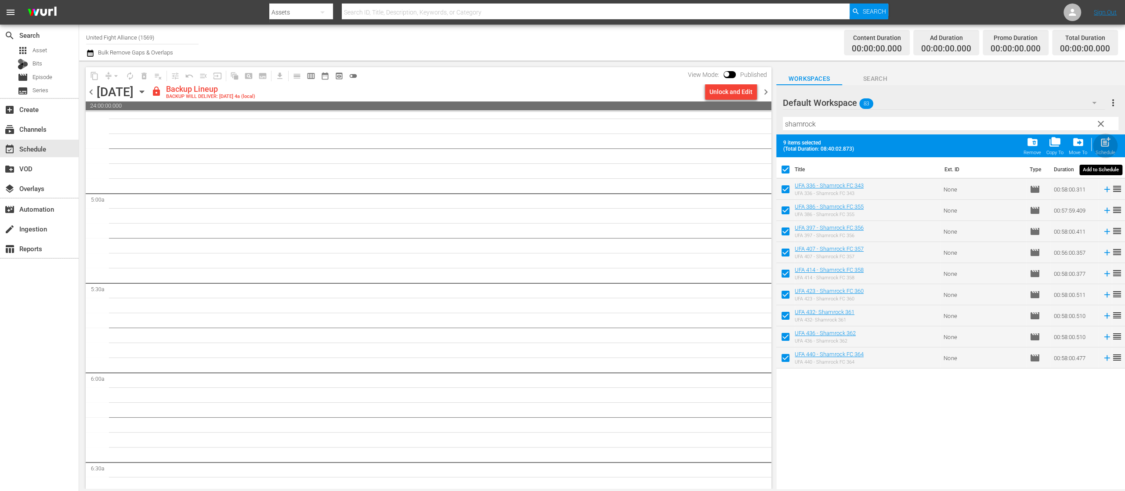
checkbox input "false"
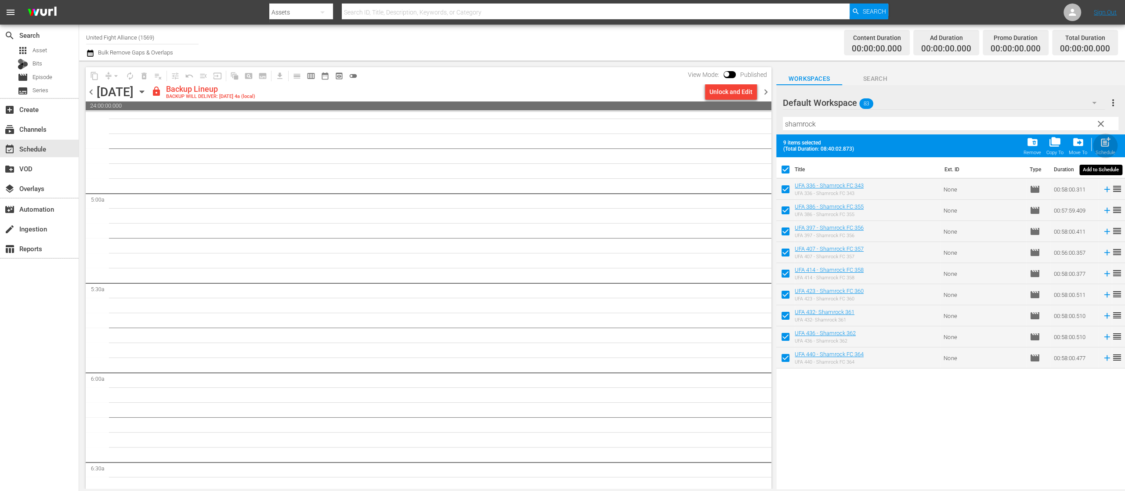
checkbox input "false"
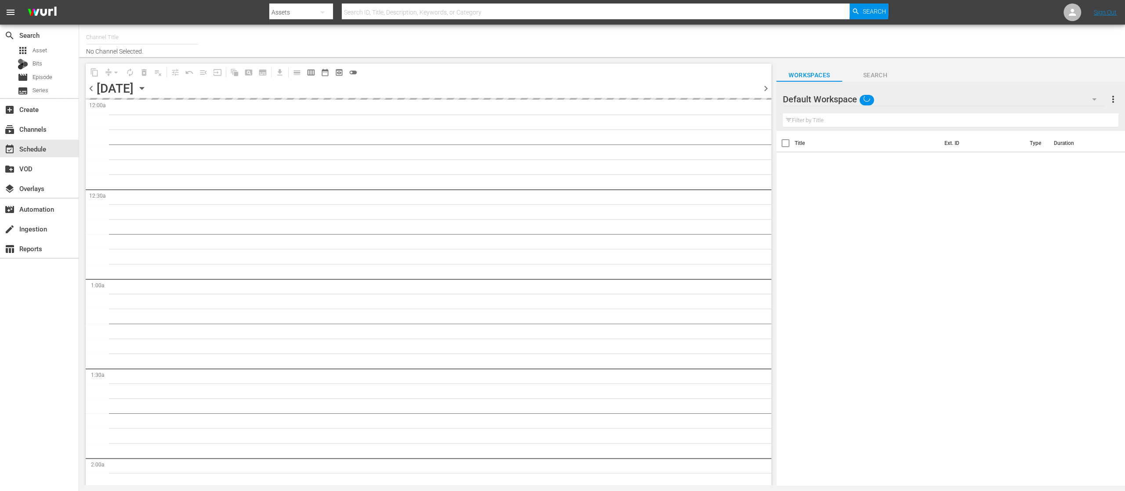
type input "United Fight Alliance (1569)"
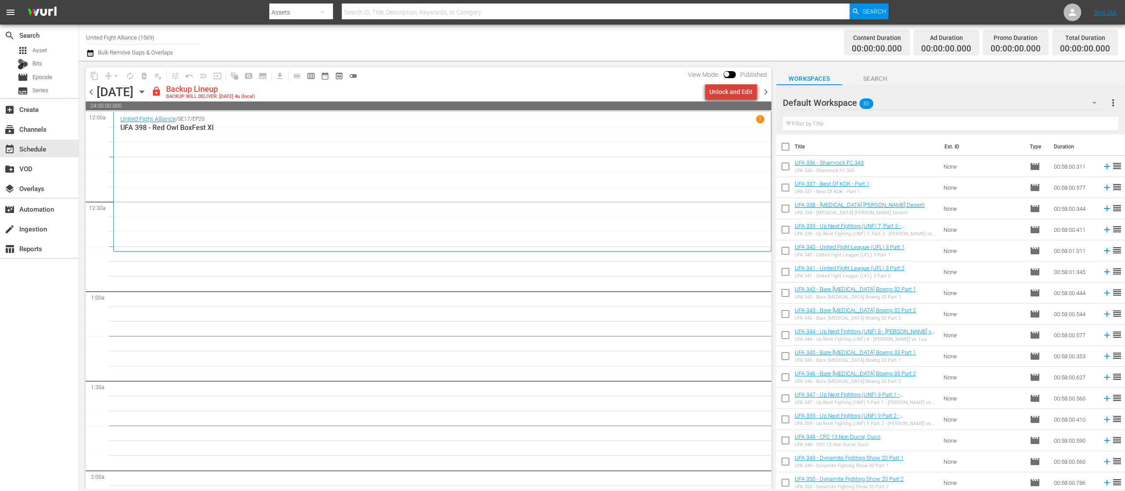
click at [736, 87] on div "Unlock and Edit" at bounding box center [730, 92] width 43 height 16
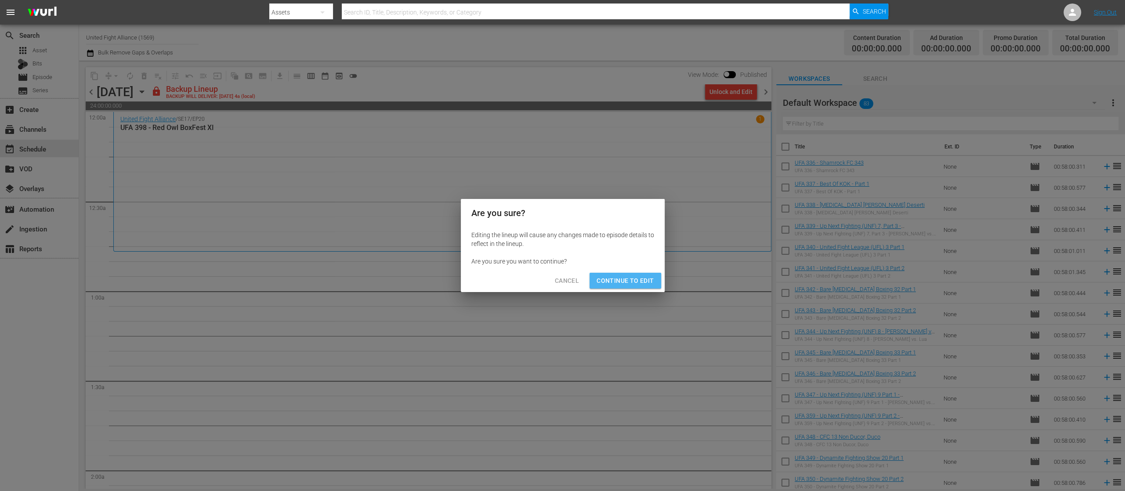
click at [643, 278] on span "Continue to Edit" at bounding box center [624, 280] width 57 height 11
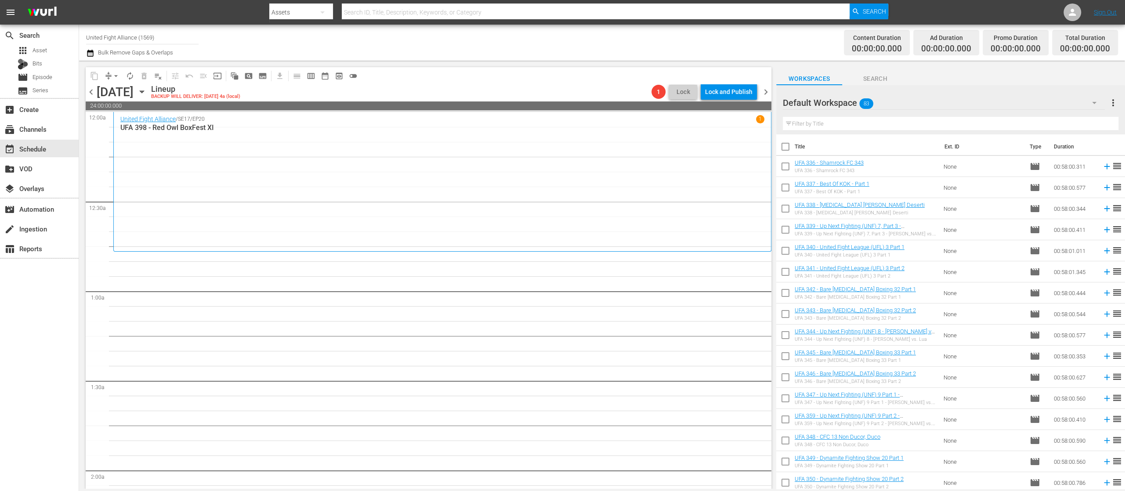
click at [868, 126] on input "text" at bounding box center [951, 124] width 336 height 14
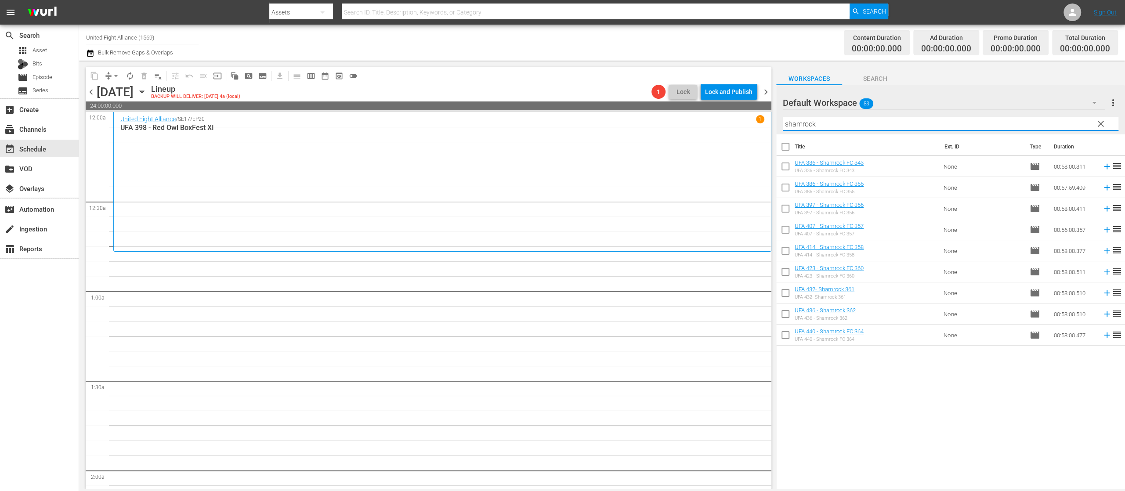
type input "shamrock"
click at [784, 148] on input "checkbox" at bounding box center [785, 148] width 18 height 18
checkbox input "true"
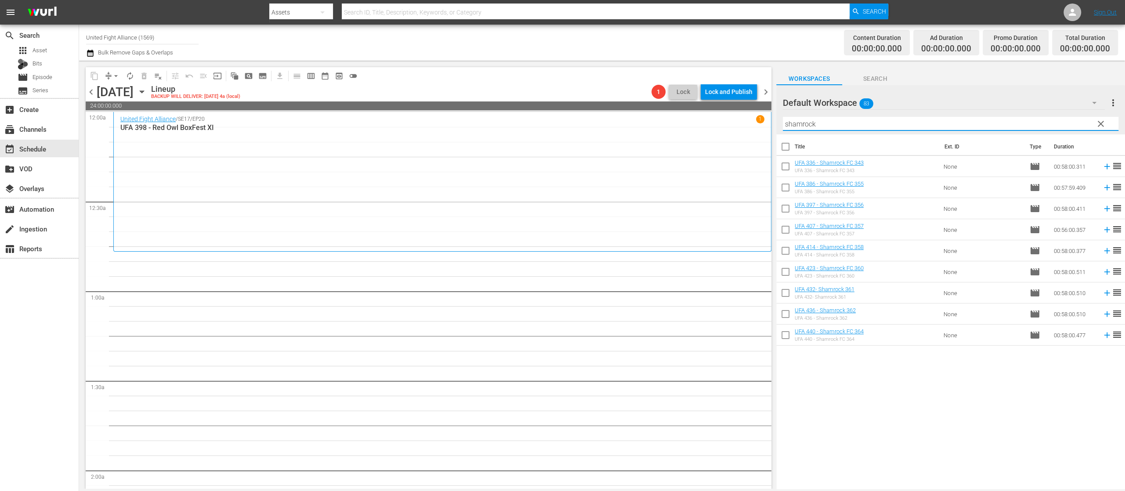
checkbox input "true"
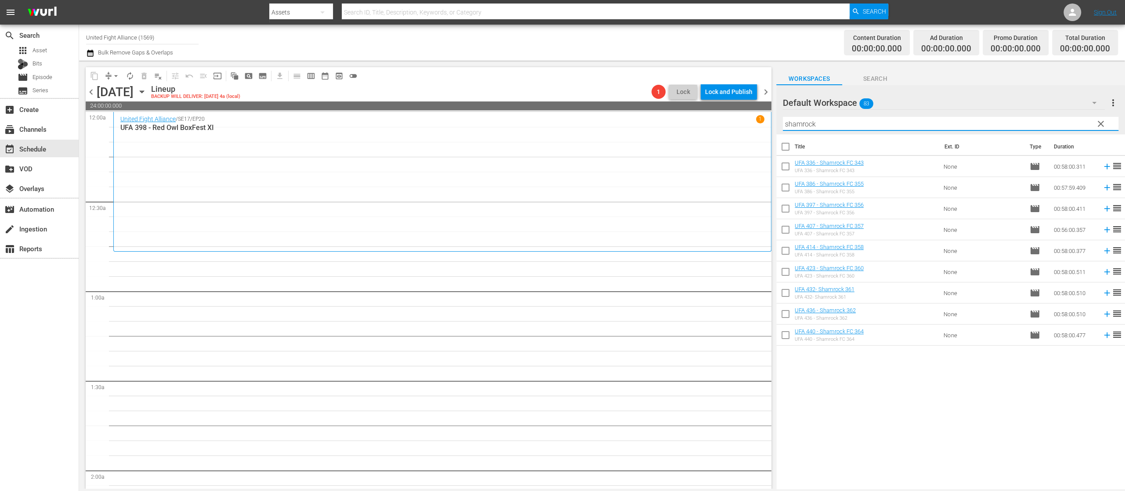
checkbox input "true"
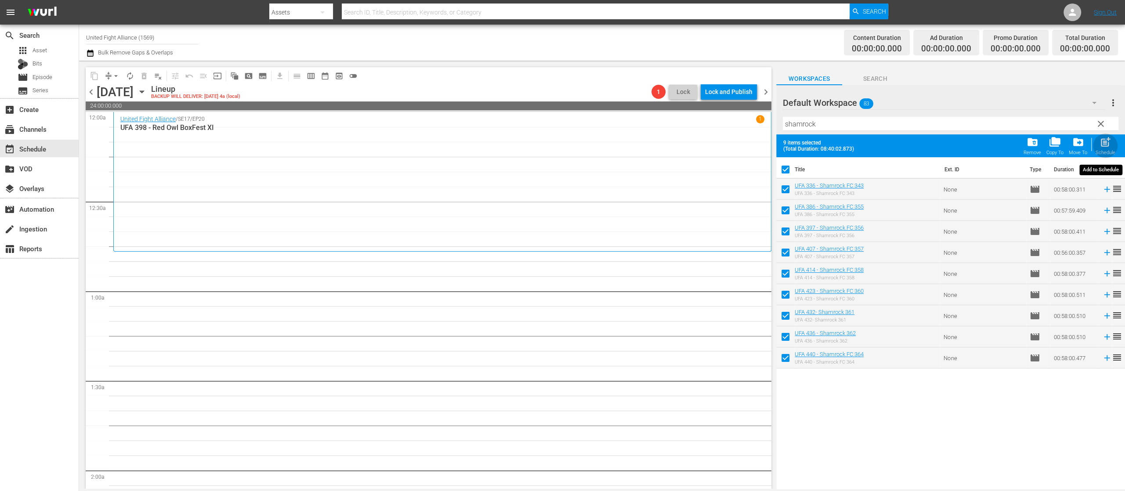
click at [1106, 144] on span "post_add" at bounding box center [1105, 142] width 12 height 12
checkbox input "false"
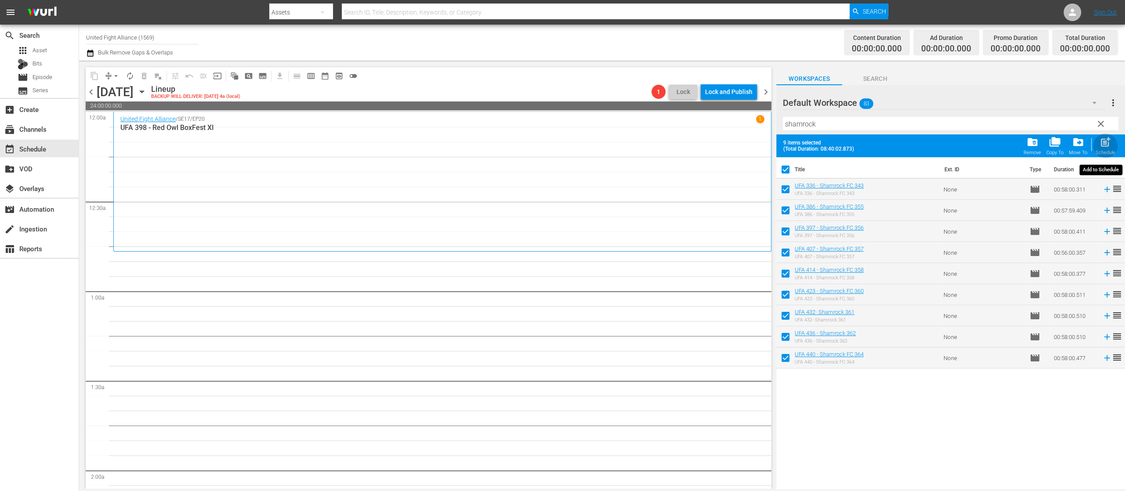
checkbox input "false"
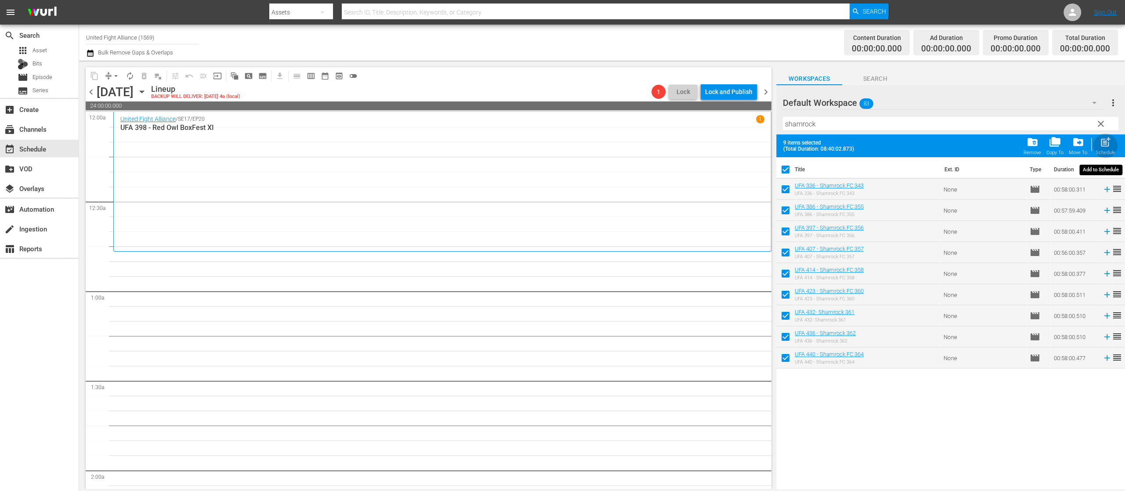
checkbox input "false"
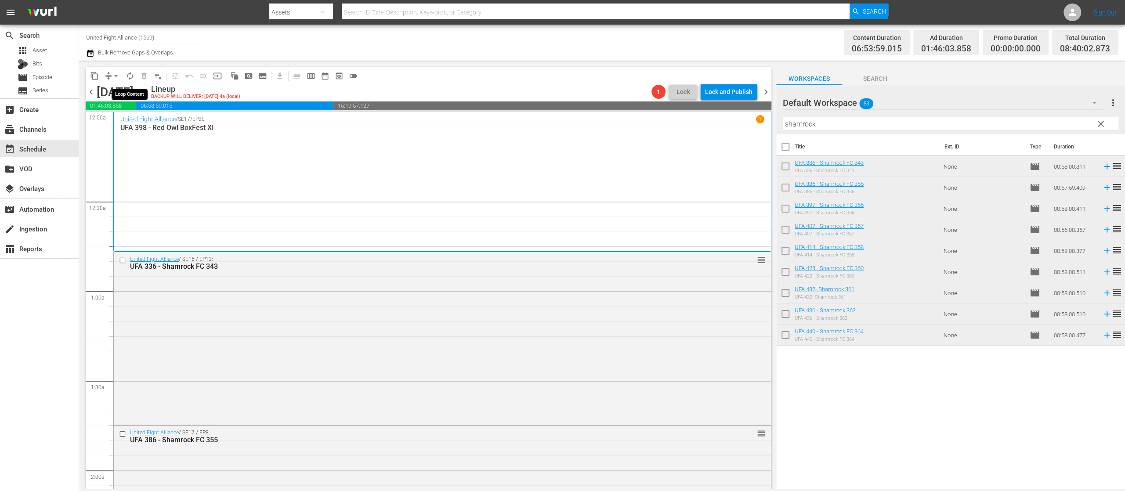
click at [132, 74] on span "autorenew_outlined" at bounding box center [130, 76] width 9 height 9
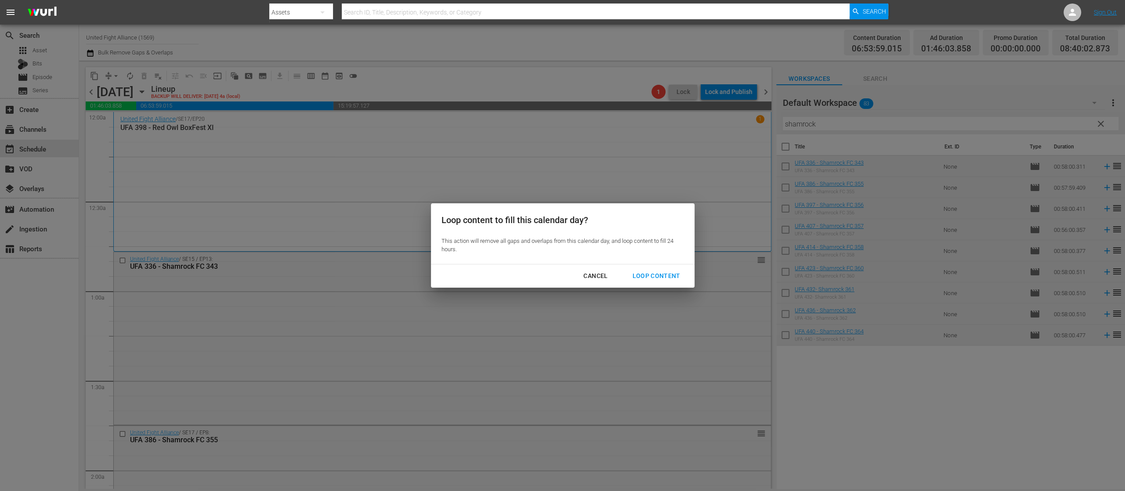
click at [660, 278] on div "Loop Content" at bounding box center [656, 276] width 62 height 11
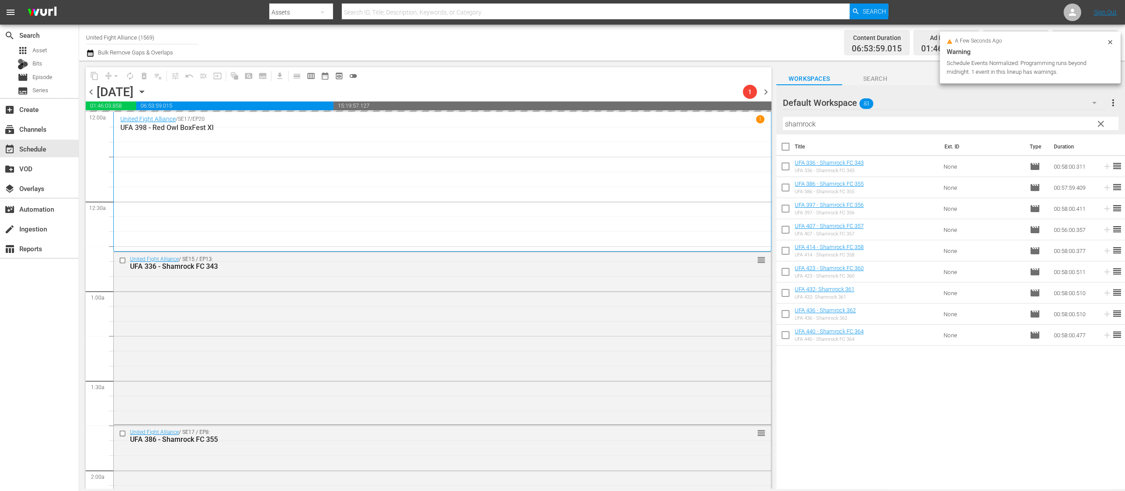
click at [1097, 122] on span "clear" at bounding box center [1100, 124] width 11 height 11
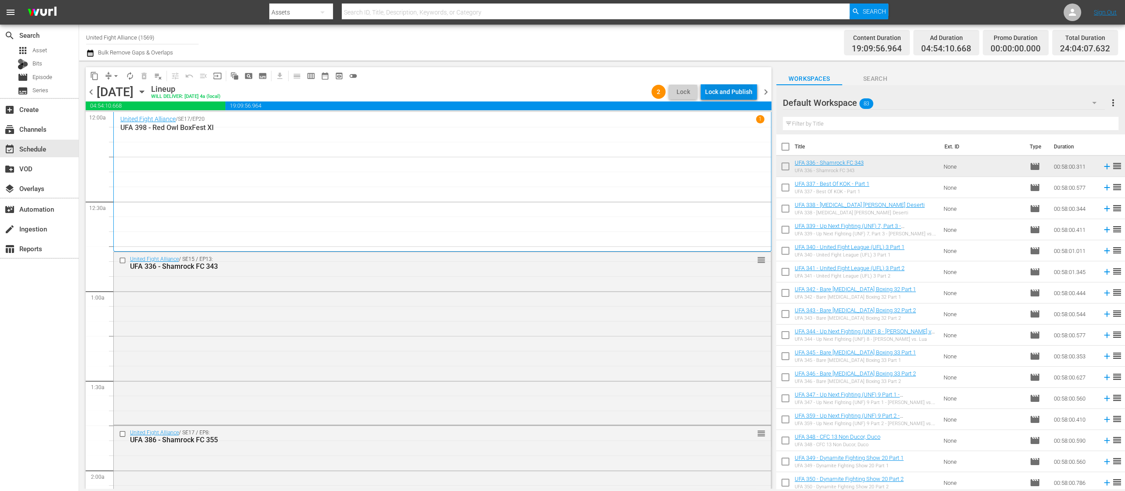
click at [713, 87] on div "Lock and Publish" at bounding box center [728, 92] width 47 height 16
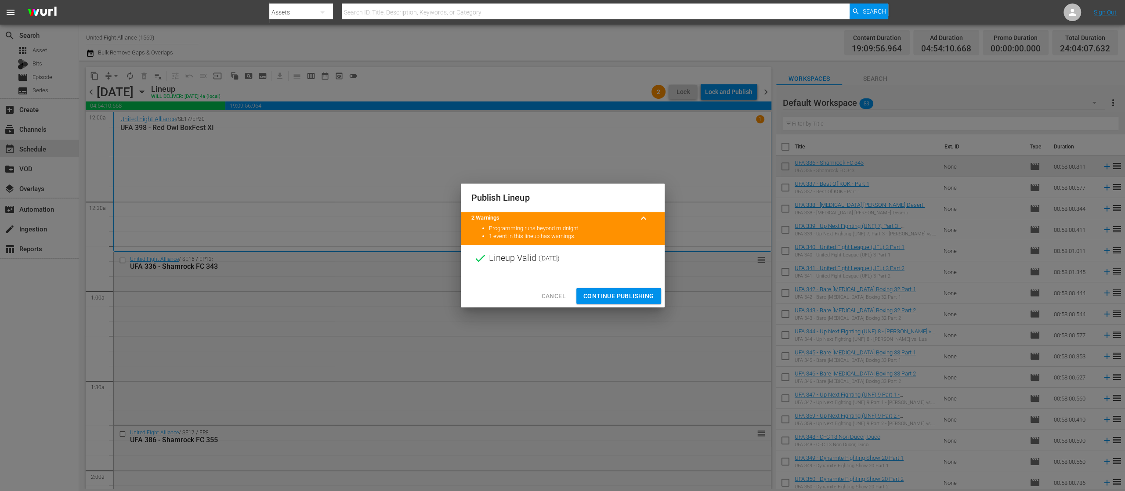
click at [597, 301] on button "Continue Publishing" at bounding box center [618, 296] width 85 height 16
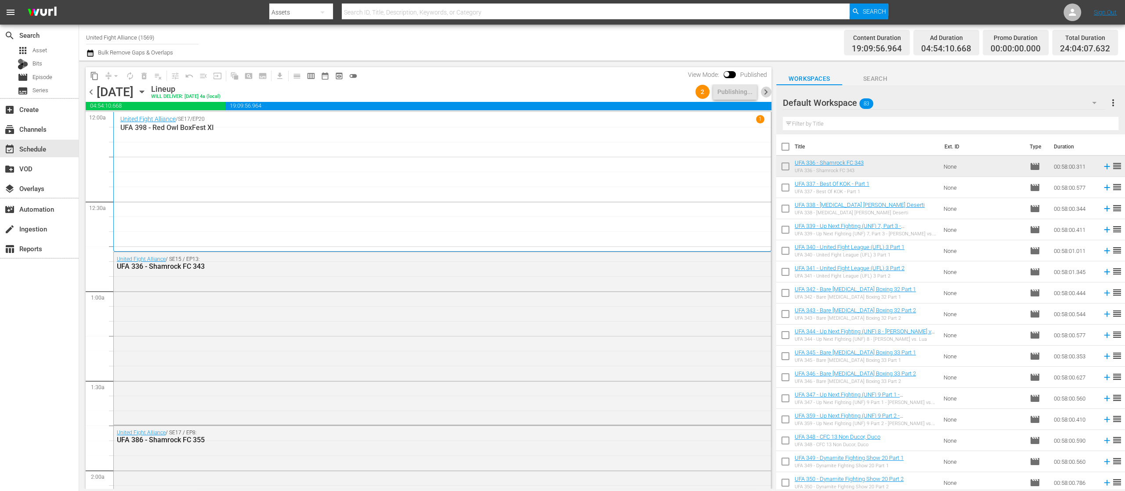
click at [765, 90] on span "chevron_right" at bounding box center [765, 92] width 11 height 11
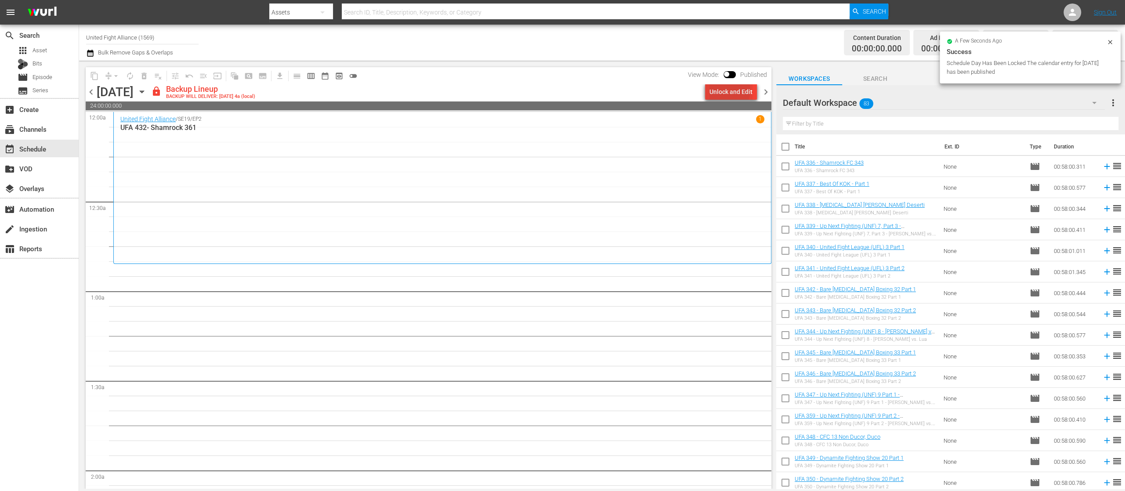
click at [731, 90] on div "Unlock and Edit" at bounding box center [730, 92] width 43 height 16
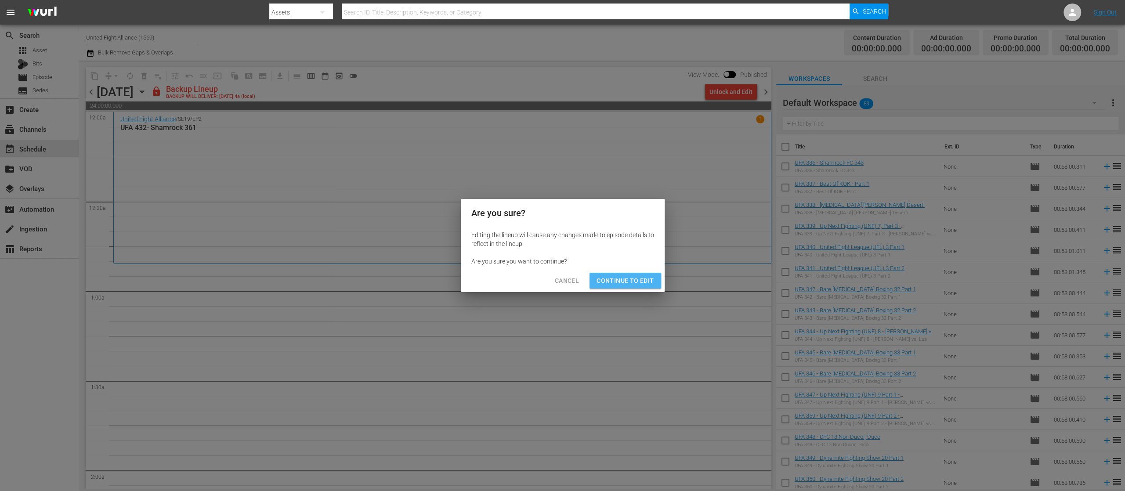
click at [640, 274] on button "Continue to Edit" at bounding box center [624, 281] width 71 height 16
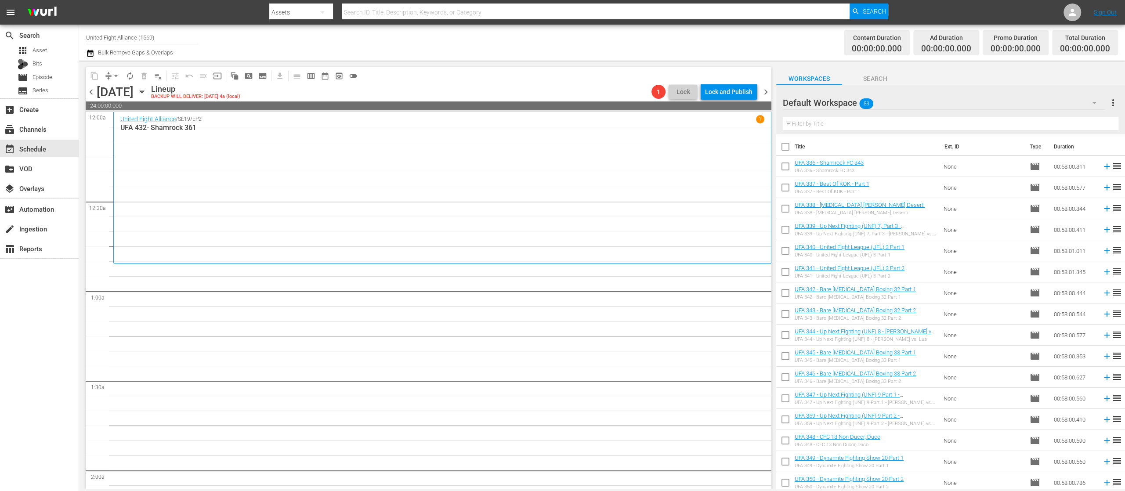
click at [91, 89] on span "chevron_left" at bounding box center [91, 92] width 11 height 11
click at [91, 88] on span "chevron_left" at bounding box center [91, 92] width 11 height 11
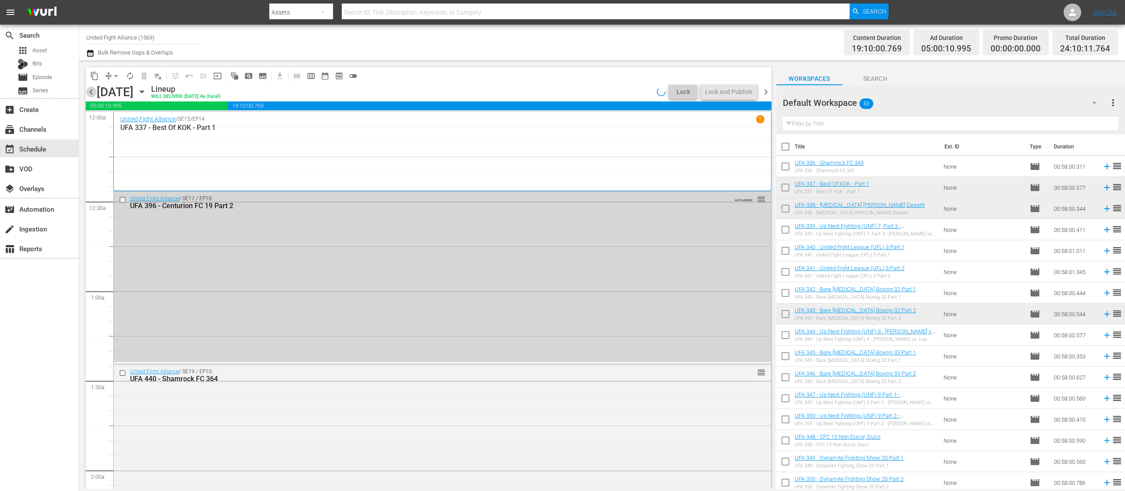
click at [91, 88] on span "chevron_left" at bounding box center [91, 92] width 11 height 11
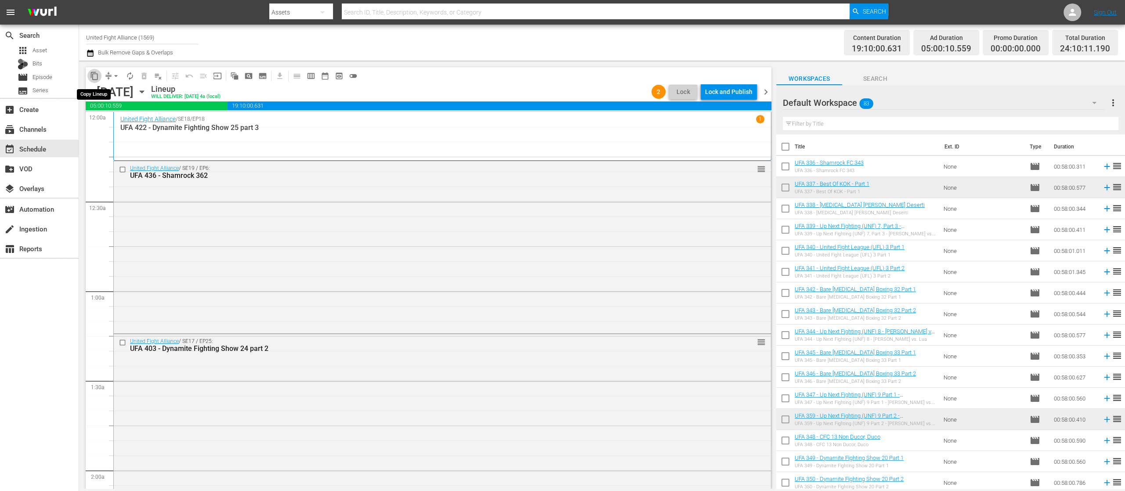
click at [92, 76] on span "content_copy" at bounding box center [94, 76] width 9 height 9
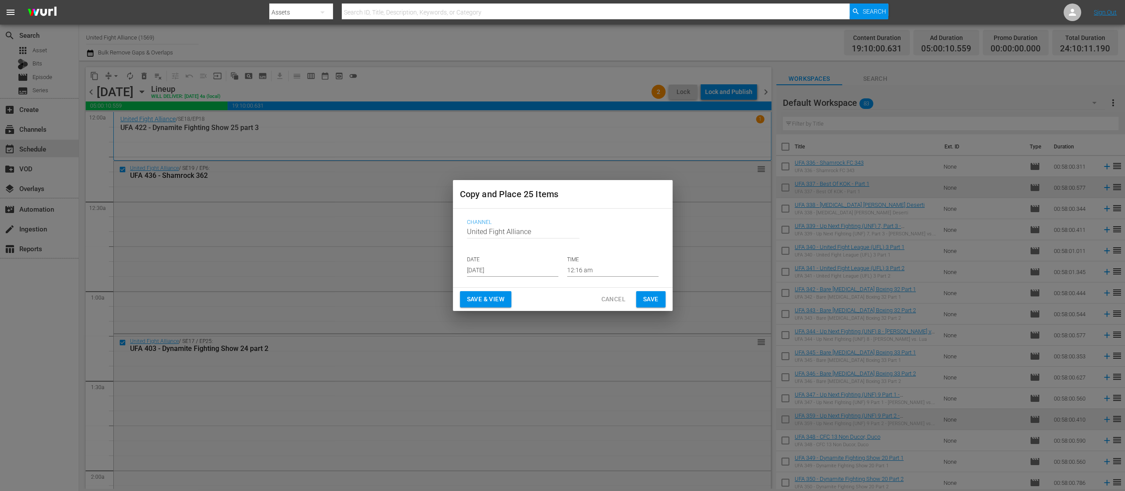
click at [495, 274] on input "[DATE]" at bounding box center [512, 269] width 91 height 13
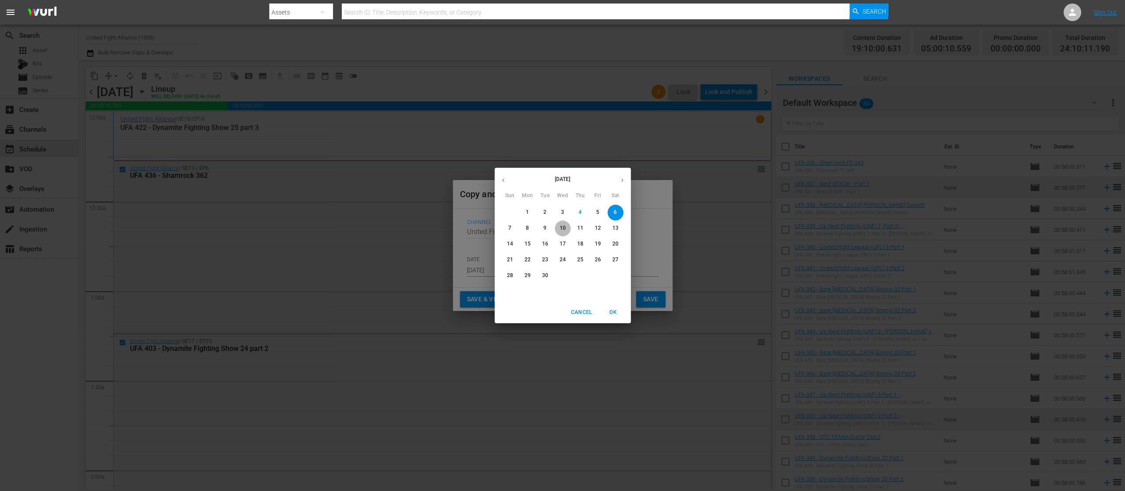
click at [563, 224] on p "10" at bounding box center [562, 227] width 6 height 7
type input "[DATE]"
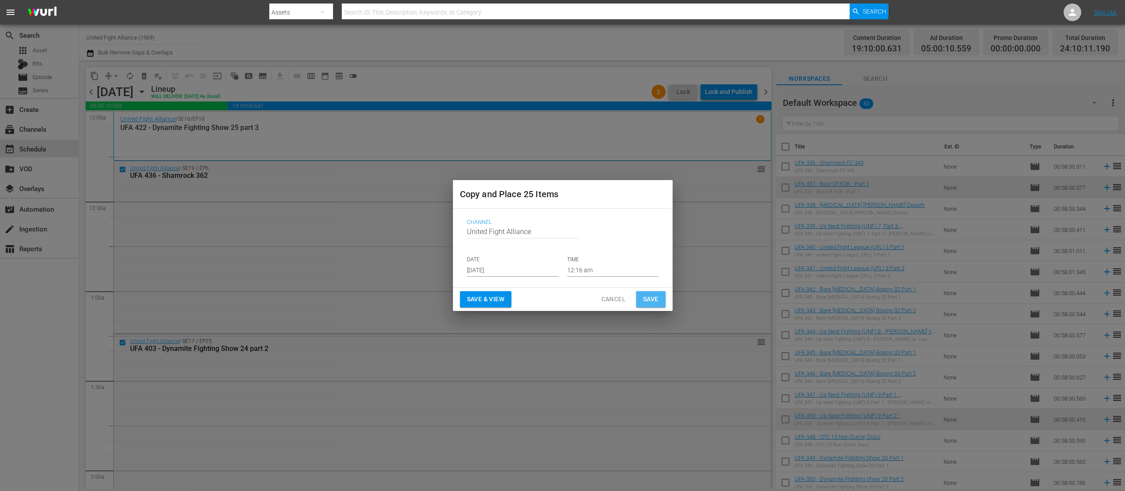
click at [656, 294] on span "Save" at bounding box center [650, 299] width 15 height 11
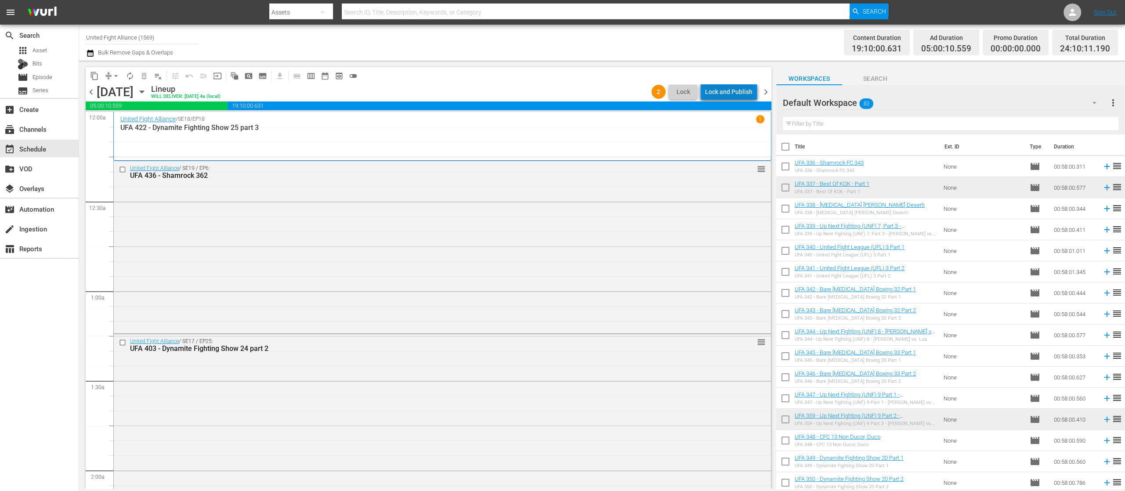
click at [734, 93] on div "Lock and Publish" at bounding box center [728, 92] width 47 height 16
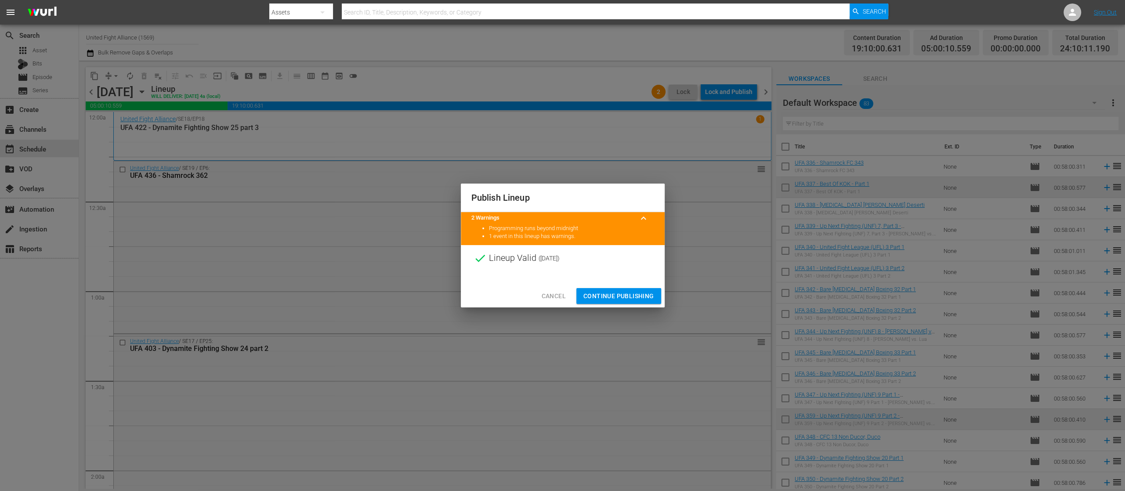
click at [616, 290] on button "Continue Publishing" at bounding box center [618, 296] width 85 height 16
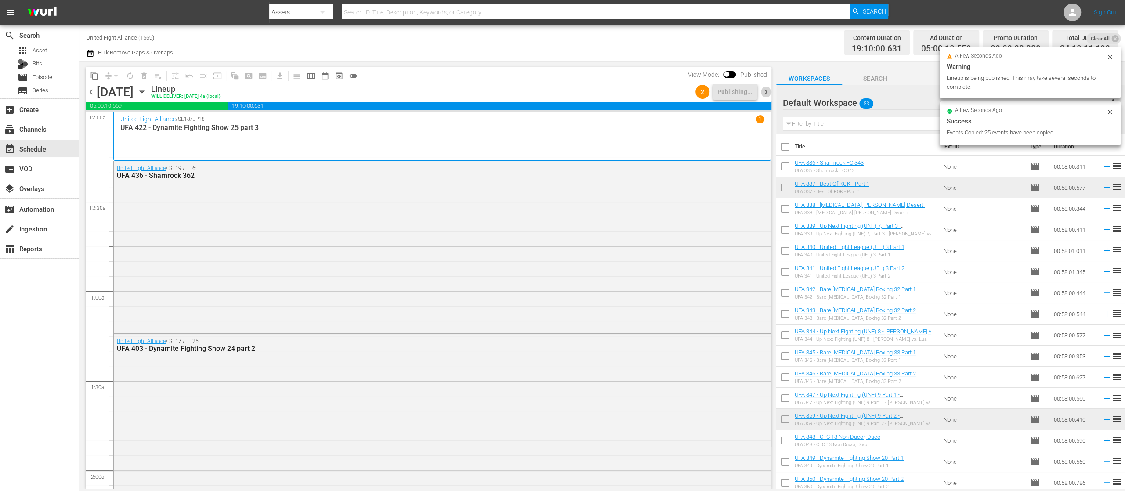
click at [765, 90] on span "chevron_right" at bounding box center [765, 92] width 11 height 11
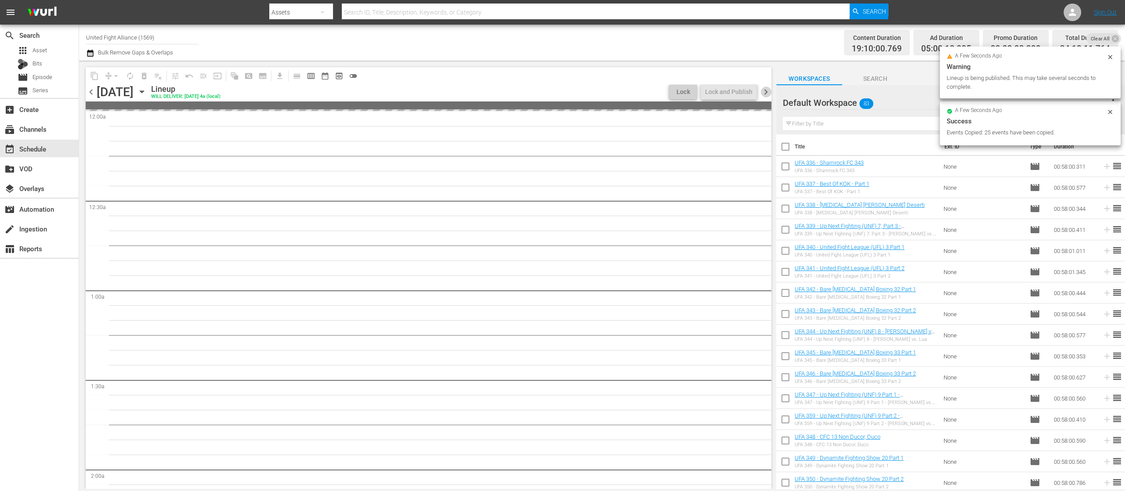
click at [765, 90] on span "chevron_right" at bounding box center [765, 92] width 11 height 11
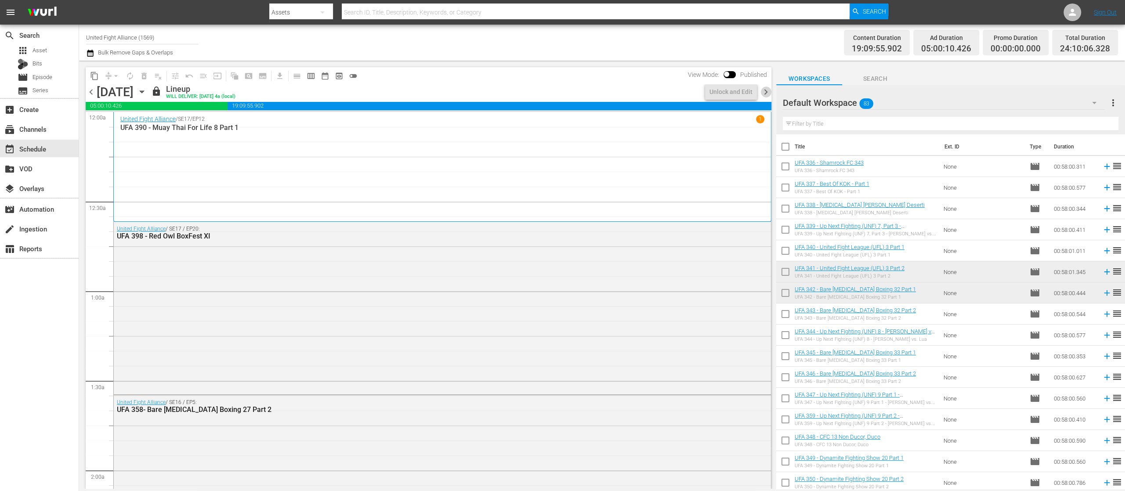
click at [765, 90] on span "chevron_right" at bounding box center [765, 92] width 11 height 11
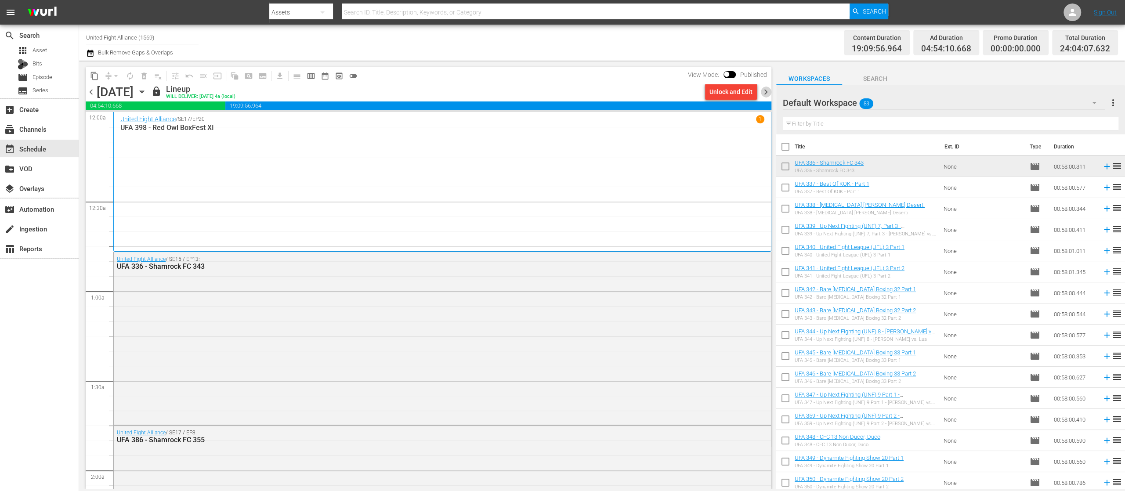
click at [765, 90] on span "chevron_right" at bounding box center [765, 92] width 11 height 11
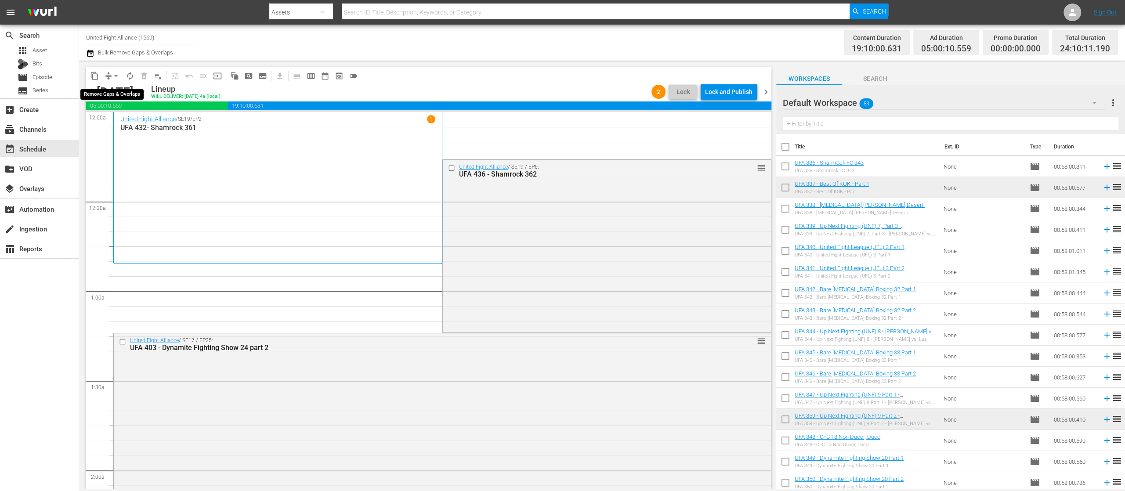
click at [115, 77] on span "arrow_drop_down" at bounding box center [116, 76] width 9 height 9
click at [139, 123] on li "Align to End of Previous Day" at bounding box center [116, 122] width 92 height 14
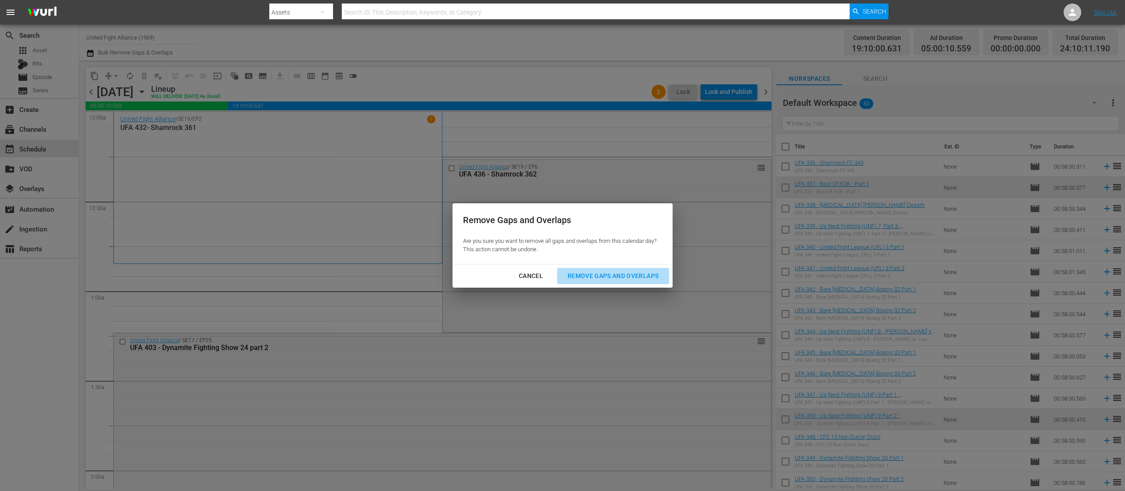
click at [628, 275] on div "Remove Gaps and Overlaps" at bounding box center [612, 276] width 105 height 11
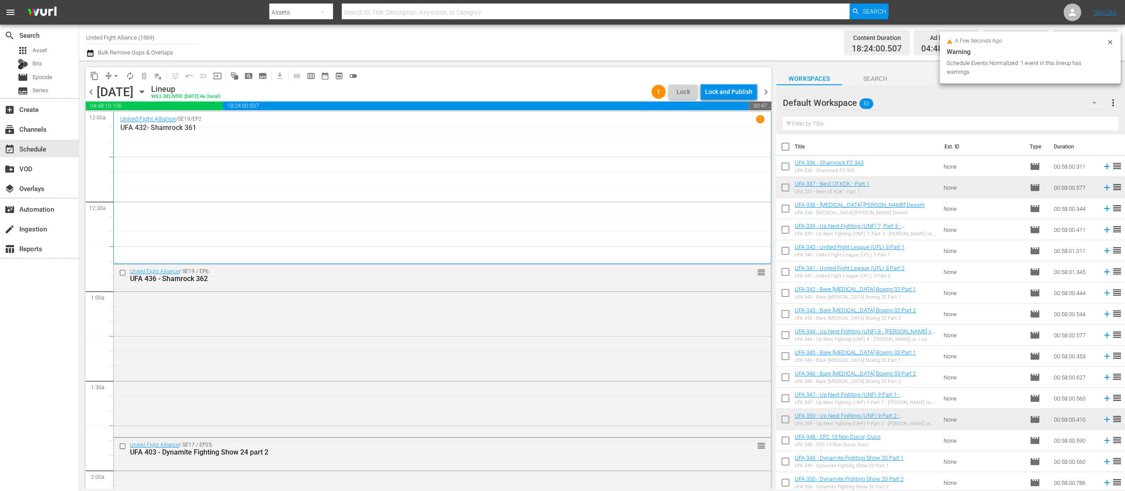
click at [733, 90] on div "Lock and Publish" at bounding box center [728, 92] width 47 height 16
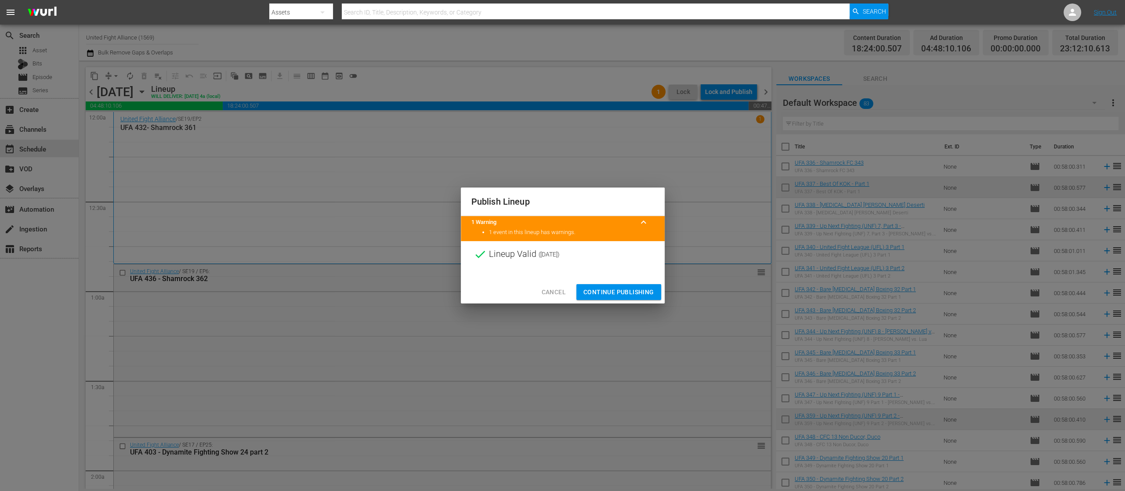
click at [599, 293] on span "Continue Publishing" at bounding box center [618, 292] width 71 height 11
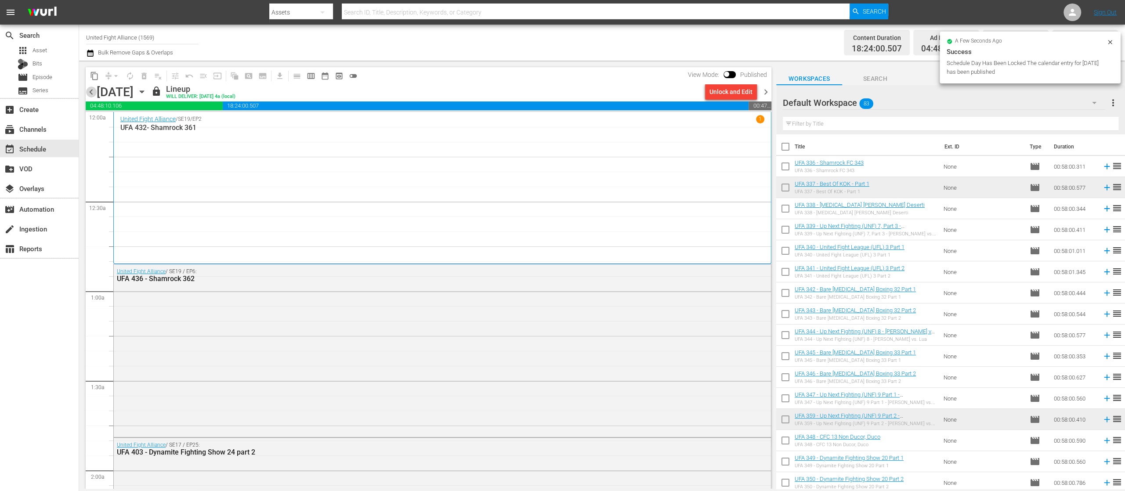
click at [93, 89] on span "chevron_left" at bounding box center [91, 92] width 11 height 11
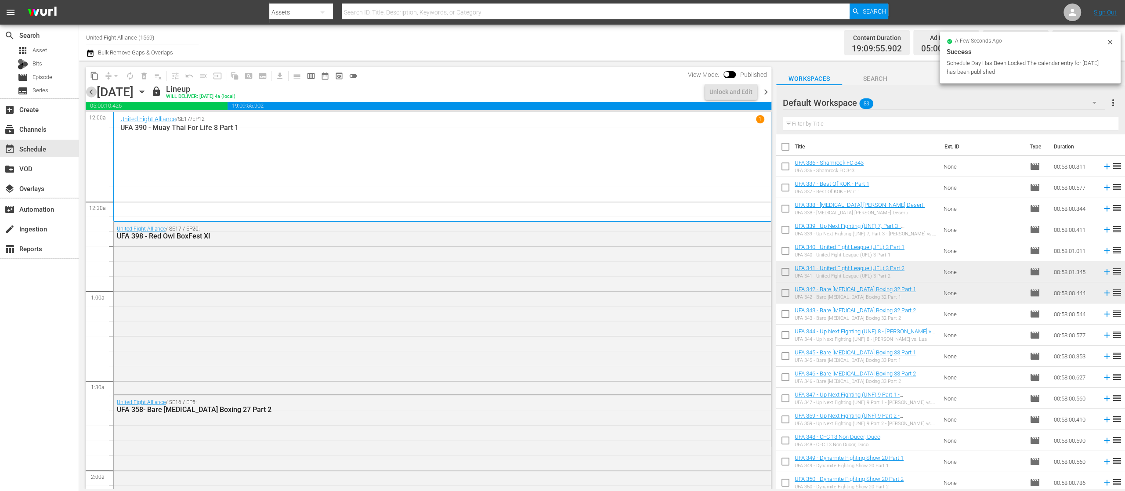
click at [93, 89] on span "chevron_left" at bounding box center [91, 92] width 11 height 11
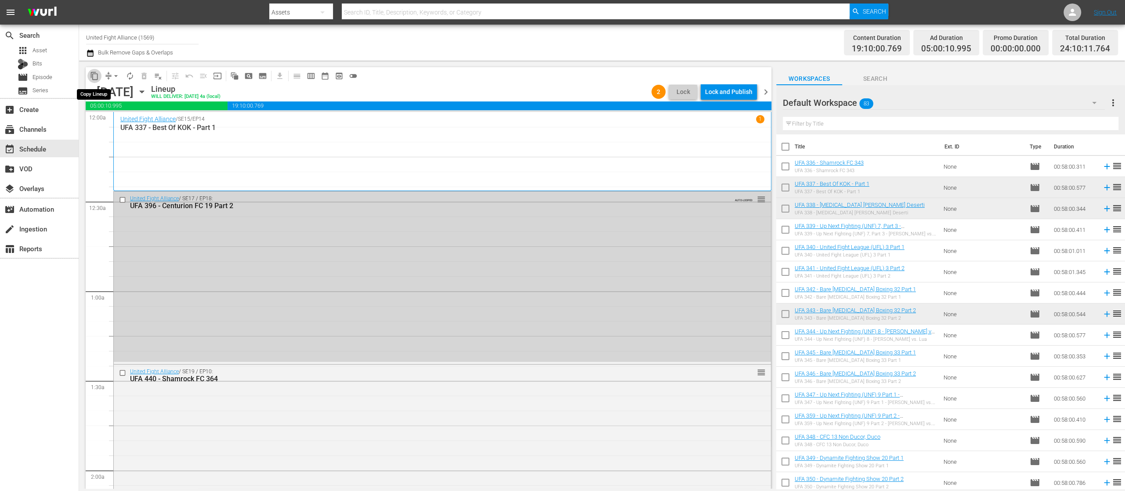
click at [94, 76] on span "content_copy" at bounding box center [94, 76] width 9 height 9
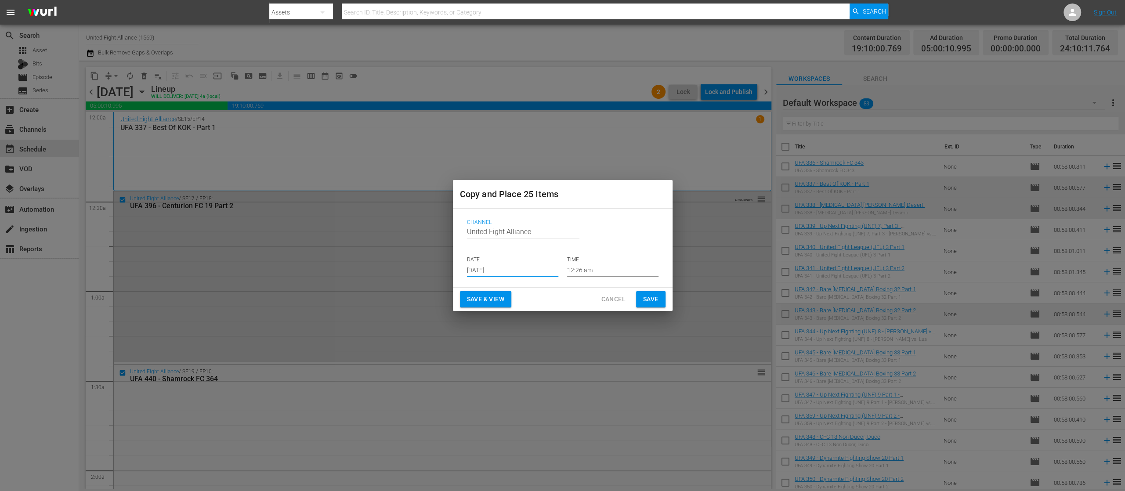
click at [469, 264] on input "[DATE]" at bounding box center [512, 269] width 91 height 13
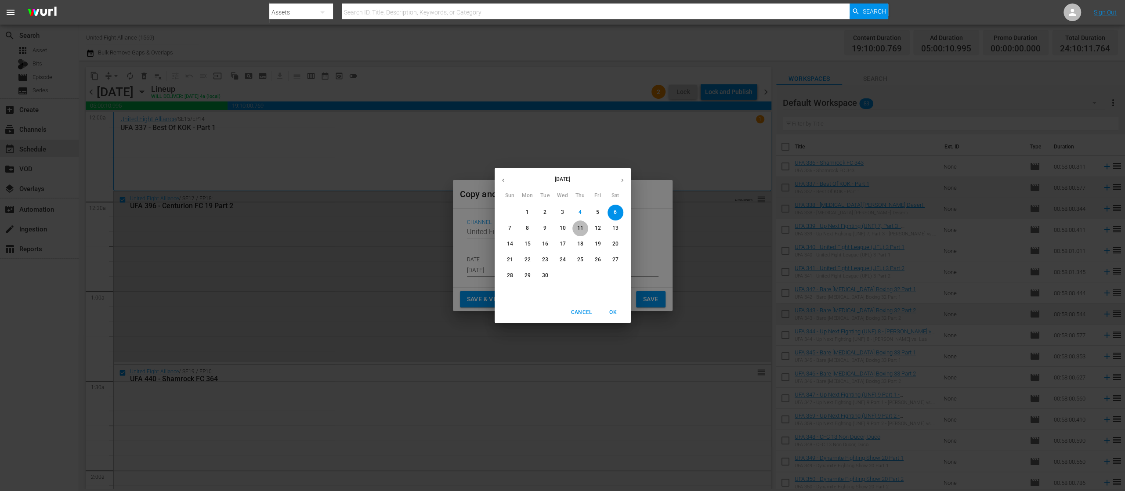
click at [578, 227] on p "11" at bounding box center [580, 227] width 6 height 7
type input "[DATE]"
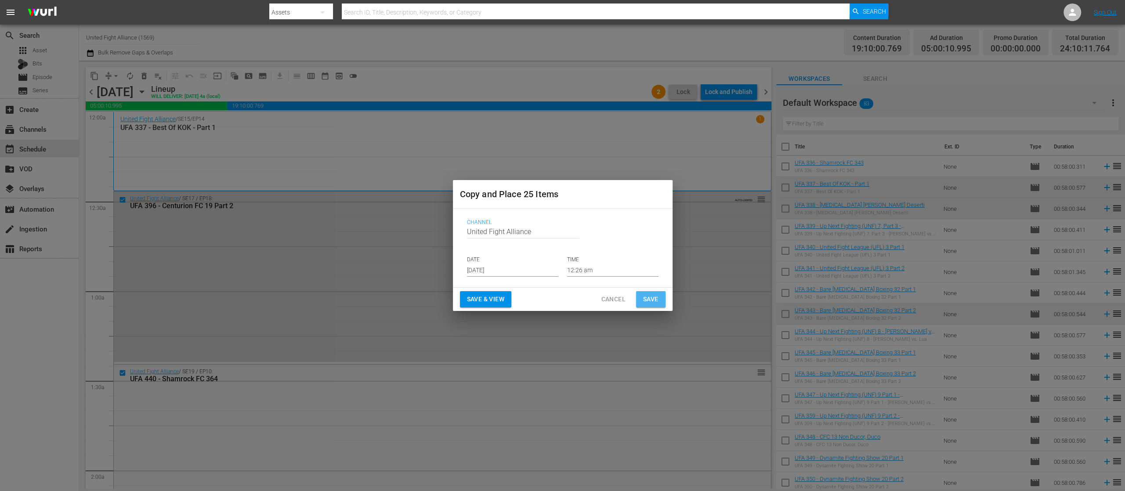
click at [644, 298] on span "Save" at bounding box center [650, 299] width 15 height 11
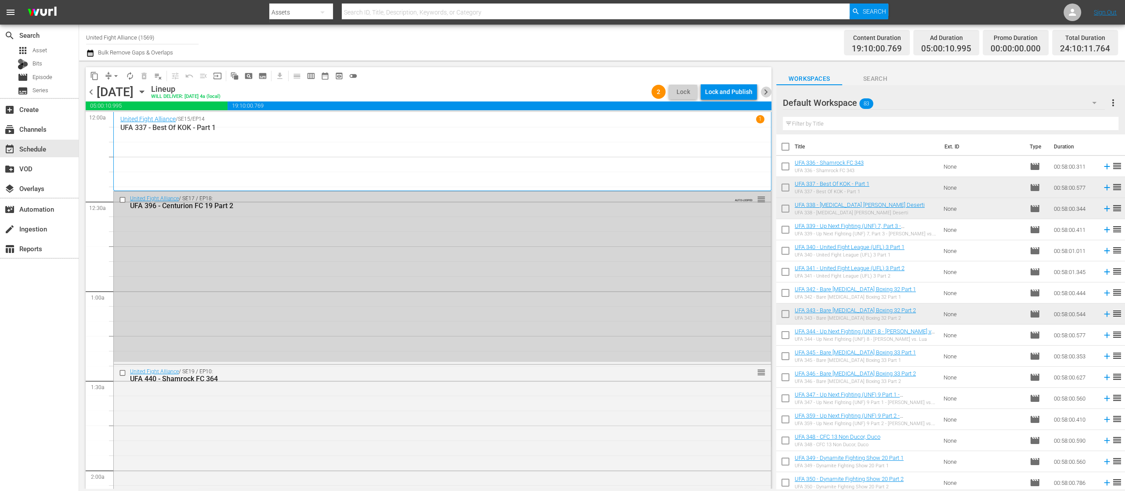
click at [766, 93] on span "chevron_right" at bounding box center [765, 92] width 11 height 11
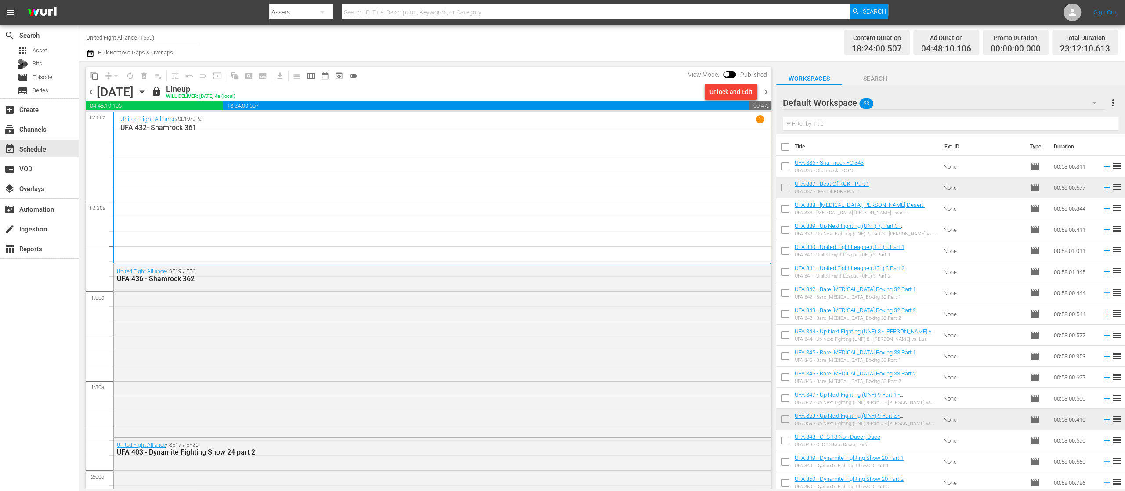
click at [766, 92] on span "chevron_right" at bounding box center [765, 92] width 11 height 11
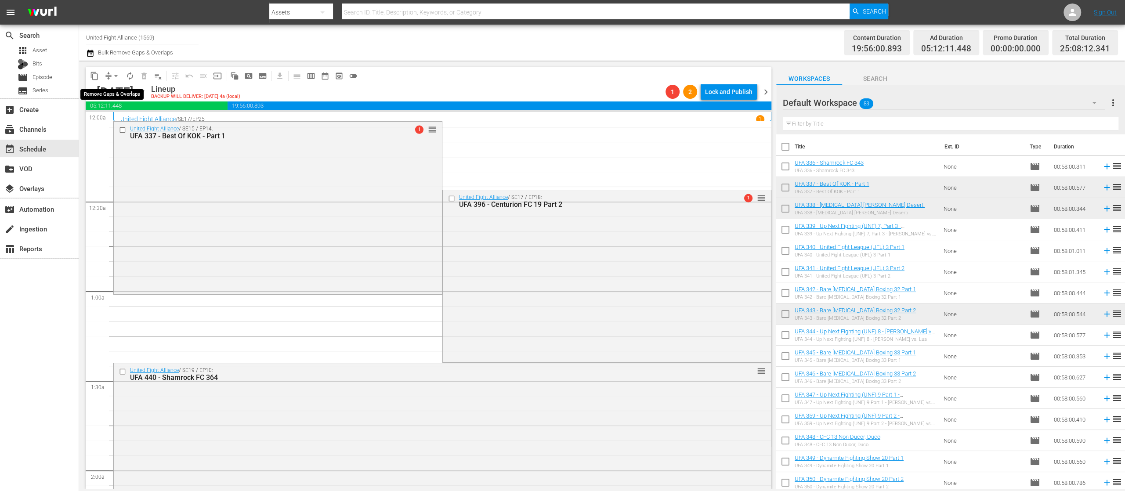
click at [112, 76] on span "arrow_drop_down" at bounding box center [116, 76] width 9 height 9
click at [125, 119] on li "Align to End of Previous Day" at bounding box center [116, 122] width 92 height 14
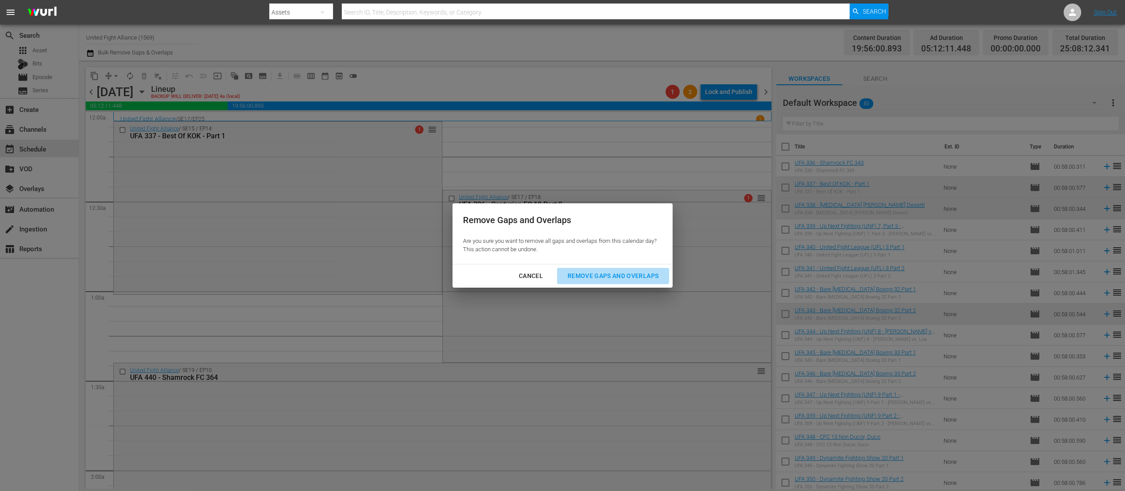
click at [594, 276] on div "Remove Gaps and Overlaps" at bounding box center [612, 276] width 105 height 11
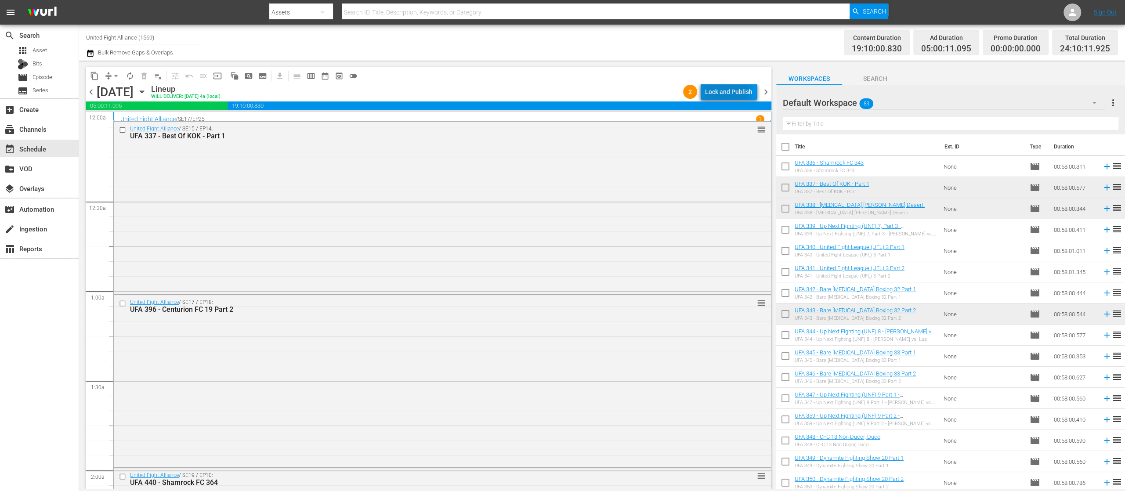
click at [718, 92] on div "Lock and Publish" at bounding box center [728, 92] width 47 height 16
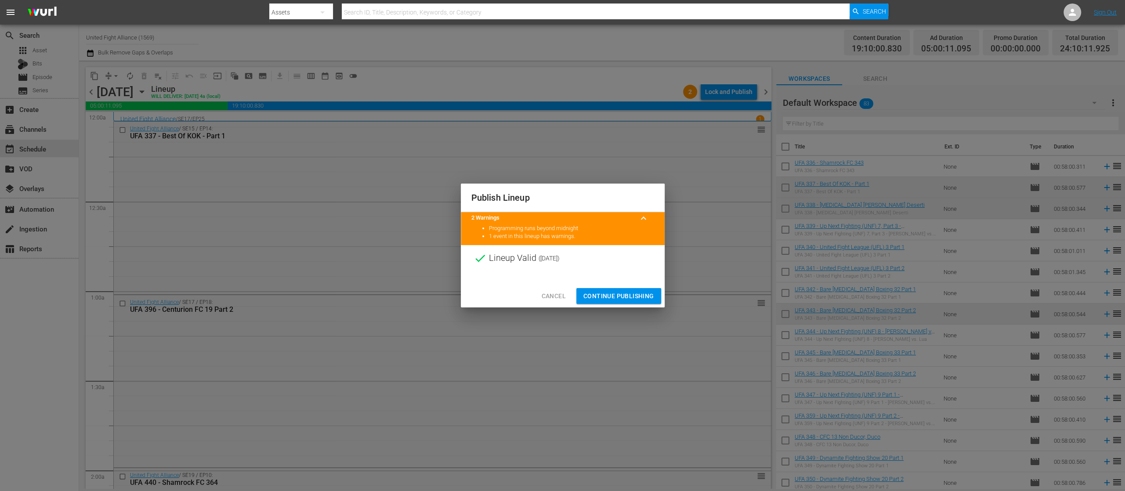
click at [614, 292] on span "Continue Publishing" at bounding box center [618, 296] width 71 height 11
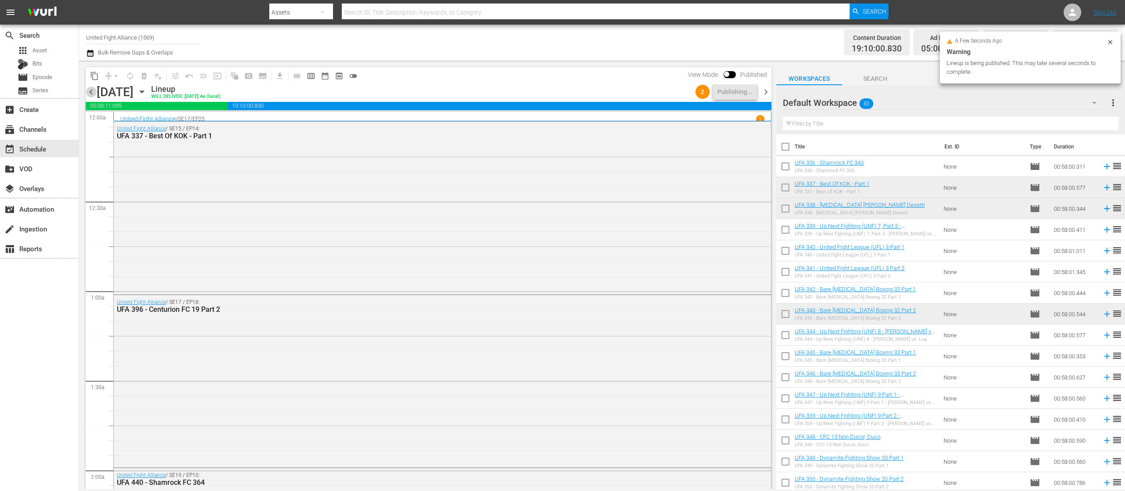
click at [90, 91] on span "chevron_left" at bounding box center [91, 92] width 11 height 11
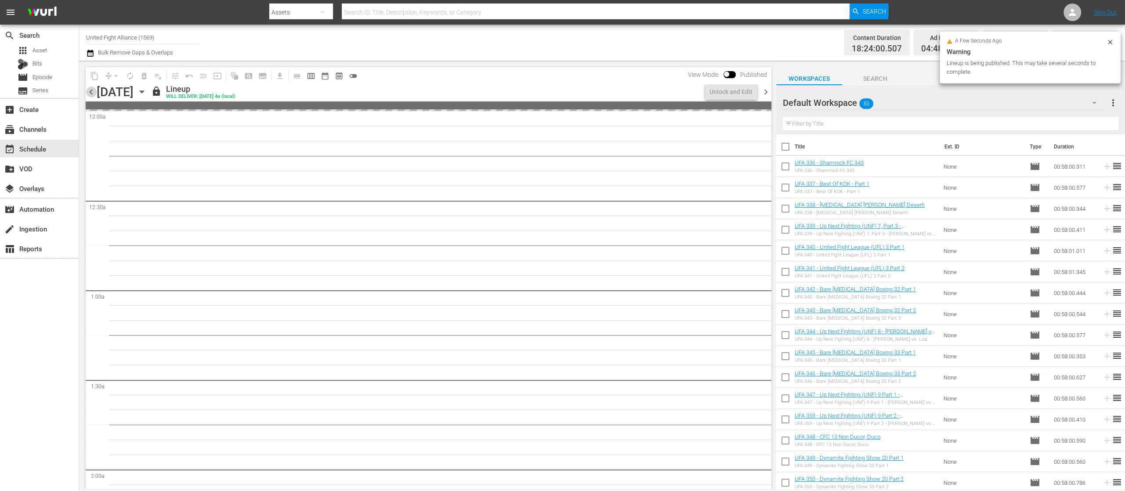
click at [90, 91] on span "chevron_left" at bounding box center [91, 92] width 11 height 11
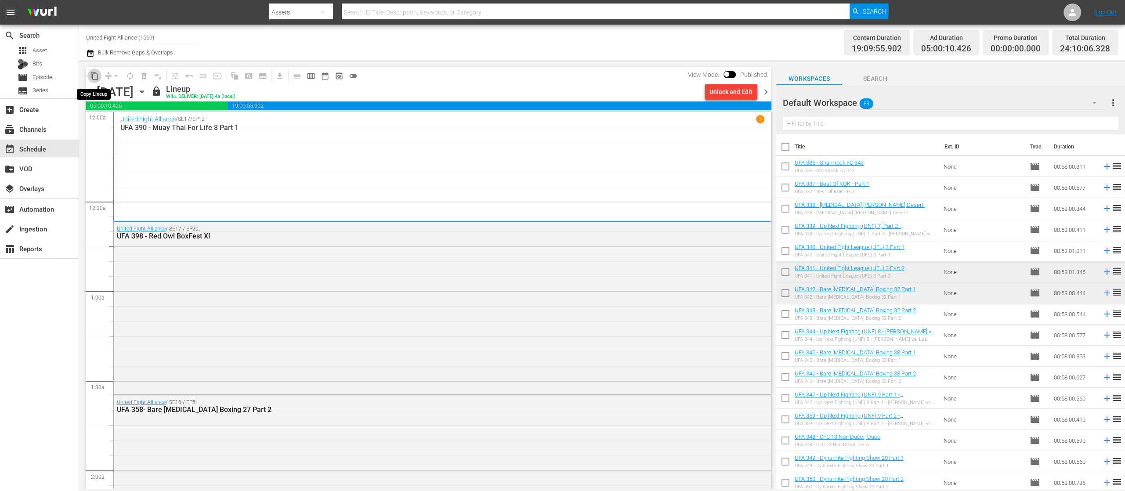
click at [95, 75] on span "content_copy" at bounding box center [94, 76] width 9 height 9
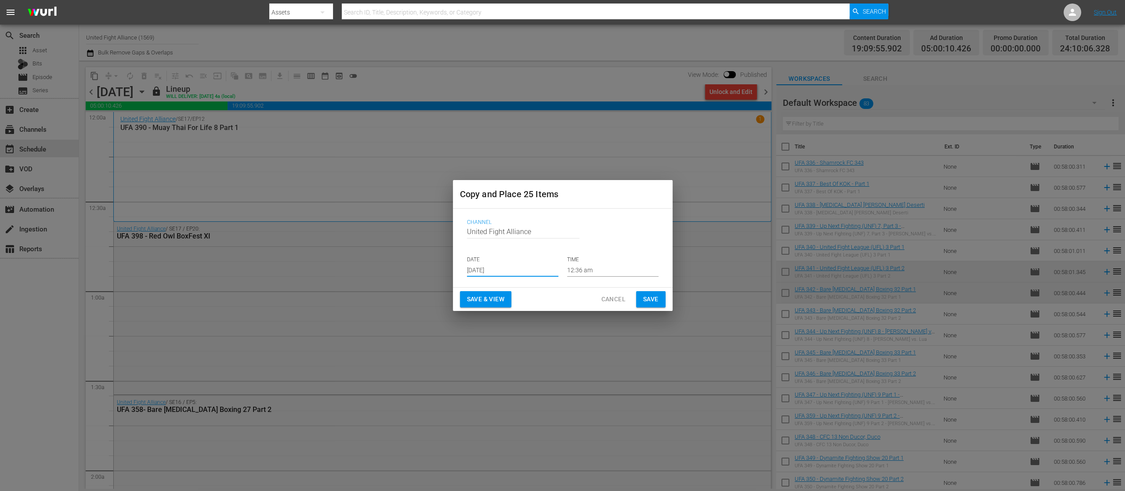
click at [501, 266] on input "[DATE]" at bounding box center [512, 269] width 91 height 13
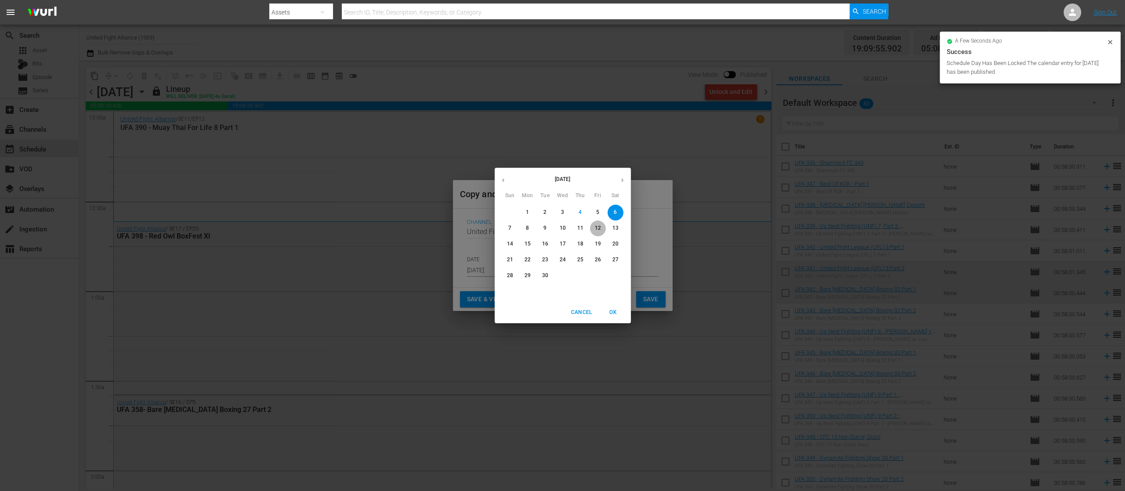
click at [600, 224] on button "12" at bounding box center [598, 228] width 16 height 16
type input "[DATE]"
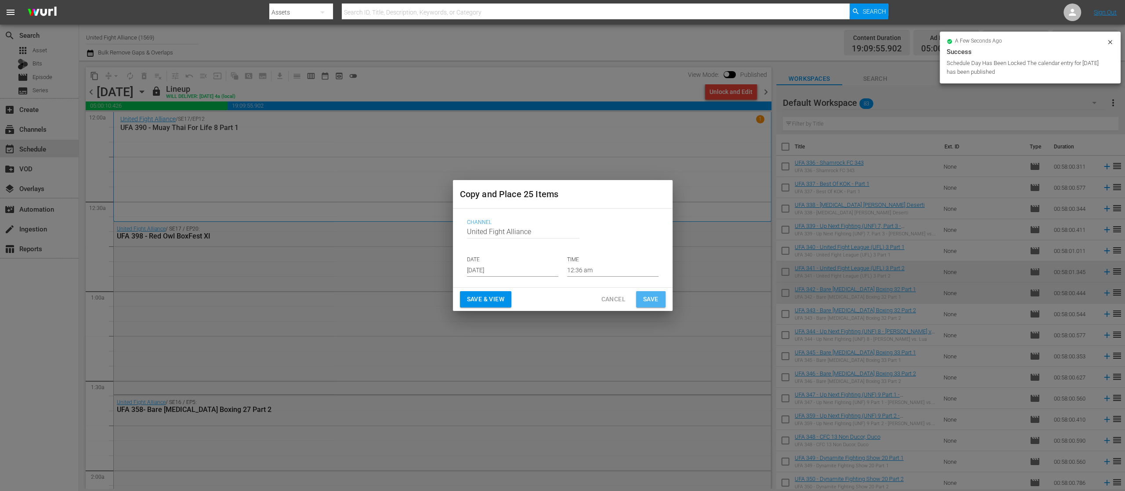
click at [653, 298] on span "Save" at bounding box center [650, 299] width 15 height 11
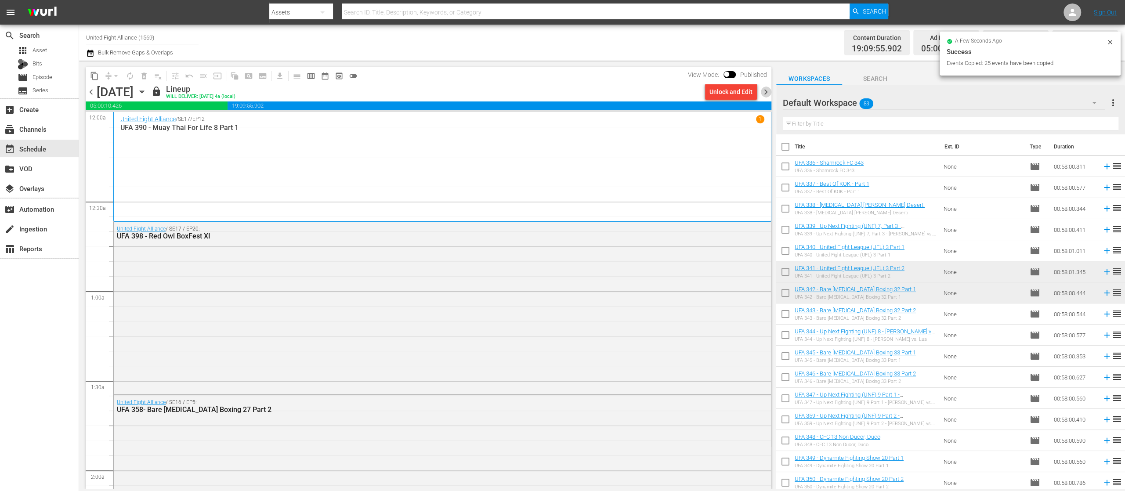
click at [764, 91] on span "chevron_right" at bounding box center [765, 92] width 11 height 11
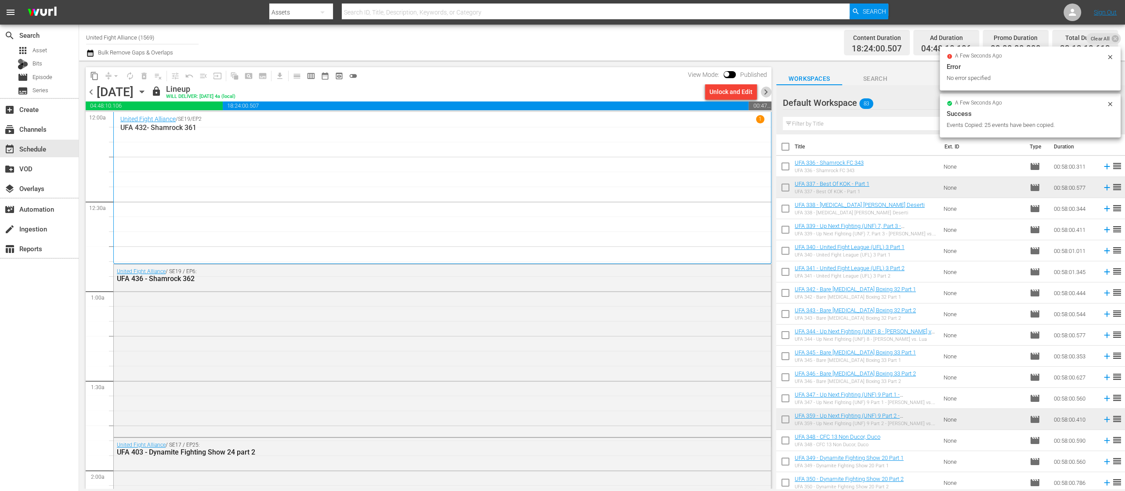
click at [764, 91] on span "chevron_right" at bounding box center [765, 92] width 11 height 11
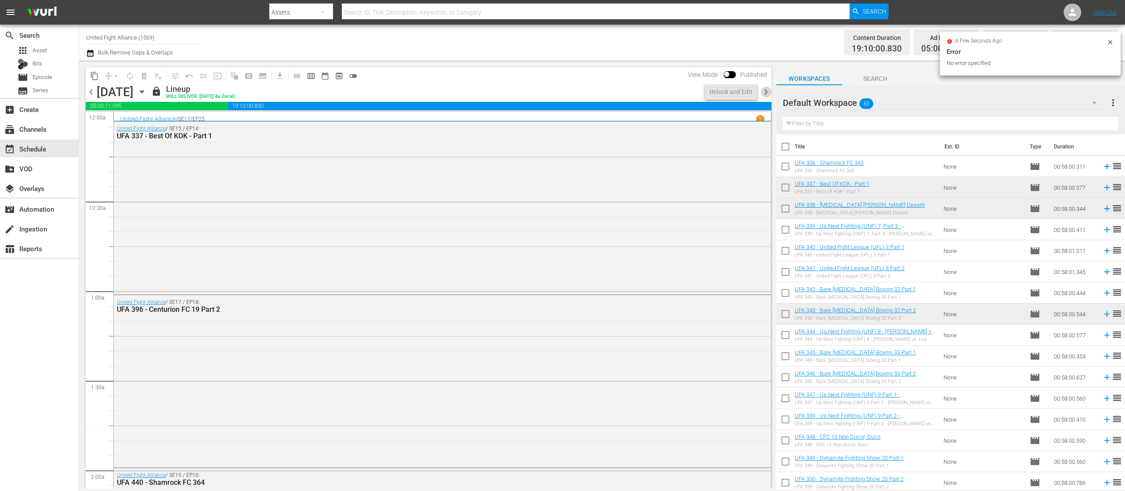
click at [764, 91] on span "chevron_right" at bounding box center [765, 92] width 11 height 11
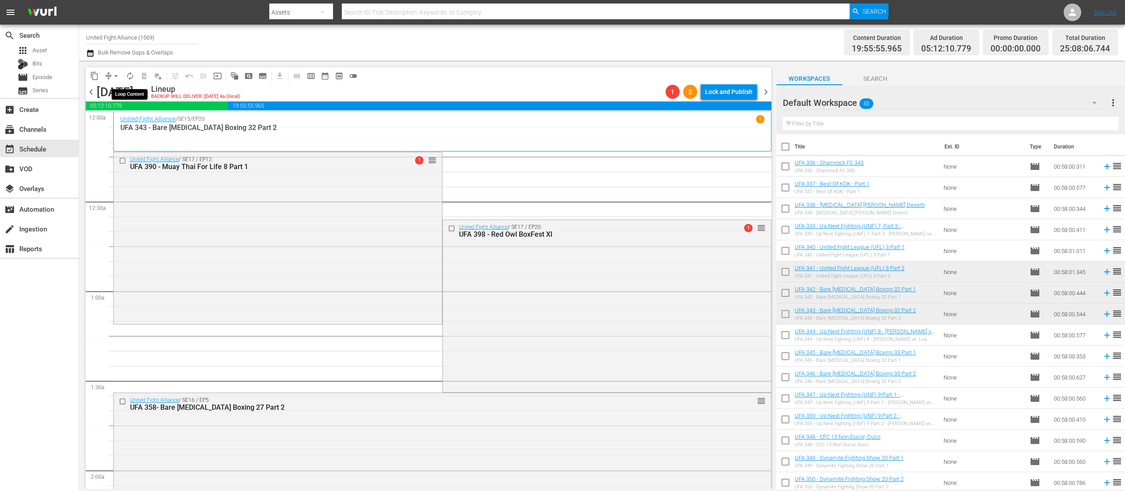
click at [130, 76] on span "autorenew_outlined" at bounding box center [130, 76] width 9 height 9
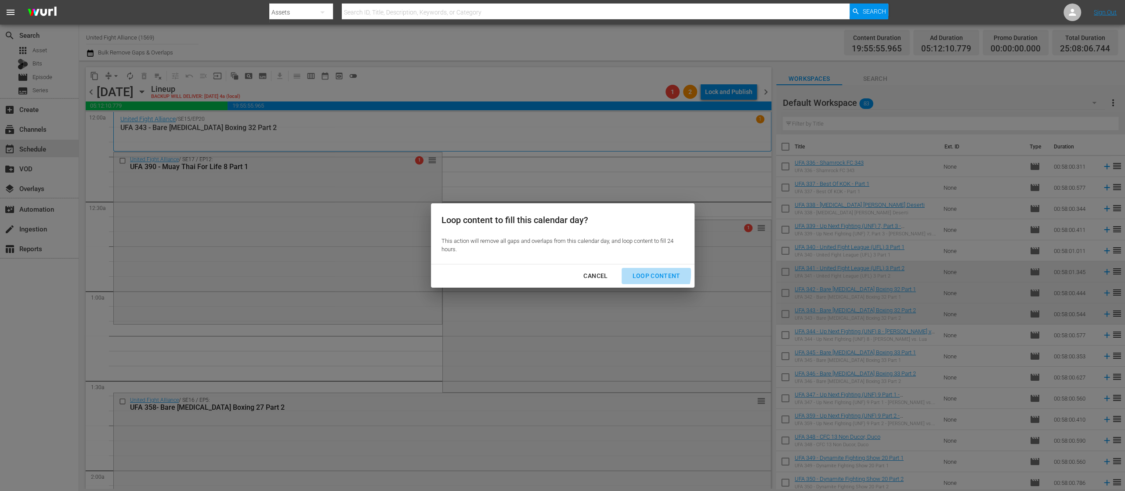
click at [646, 274] on div "Loop Content" at bounding box center [656, 276] width 62 height 11
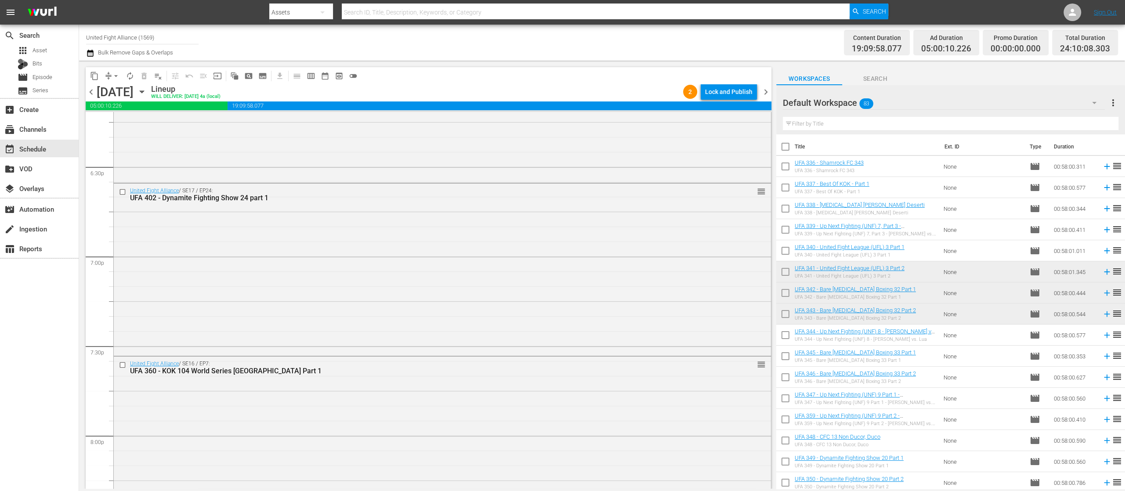
scroll to position [2236, 0]
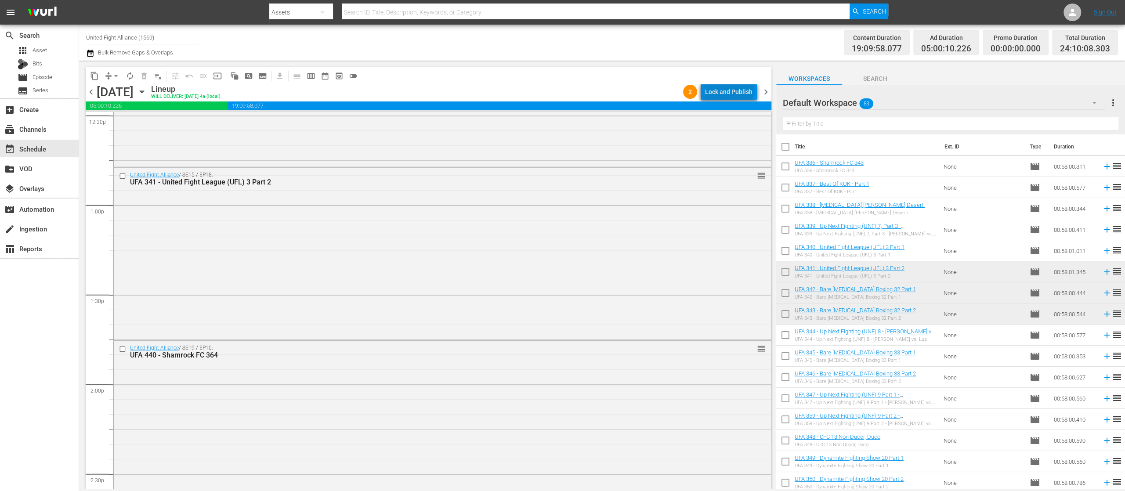
click at [731, 88] on div "Lock and Publish" at bounding box center [728, 92] width 47 height 16
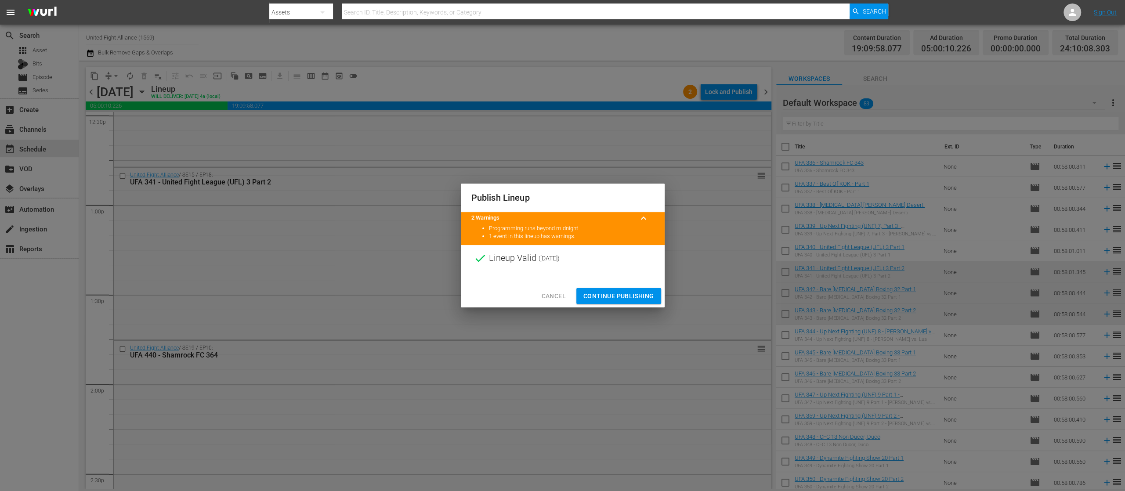
click at [635, 294] on span "Continue Publishing" at bounding box center [618, 296] width 71 height 11
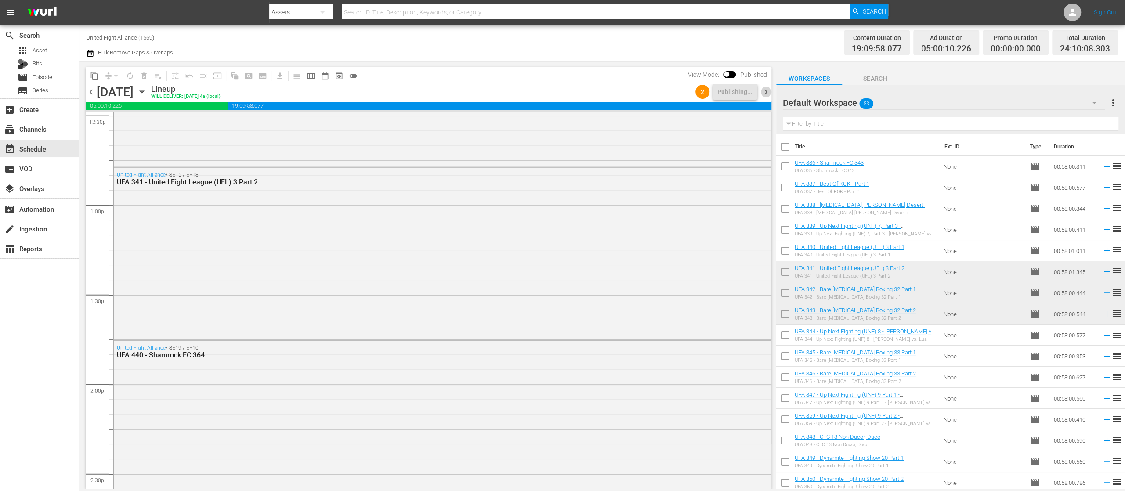
click at [768, 91] on span "chevron_right" at bounding box center [765, 92] width 11 height 11
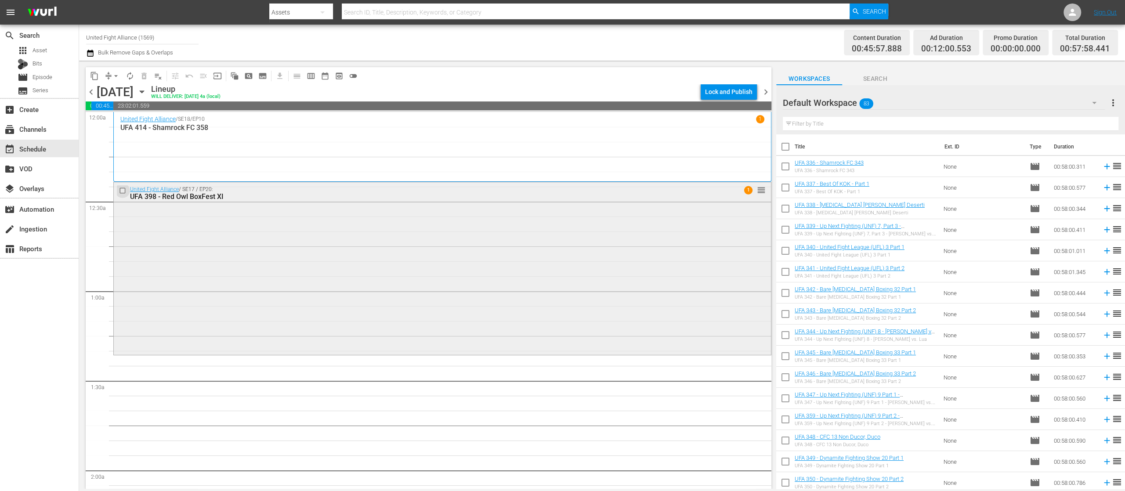
click at [122, 188] on input "checkbox" at bounding box center [123, 190] width 9 height 7
click at [147, 73] on span "delete_forever_outlined" at bounding box center [144, 76] width 9 height 9
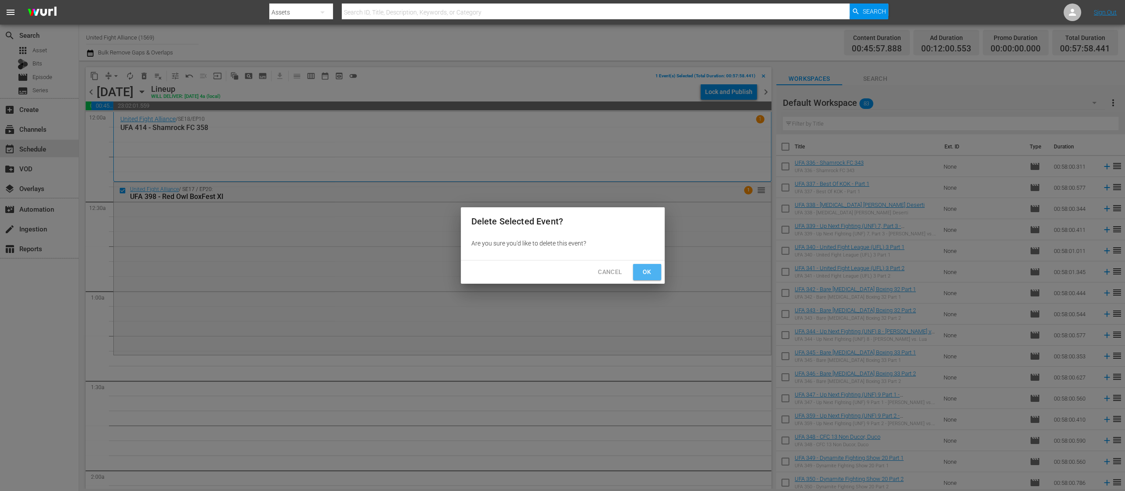
click at [645, 273] on span "Ok" at bounding box center [647, 272] width 14 height 11
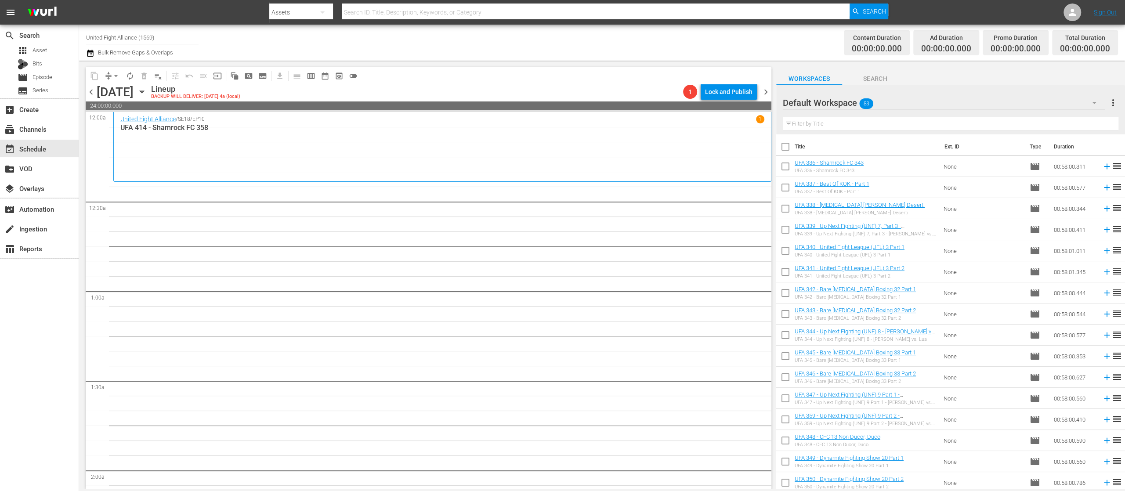
click at [90, 92] on span "chevron_left" at bounding box center [91, 92] width 11 height 11
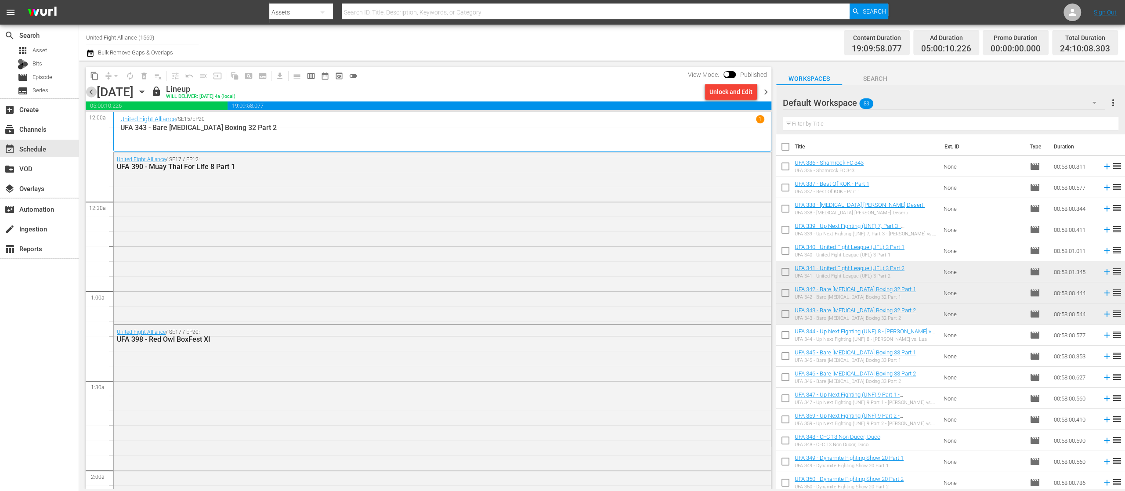
click at [91, 90] on span "chevron_left" at bounding box center [91, 92] width 11 height 11
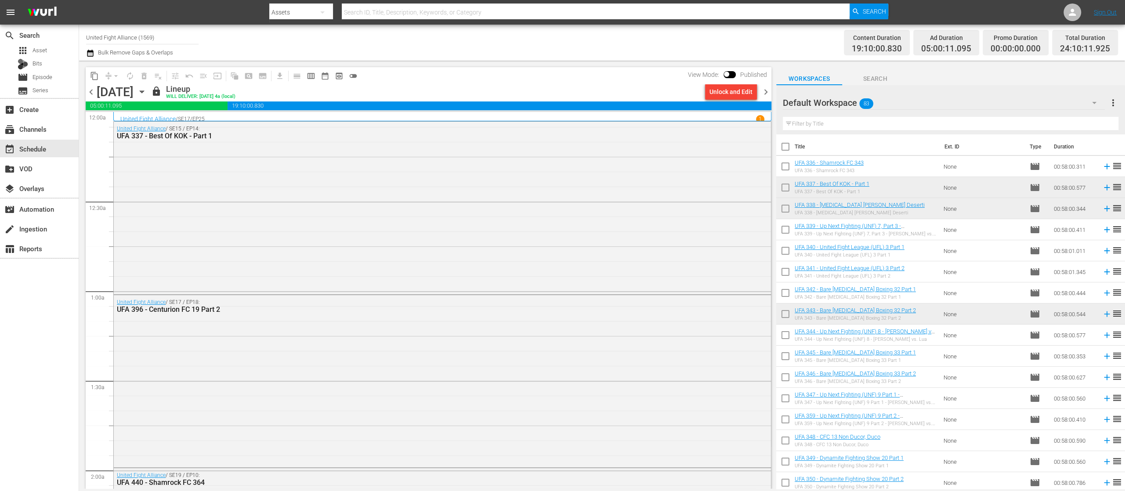
click at [91, 90] on span "chevron_left" at bounding box center [91, 92] width 11 height 11
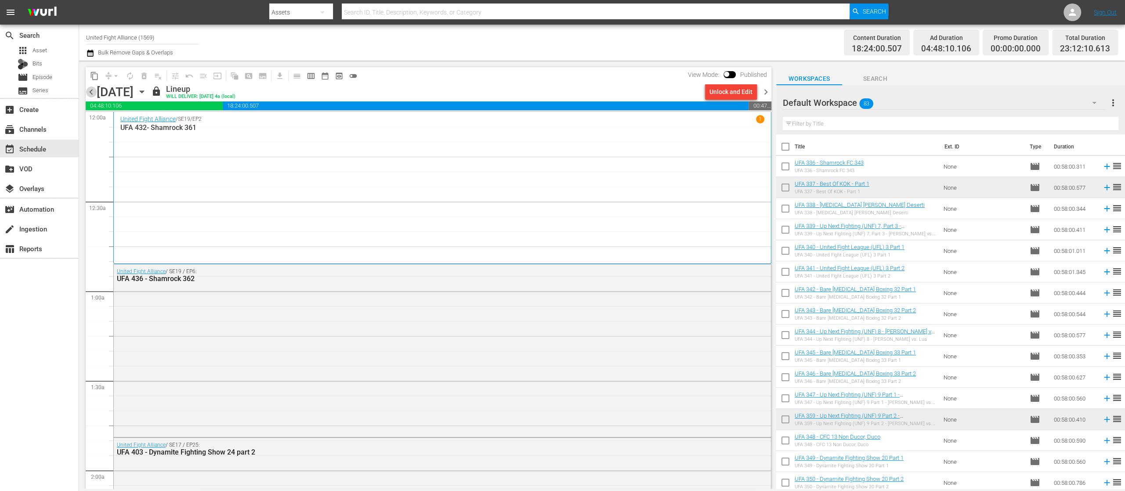
click at [91, 90] on span "chevron_left" at bounding box center [91, 92] width 11 height 11
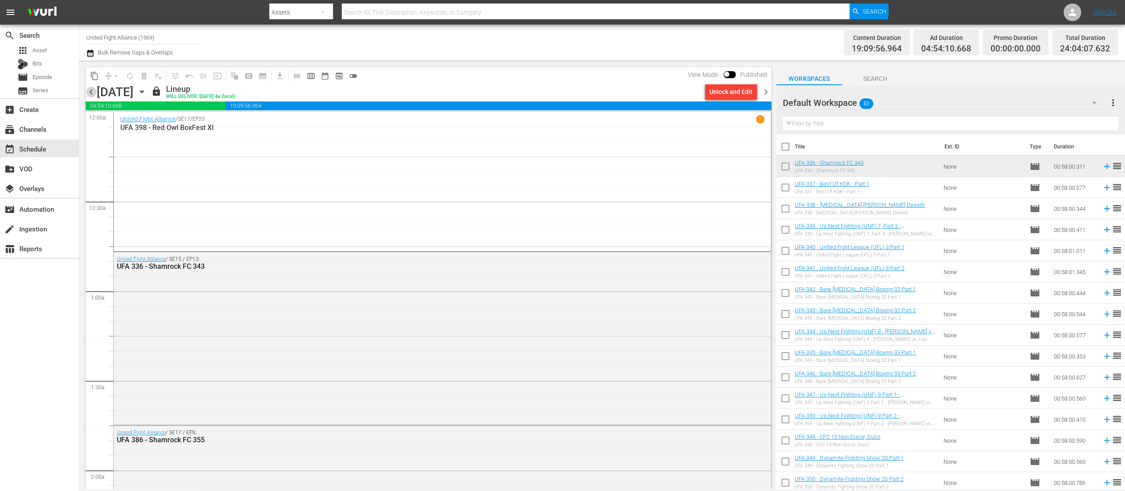
click at [93, 92] on span "chevron_left" at bounding box center [91, 92] width 11 height 11
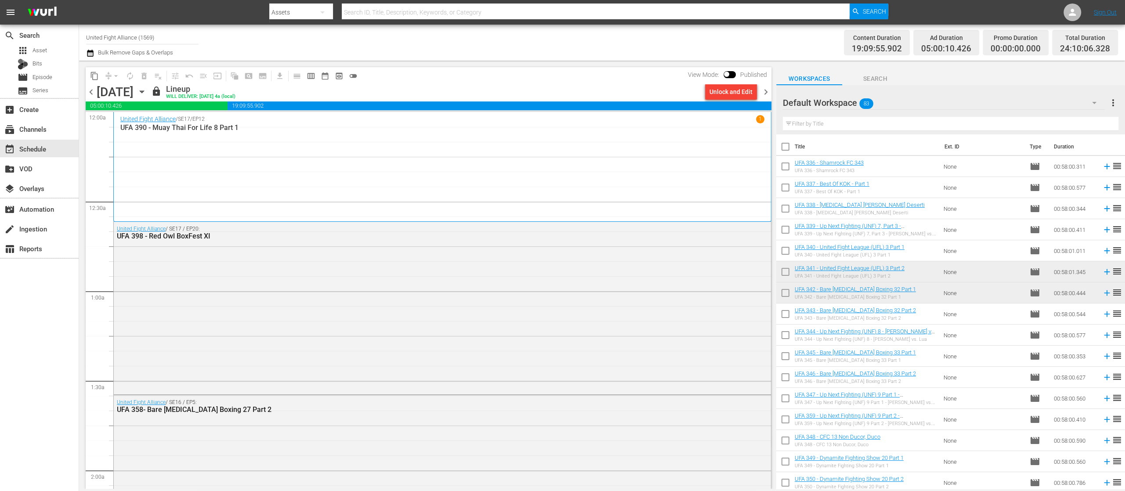
click at [93, 92] on span "chevron_left" at bounding box center [91, 92] width 11 height 11
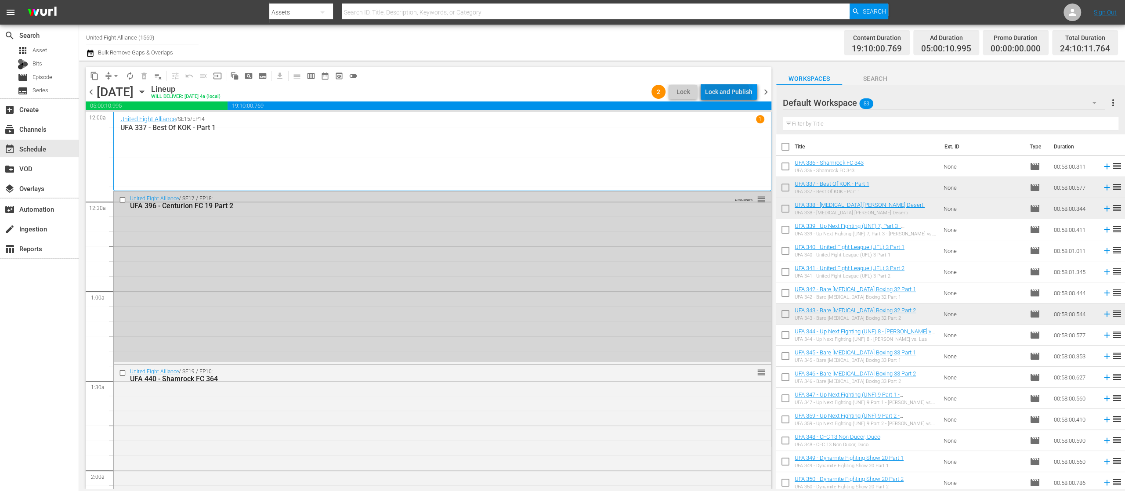
click at [725, 98] on div "Lock and Publish" at bounding box center [728, 92] width 47 height 16
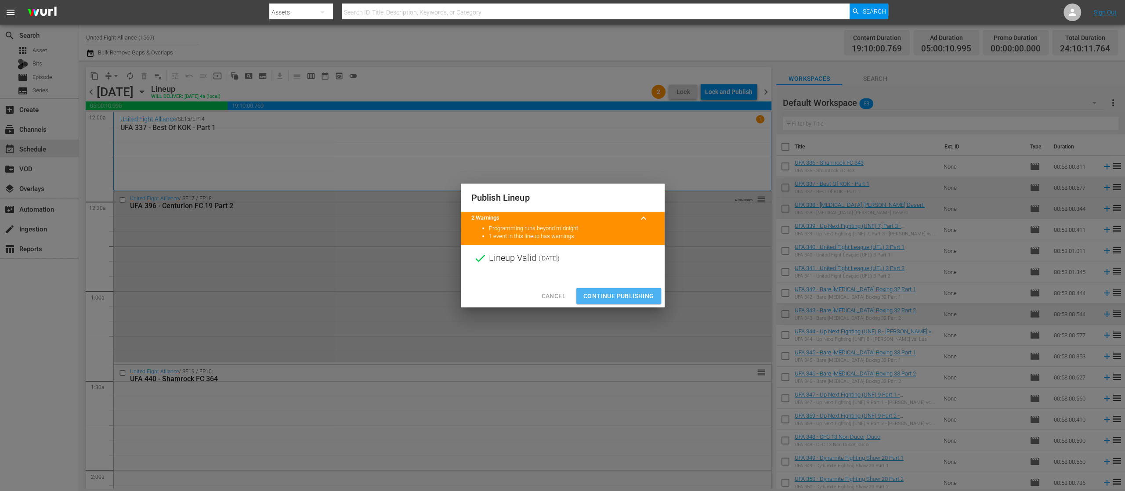
click at [620, 290] on button "Continue Publishing" at bounding box center [618, 296] width 85 height 16
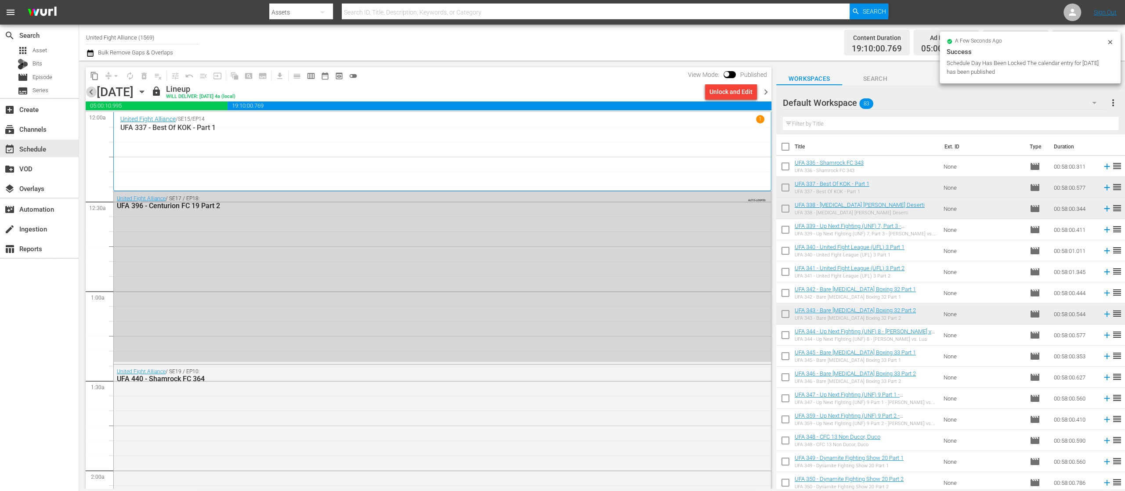
click at [92, 90] on span "chevron_left" at bounding box center [91, 92] width 11 height 11
